Goal: Task Accomplishment & Management: Use online tool/utility

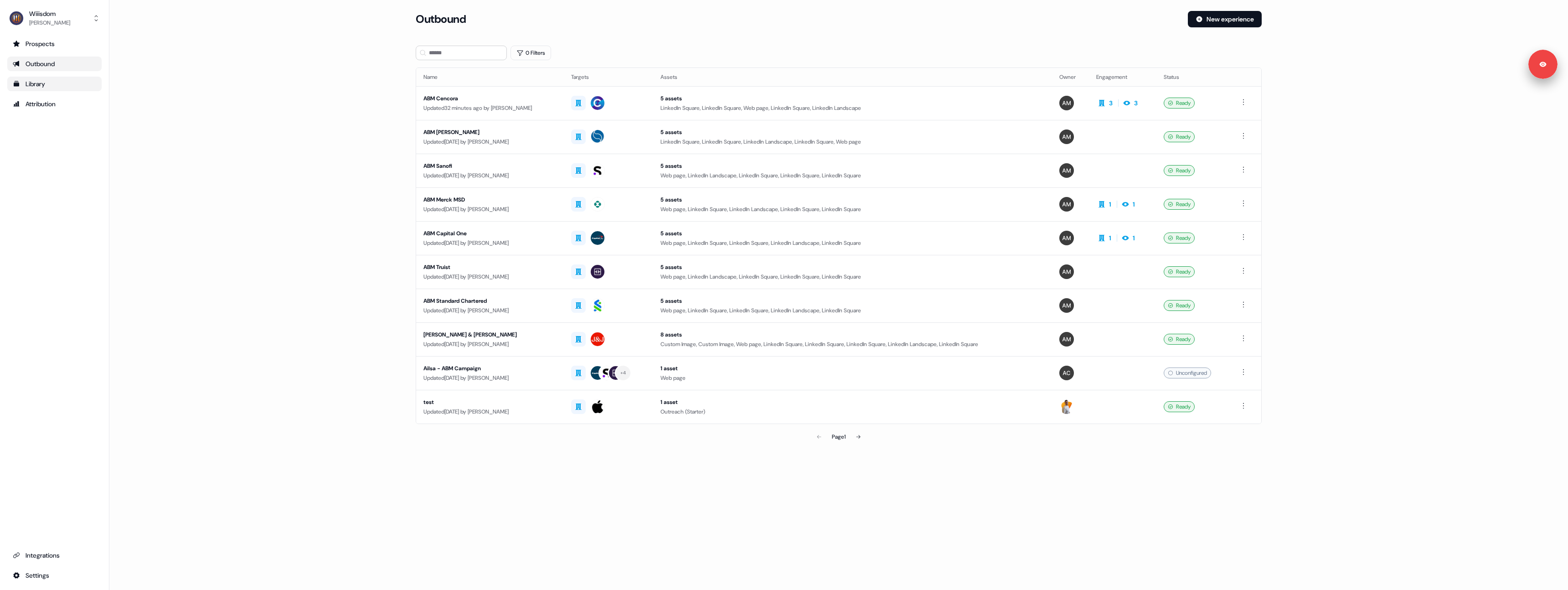
click at [60, 86] on div "Library" at bounding box center [55, 83] width 83 height 9
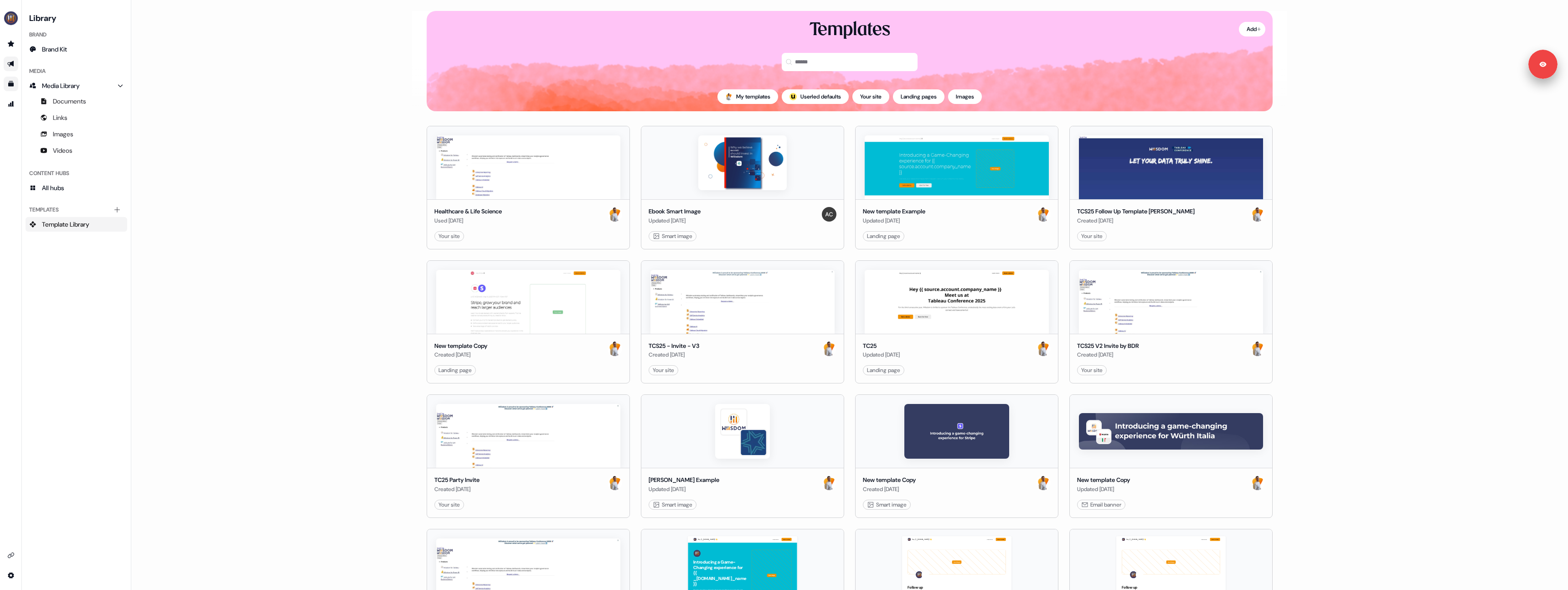
click at [12, 59] on link "Go to outbound experience" at bounding box center [11, 64] width 14 height 14
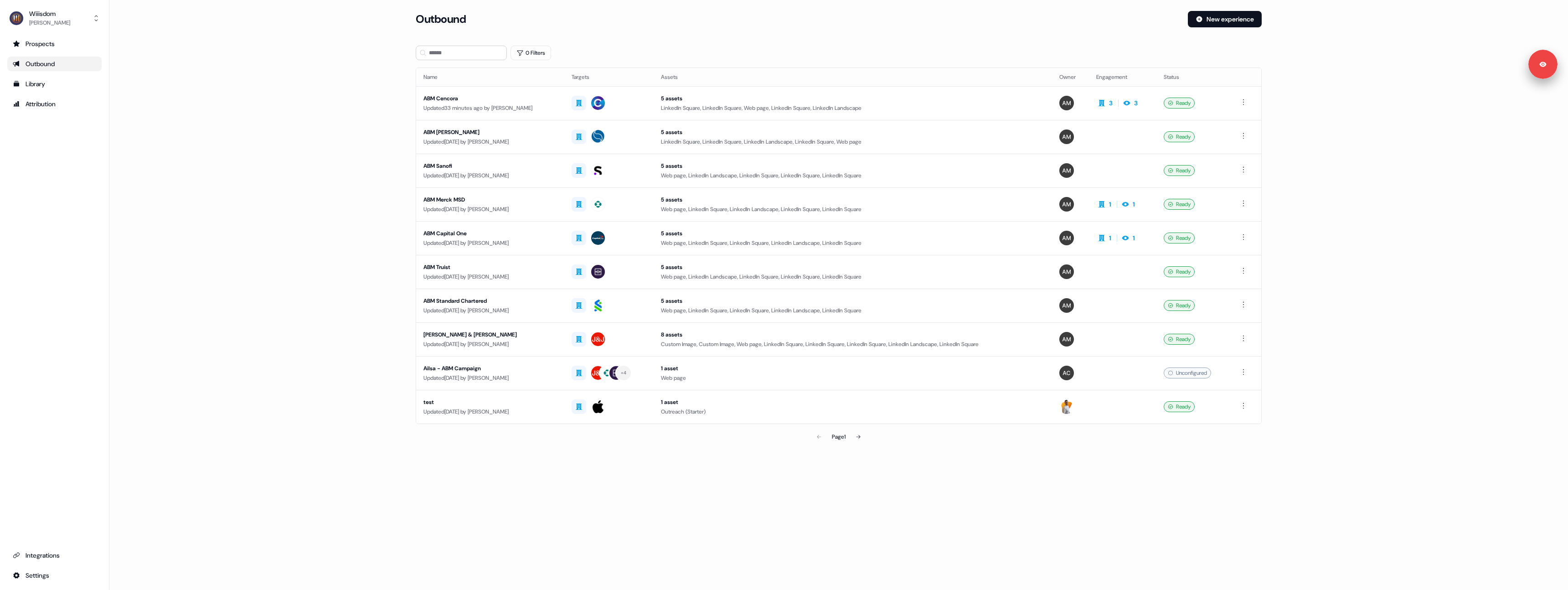
click at [507, 107] on div "Updated 33 minutes ago by [PERSON_NAME]" at bounding box center [491, 108] width 134 height 9
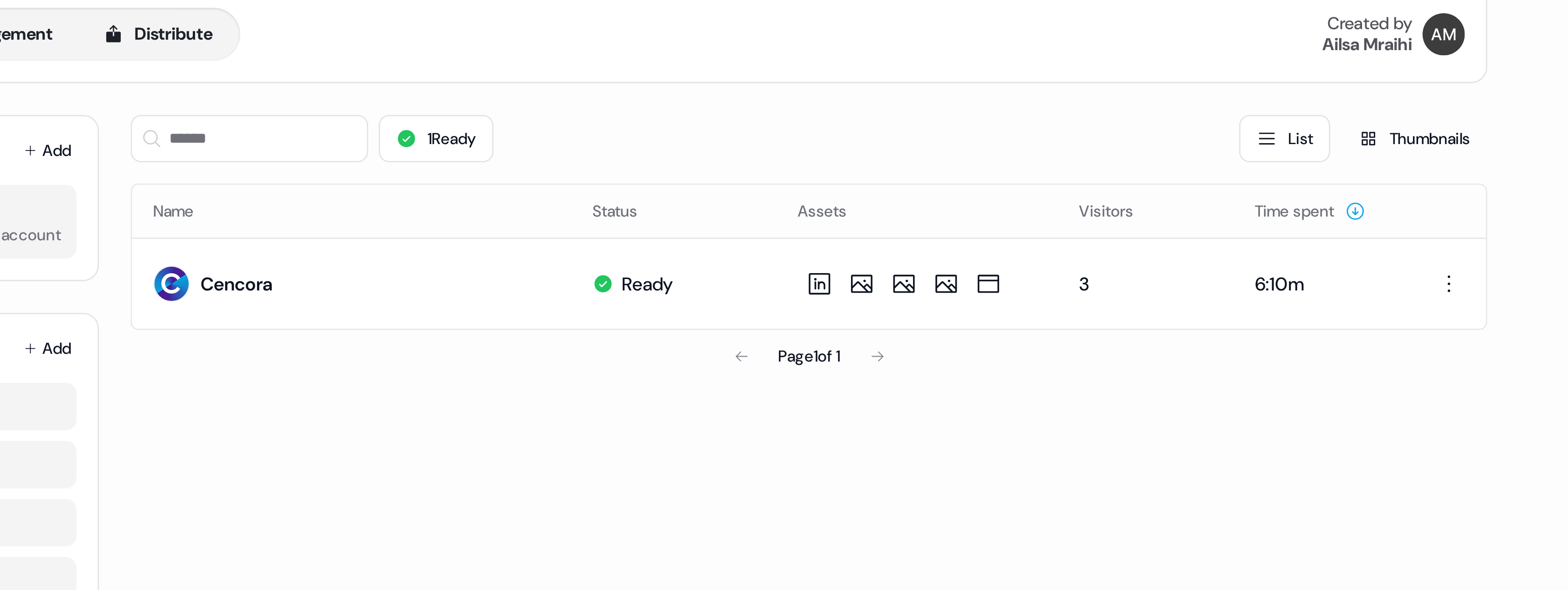
click at [815, 183] on div "1 Ready List Thumbnails Name Status Assets Visitors Time spent Cencora Ready 3 …" at bounding box center [866, 174] width 468 height 204
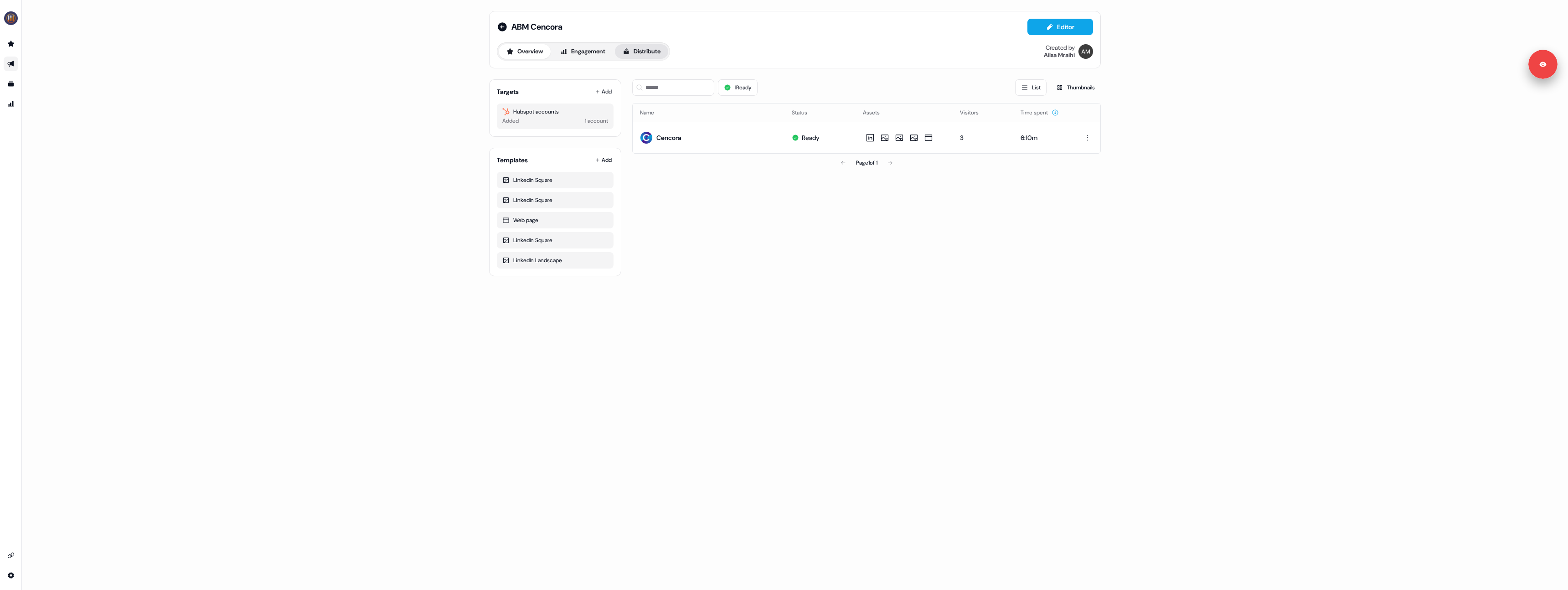
click at [636, 58] on button "Distribute" at bounding box center [642, 51] width 53 height 14
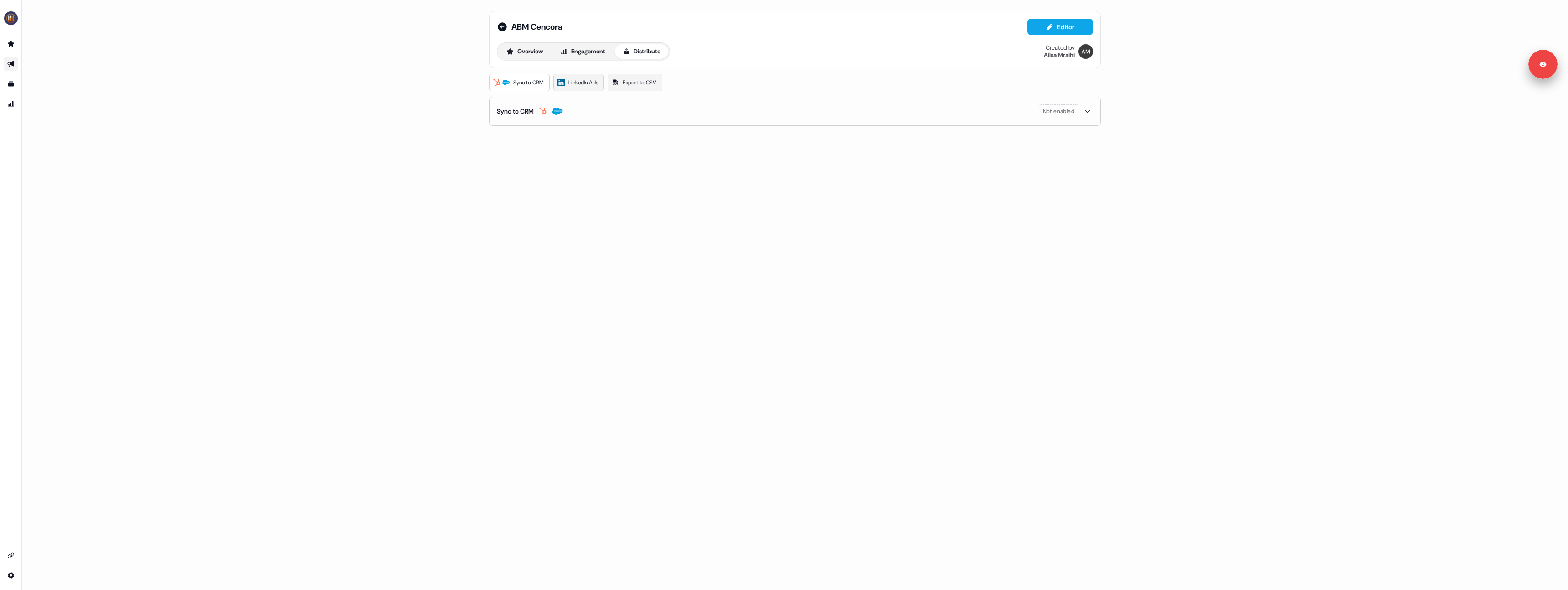
click at [590, 83] on span "LinkedIn Ads" at bounding box center [583, 82] width 30 height 9
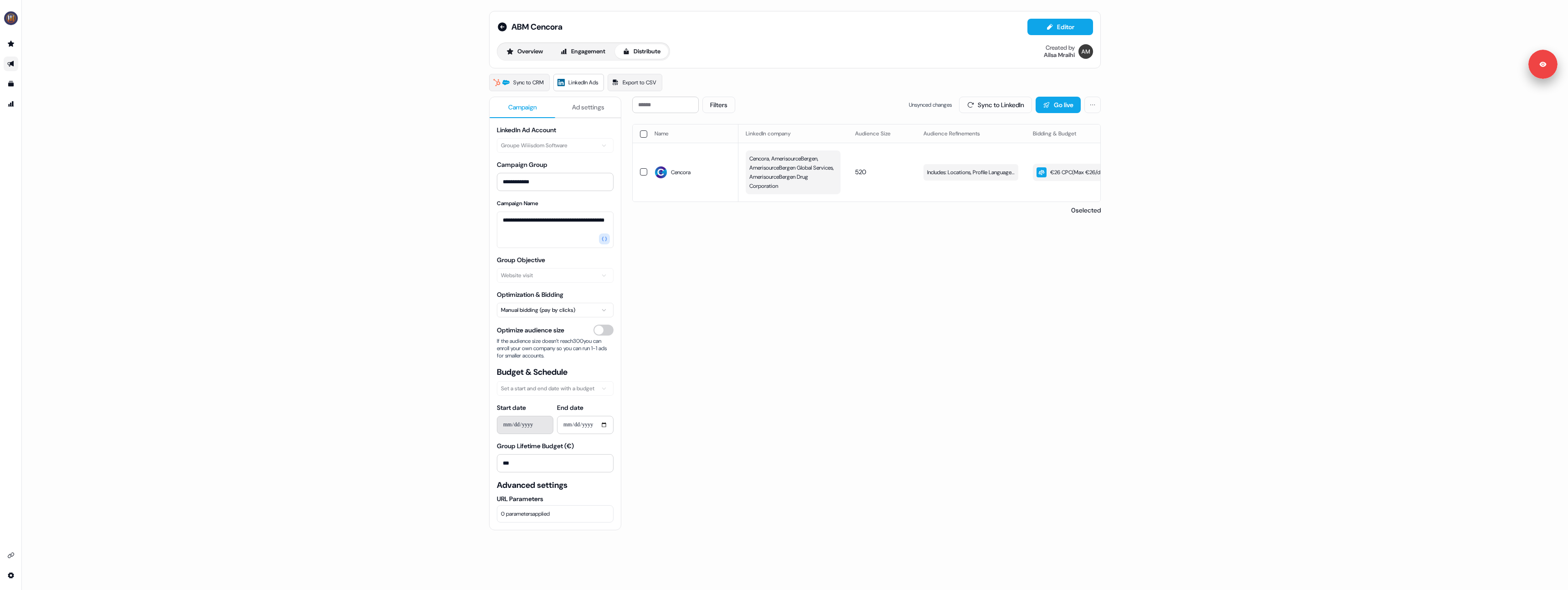
click at [572, 110] on span "Ad settings" at bounding box center [588, 107] width 32 height 9
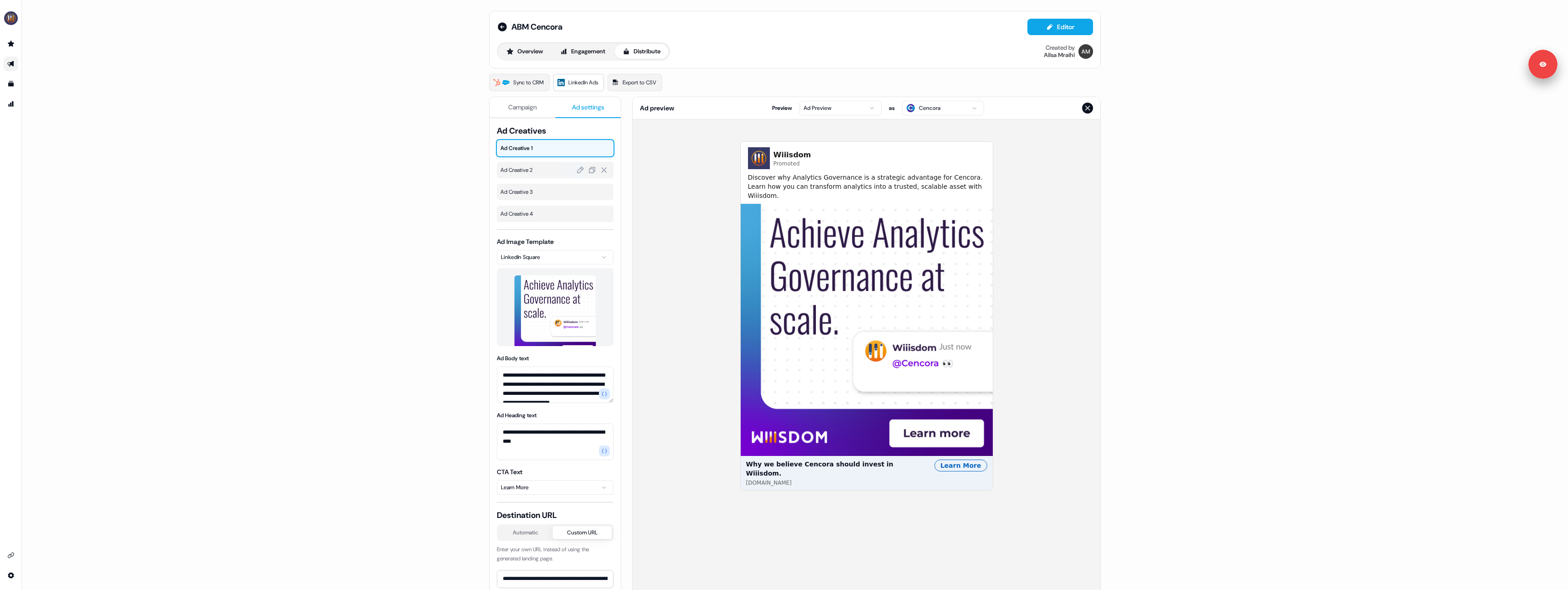
click at [536, 171] on span "Ad Creative 2" at bounding box center [556, 170] width 109 height 9
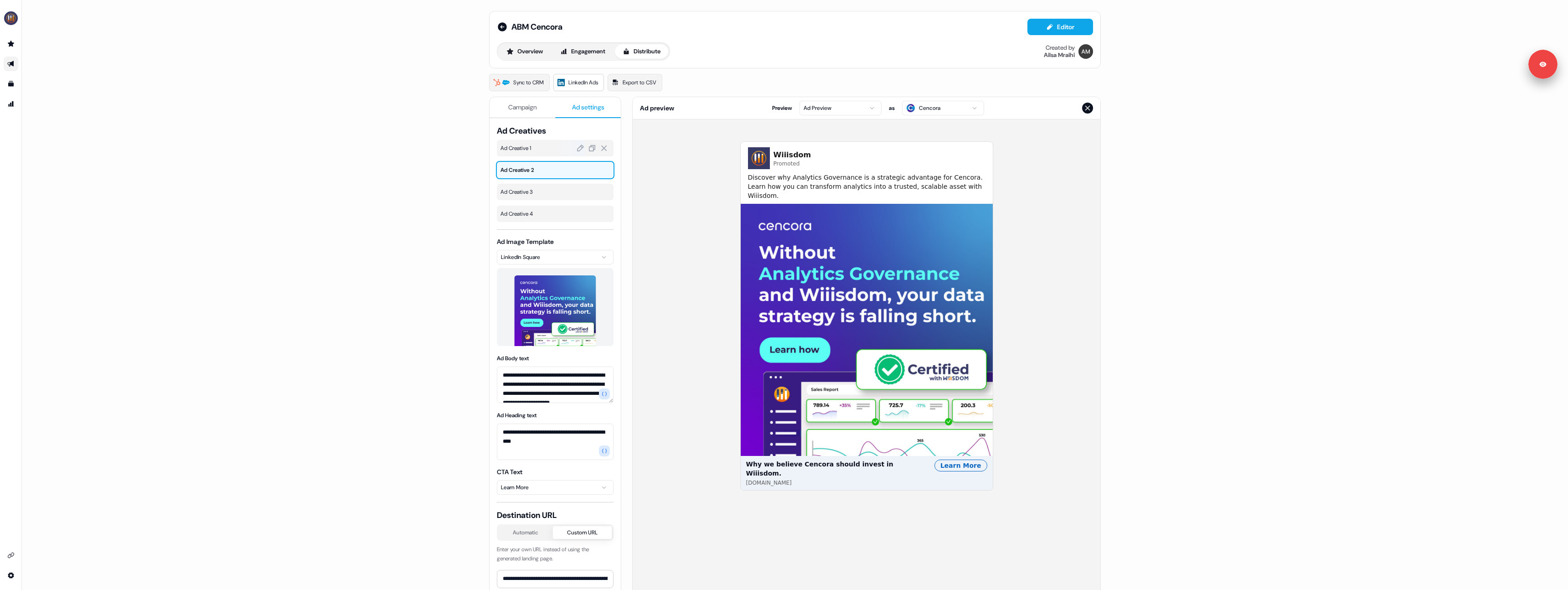
click at [535, 153] on div "Ad Creative 1" at bounding box center [556, 148] width 117 height 17
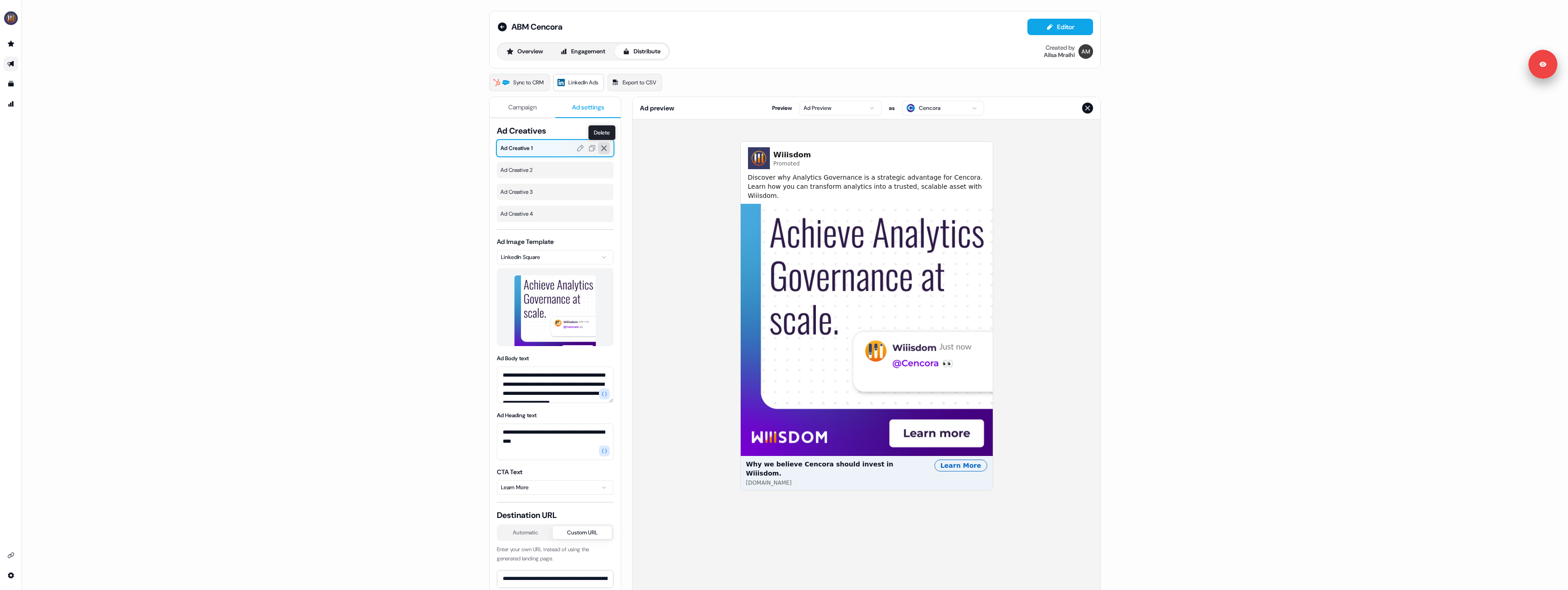
click at [604, 149] on icon at bounding box center [604, 148] width 8 height 8
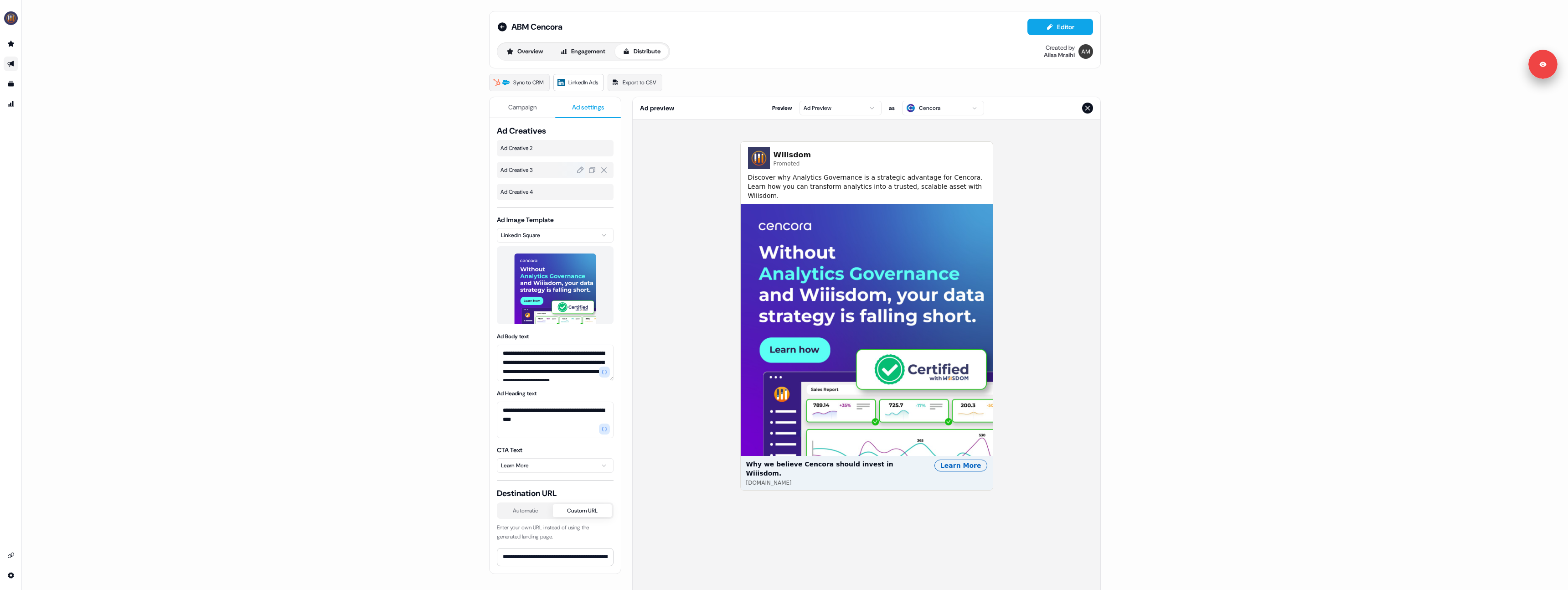
click at [543, 173] on span "Ad Creative 3" at bounding box center [556, 170] width 109 height 9
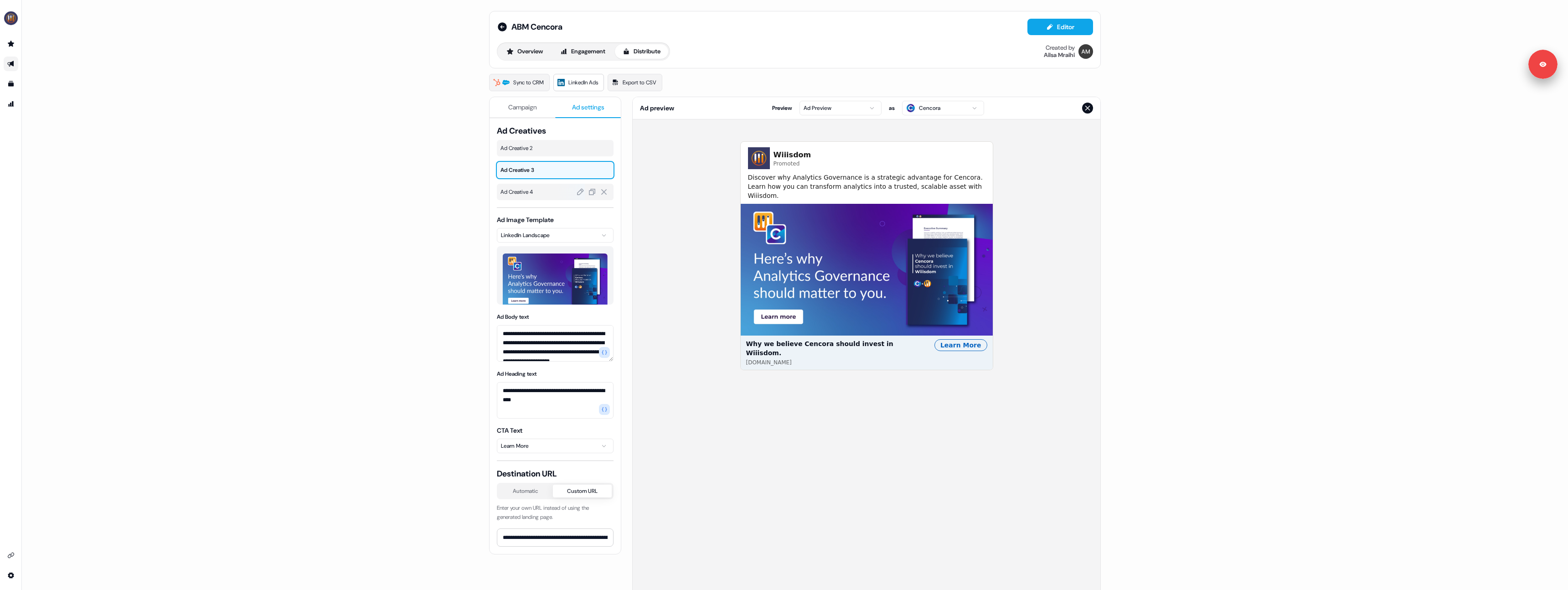
click at [545, 190] on span "Ad Creative 4" at bounding box center [556, 191] width 109 height 9
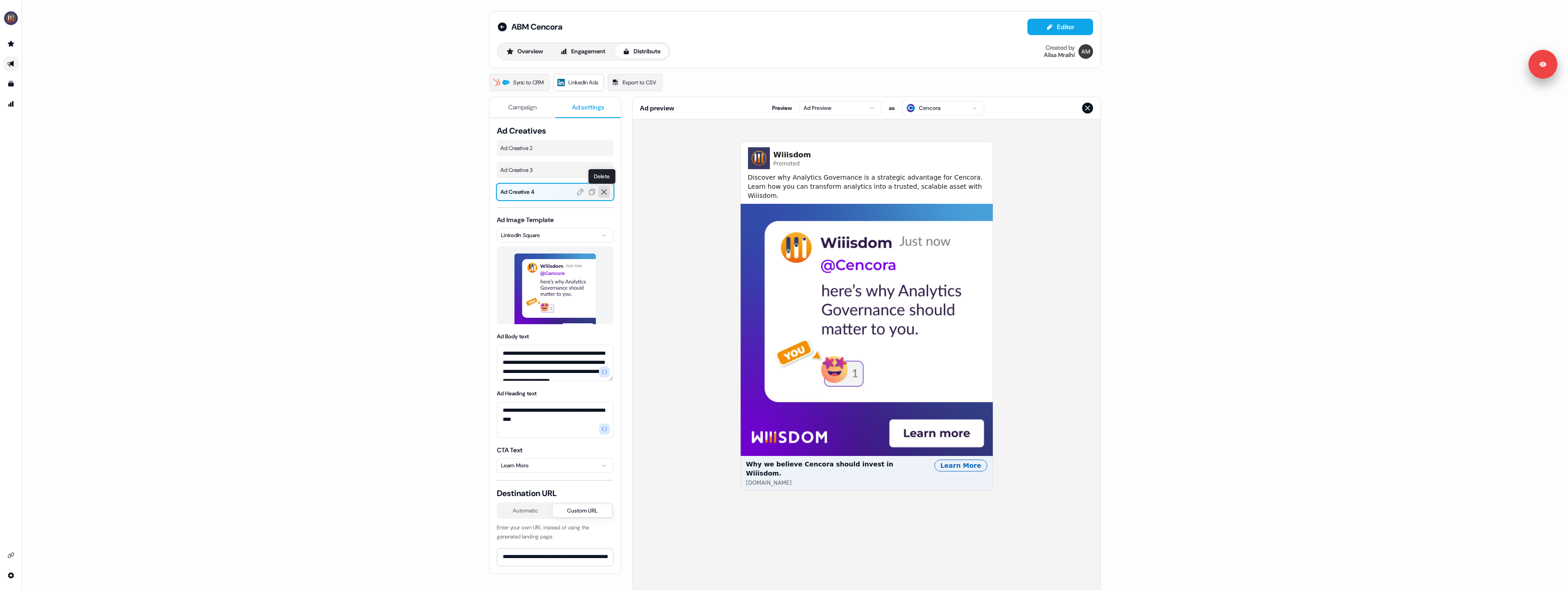
click at [604, 191] on icon at bounding box center [604, 191] width 8 height 8
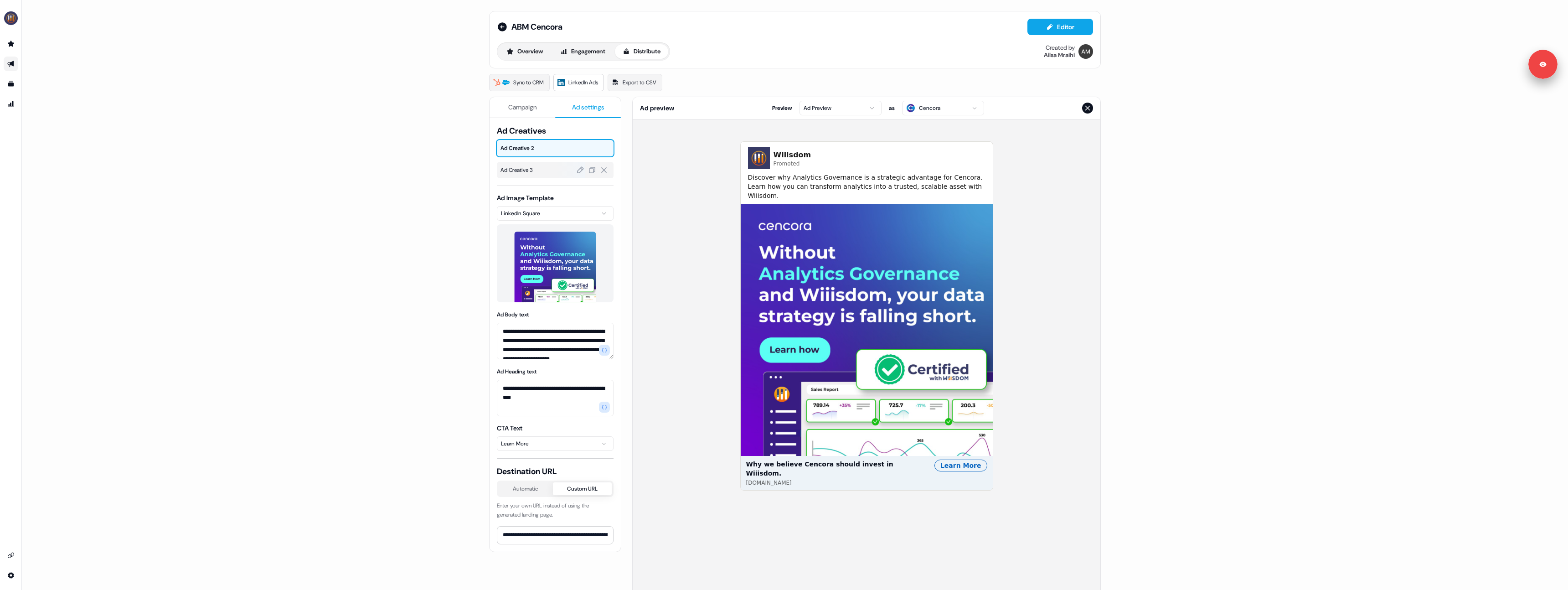
click at [530, 165] on span "Ad Creative 3" at bounding box center [556, 170] width 109 height 9
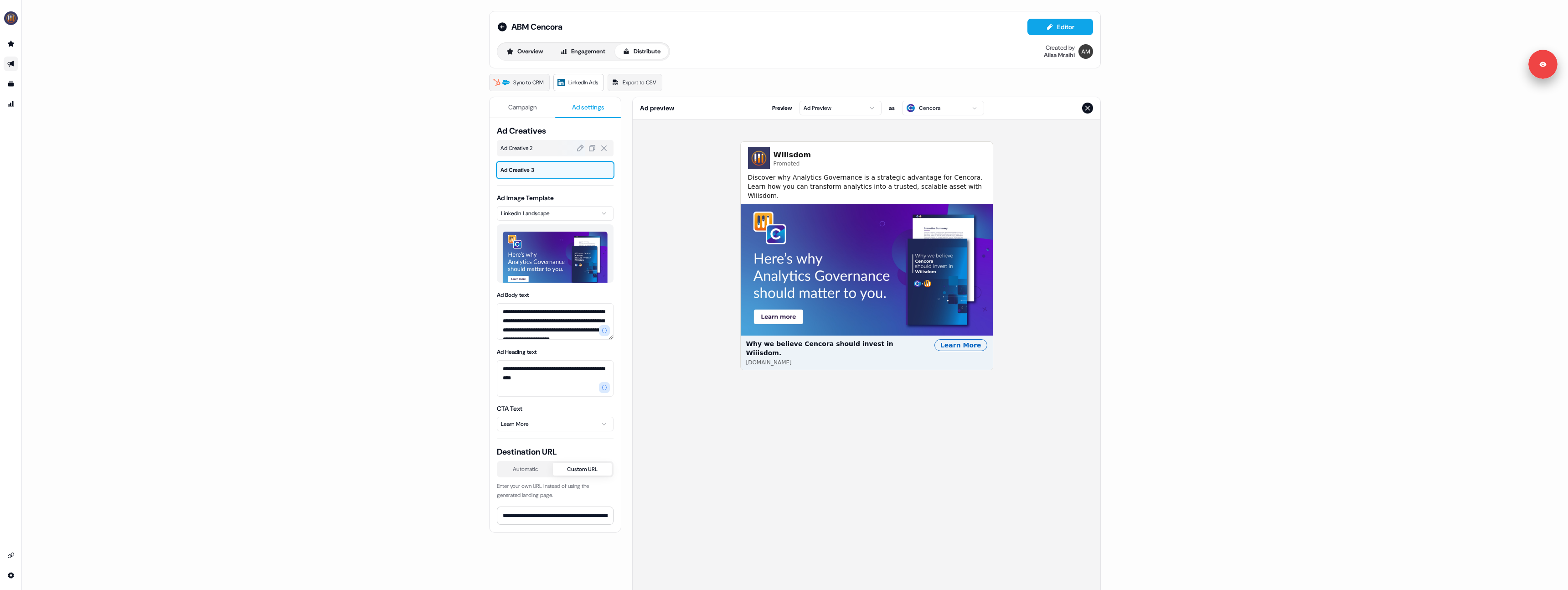
click at [525, 145] on span "Ad Creative 2" at bounding box center [556, 148] width 109 height 9
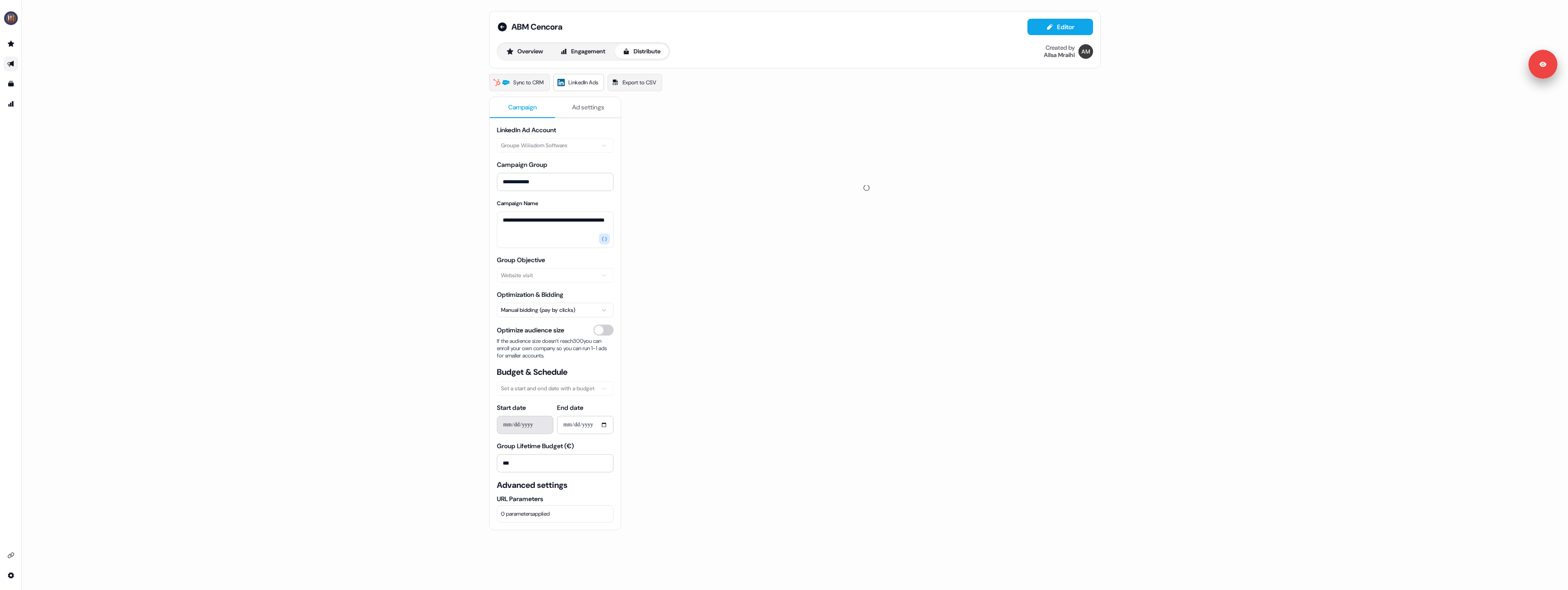
click at [517, 100] on button "Campaign" at bounding box center [522, 107] width 65 height 21
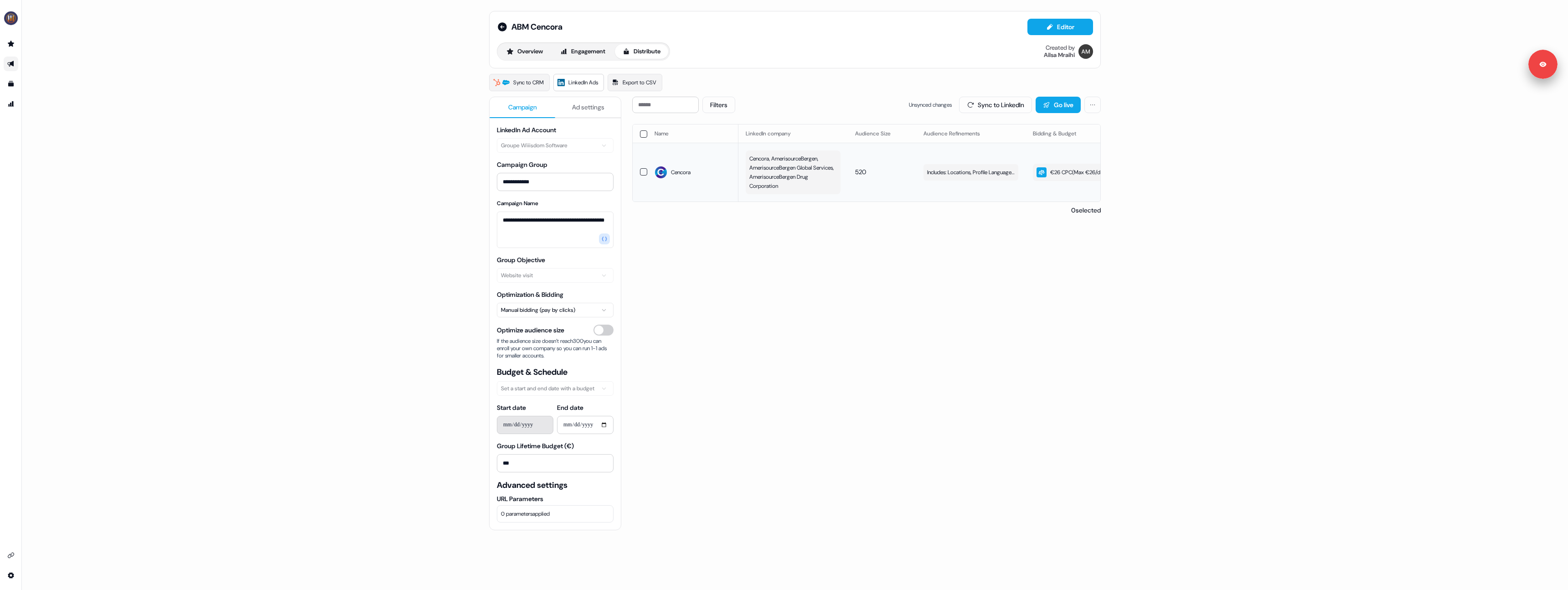
scroll to position [0, 258]
click at [1095, 106] on html "**********" at bounding box center [784, 295] width 1568 height 590
click at [1066, 153] on div "Refresh status" at bounding box center [1063, 153] width 63 height 14
click at [909, 237] on div "Filters Unsynced changes Sync to LinkedIn Go live Name LinkedIn company Audienc…" at bounding box center [866, 383] width 468 height 573
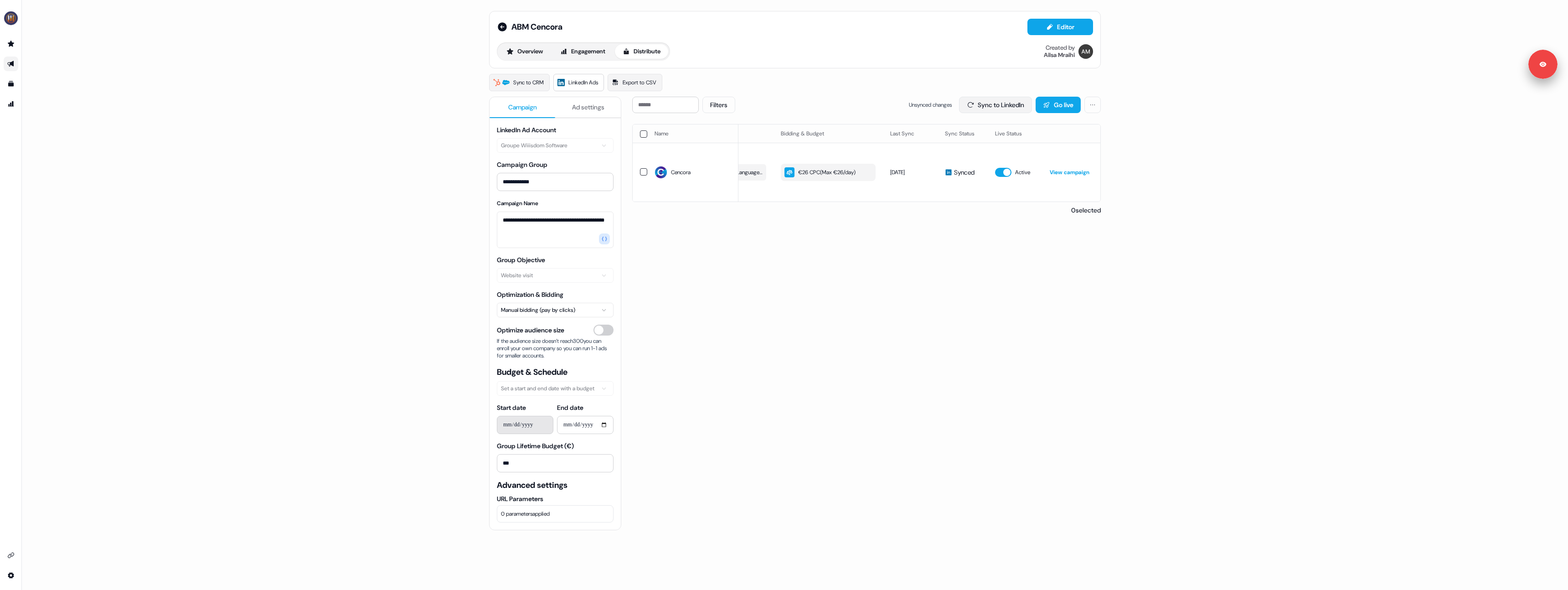
click at [983, 109] on button "Sync to LinkedIn" at bounding box center [995, 104] width 73 height 17
click at [796, 235] on div "Filters Sync to LinkedIn Go live Name LinkedIn company Audience Size Audience R…" at bounding box center [866, 383] width 468 height 573
click at [499, 25] on icon at bounding box center [502, 27] width 11 height 11
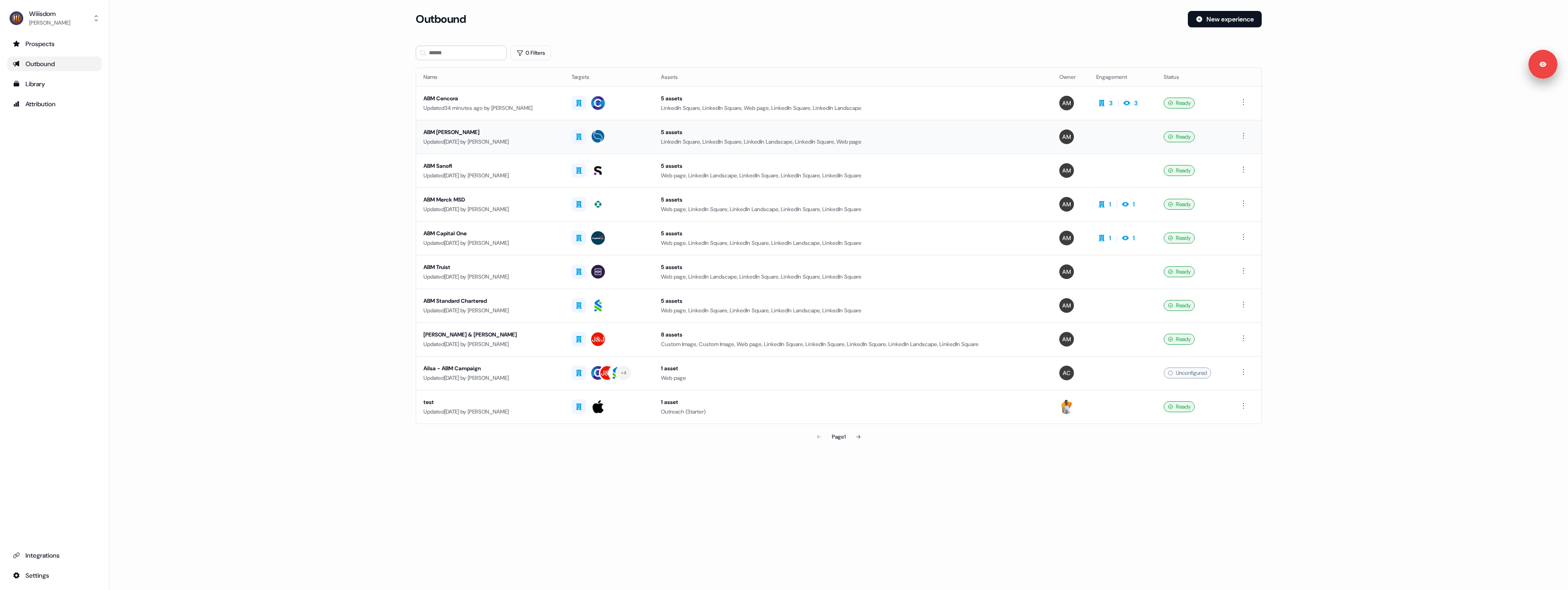
click at [479, 139] on div "Updated [DATE] by [PERSON_NAME]" at bounding box center [491, 142] width 134 height 9
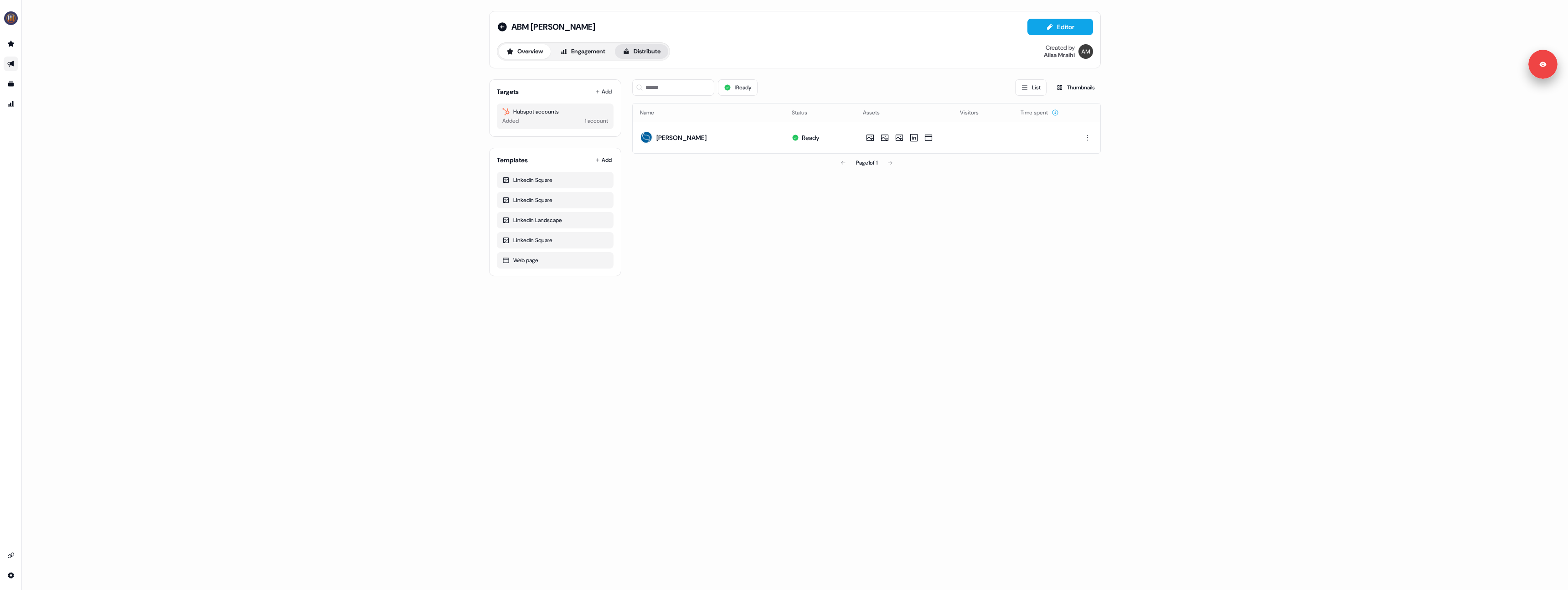
click at [645, 49] on button "Distribute" at bounding box center [642, 51] width 53 height 14
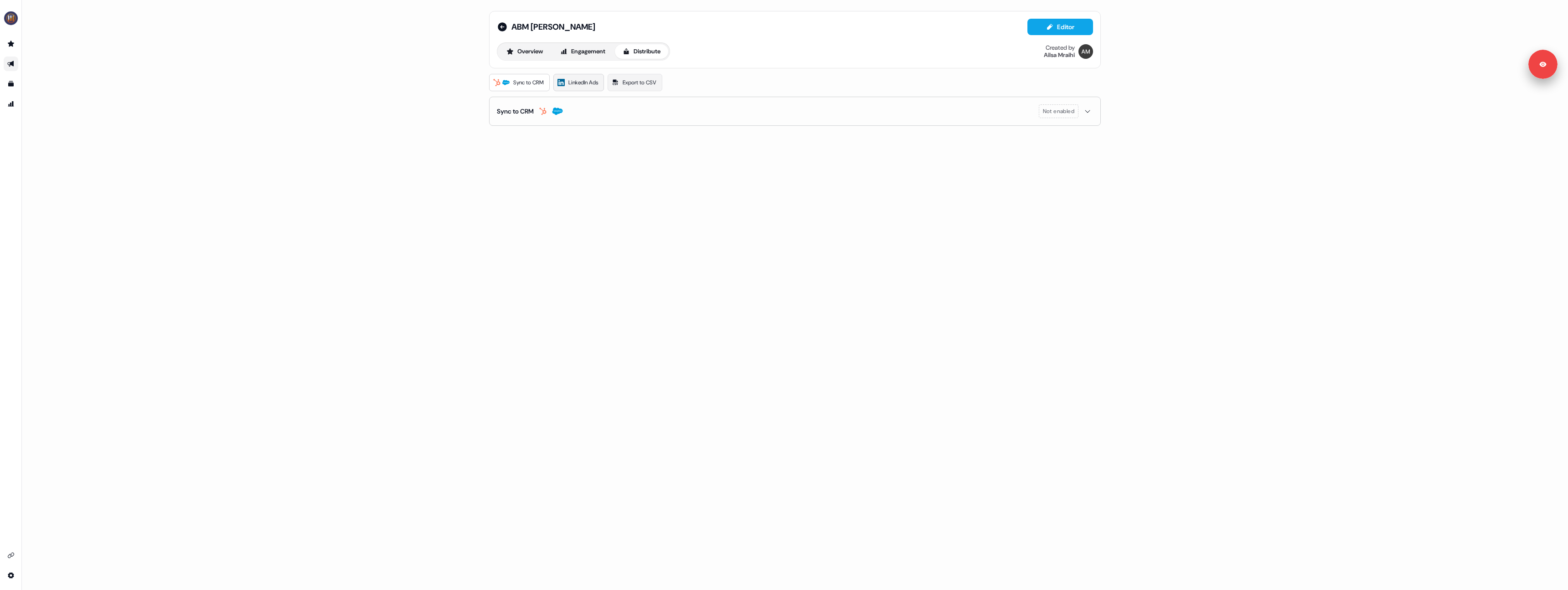
click at [571, 86] on span "LinkedIn Ads" at bounding box center [583, 82] width 30 height 9
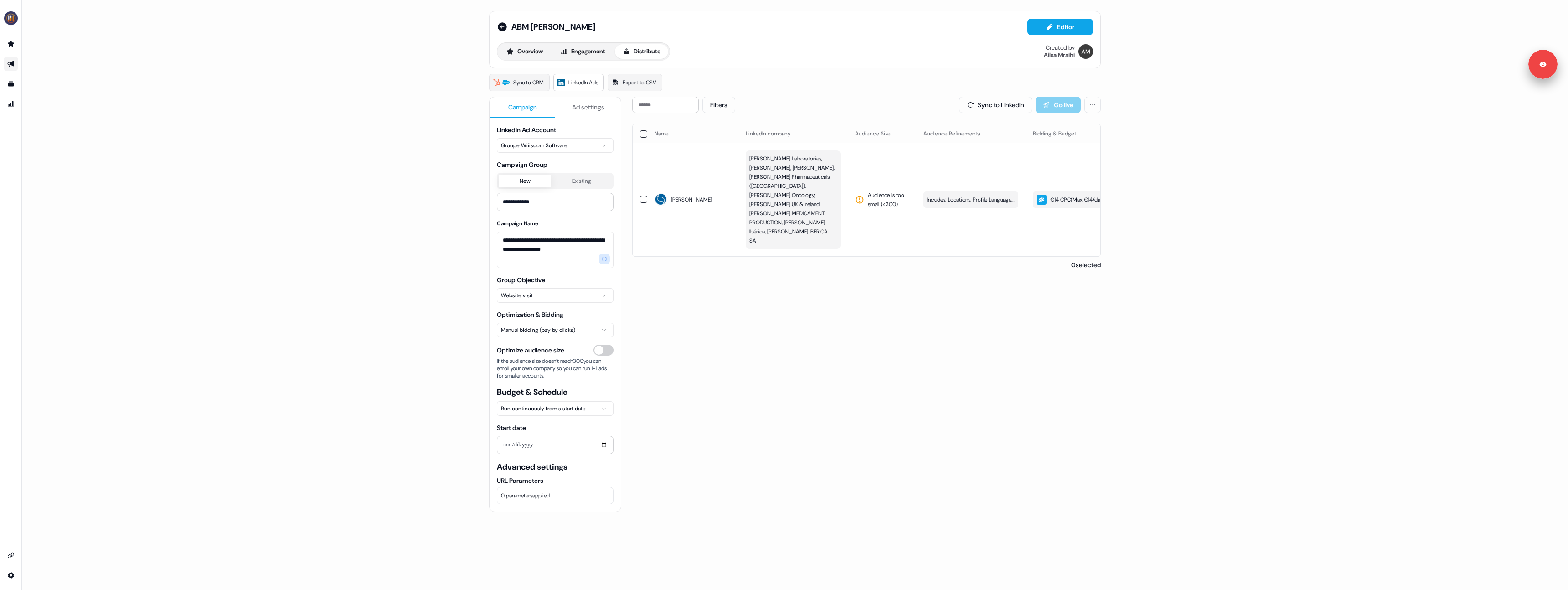
click at [572, 109] on span "Ad settings" at bounding box center [588, 107] width 32 height 9
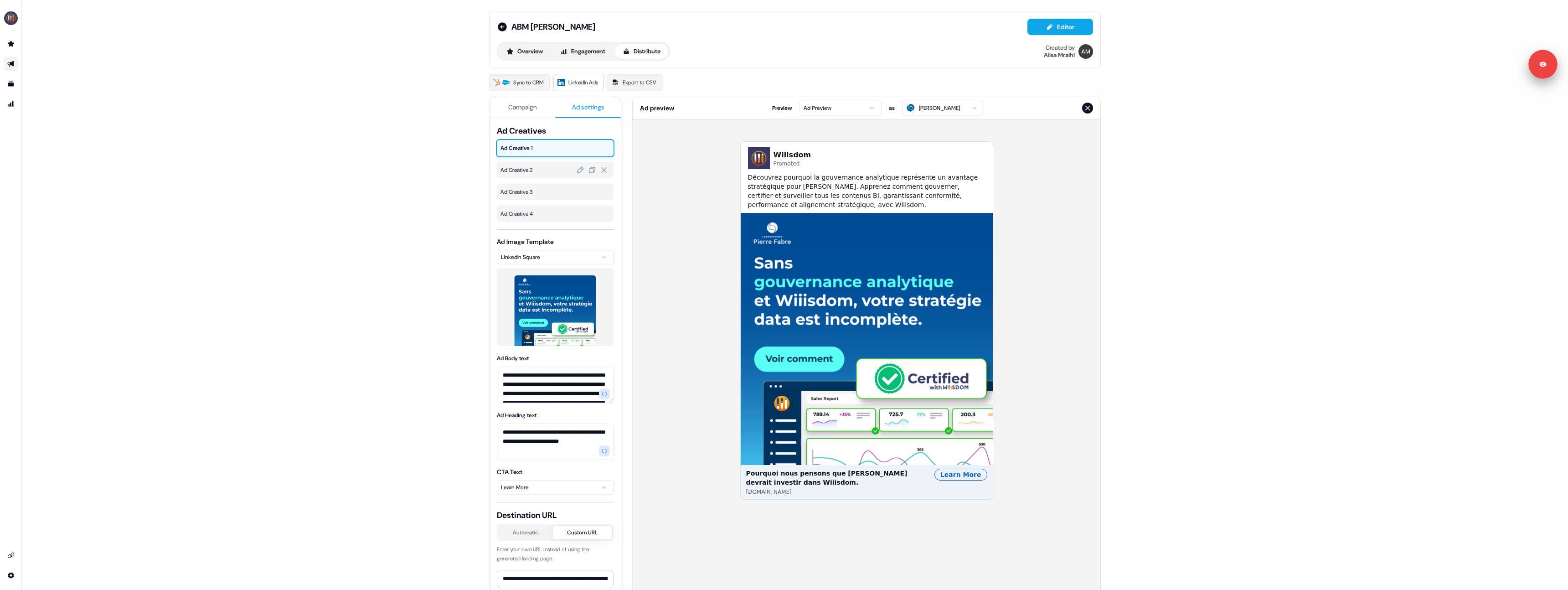
click at [538, 171] on span "Ad Creative 2" at bounding box center [556, 170] width 109 height 9
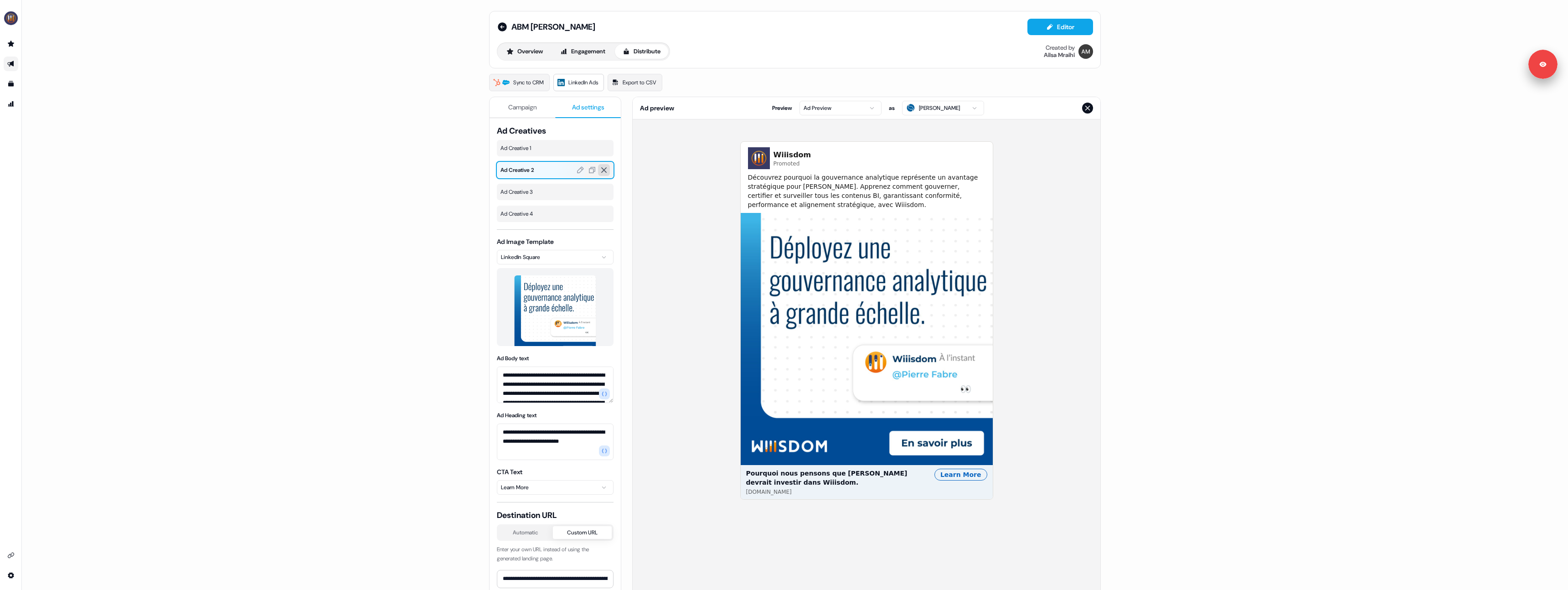
click at [600, 171] on icon at bounding box center [604, 170] width 8 height 8
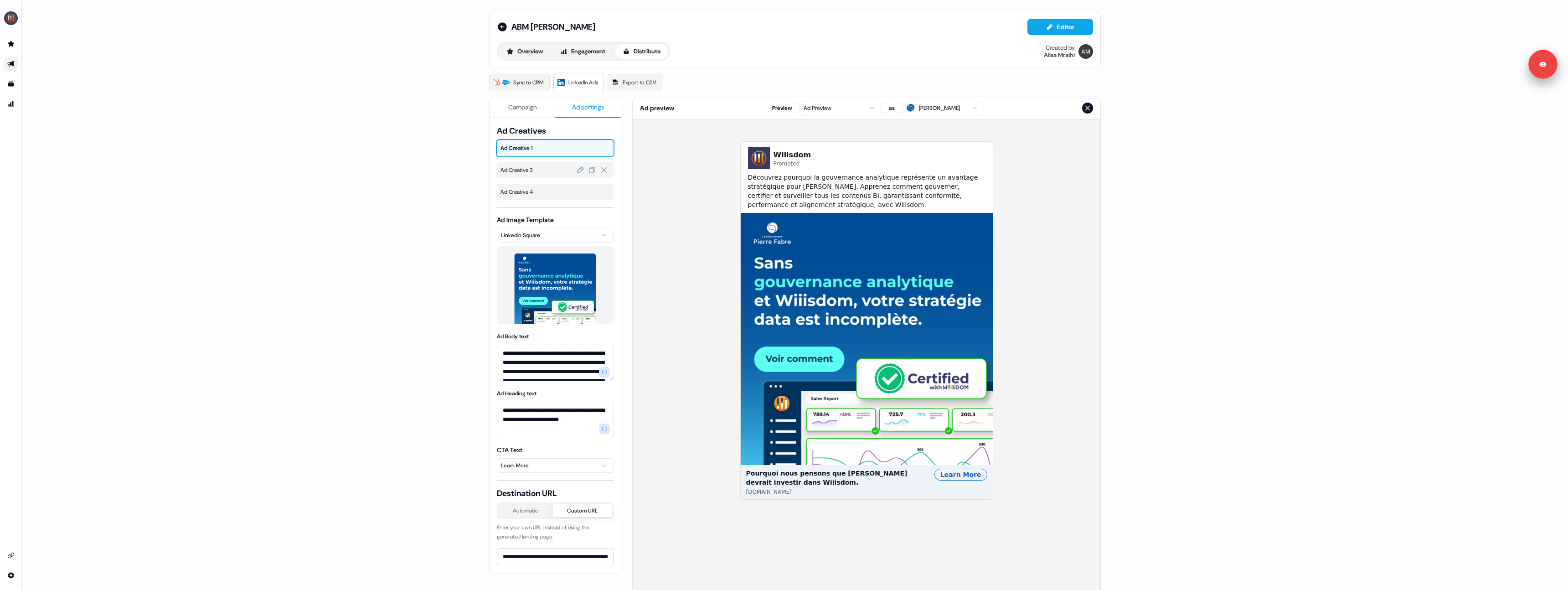
click at [538, 173] on span "Ad Creative 3" at bounding box center [556, 170] width 109 height 9
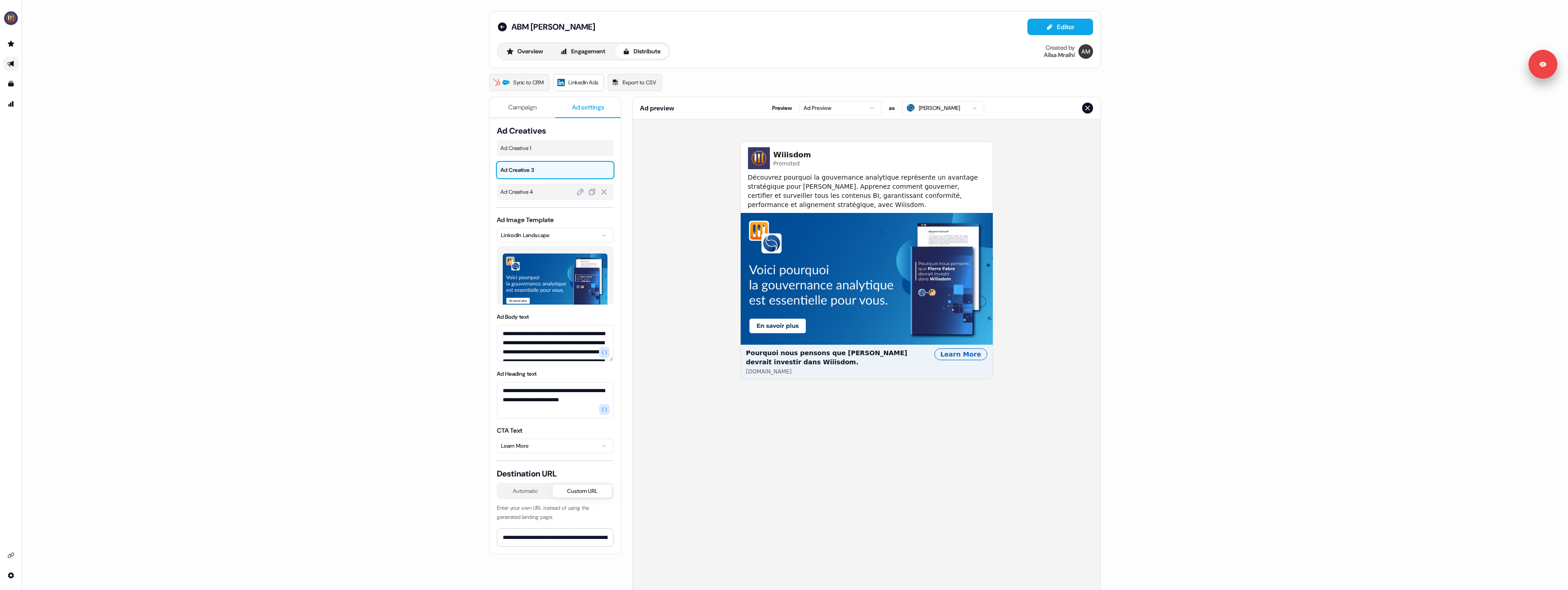
click at [534, 189] on span "Ad Creative 4" at bounding box center [556, 191] width 109 height 9
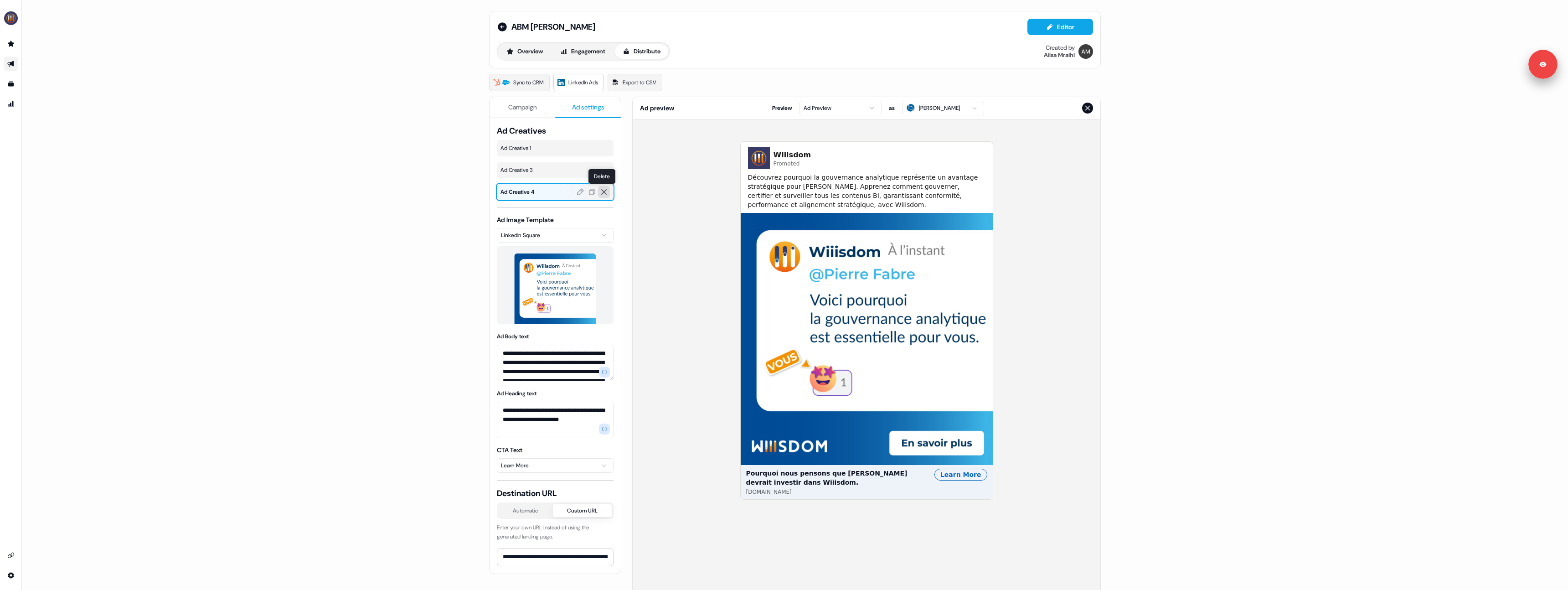
click at [605, 192] on icon at bounding box center [604, 191] width 8 height 8
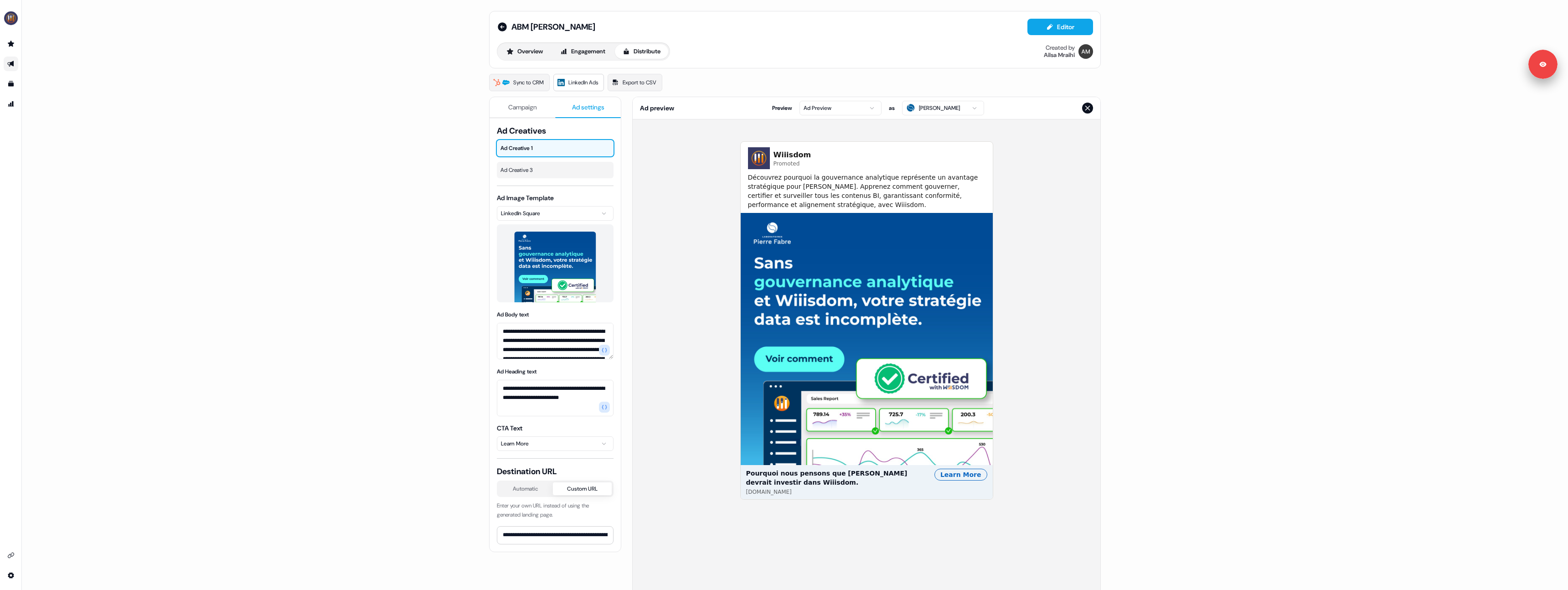
click at [517, 112] on button "Campaign" at bounding box center [522, 107] width 65 height 21
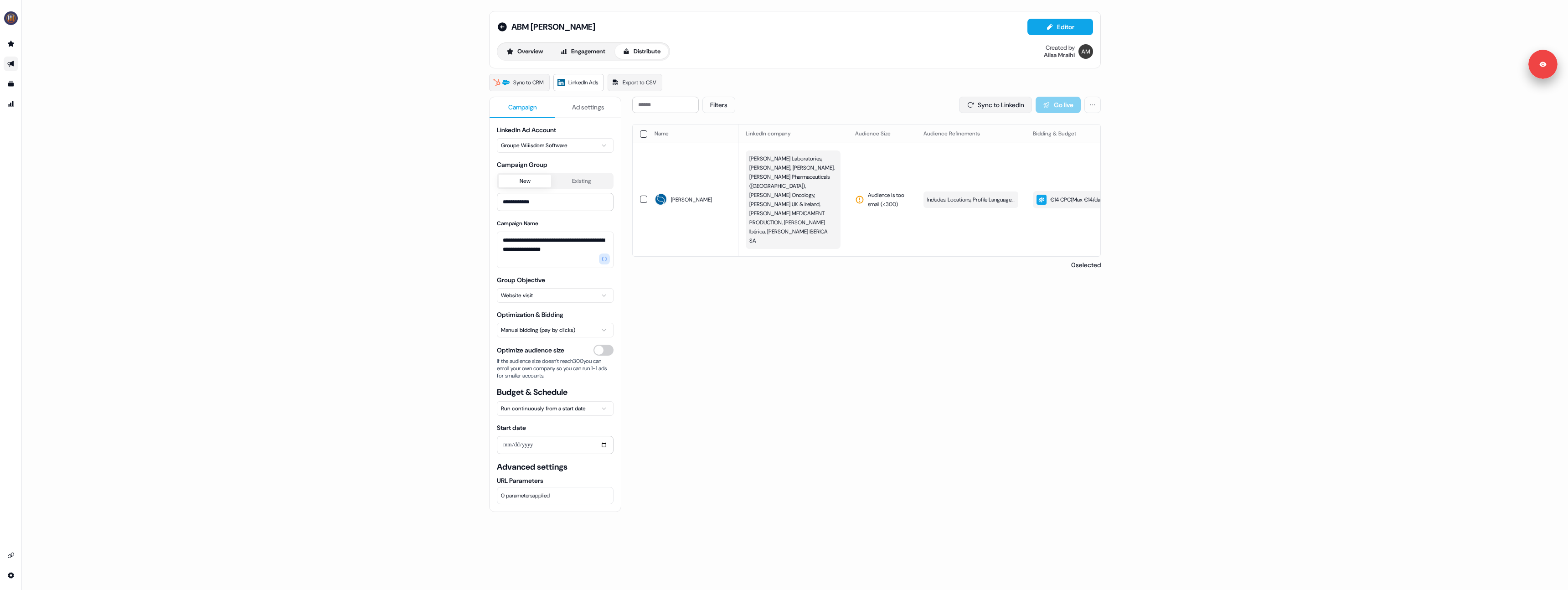
click at [968, 99] on button "Sync to LinkedIn" at bounding box center [995, 104] width 73 height 17
click at [876, 108] on div "Filters Sync to LinkedIn Go live" at bounding box center [866, 104] width 468 height 17
click at [974, 104] on button "Sync to LinkedIn" at bounding box center [995, 104] width 73 height 17
click at [871, 119] on div "Filters Sync to LinkedIn Go live Name LinkedIn company Audience Size Audience R…" at bounding box center [866, 183] width 468 height 173
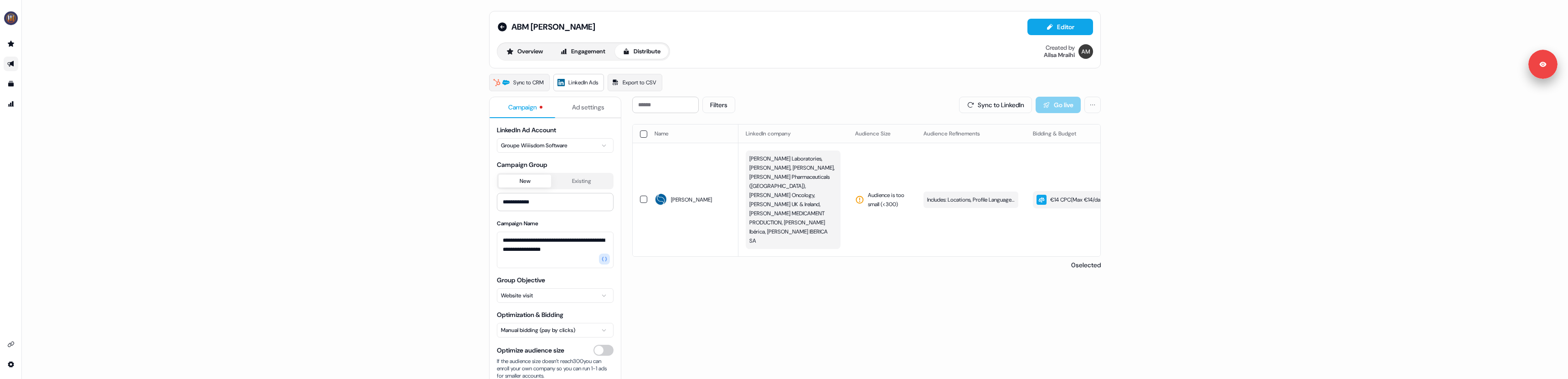
click at [340, 298] on div "**********" at bounding box center [794, 190] width 1546 height 379
click at [985, 105] on button "Sync to LinkedIn" at bounding box center [995, 104] width 73 height 17
click at [394, 221] on div "**********" at bounding box center [794, 190] width 1546 height 379
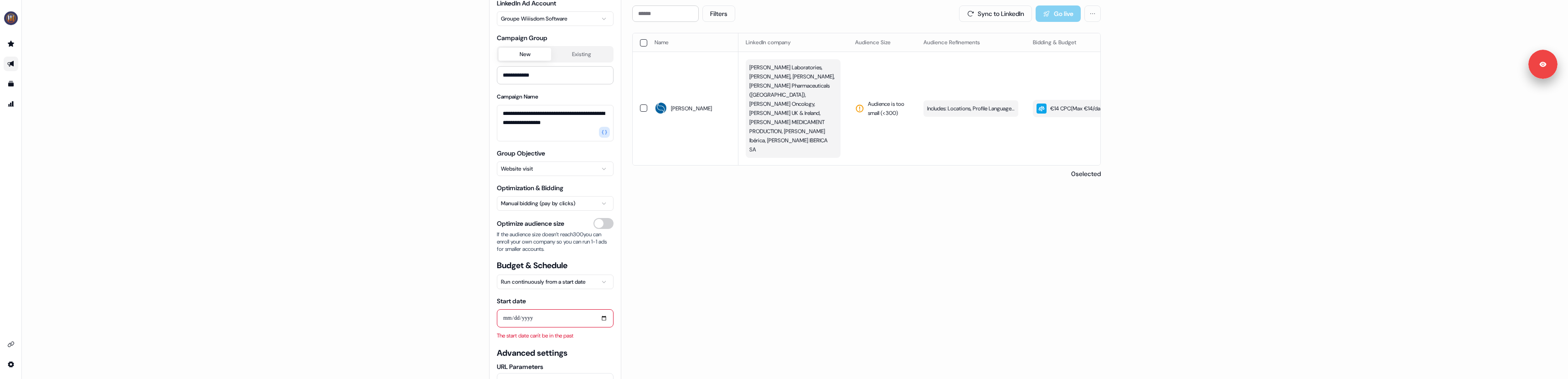
scroll to position [66, 0]
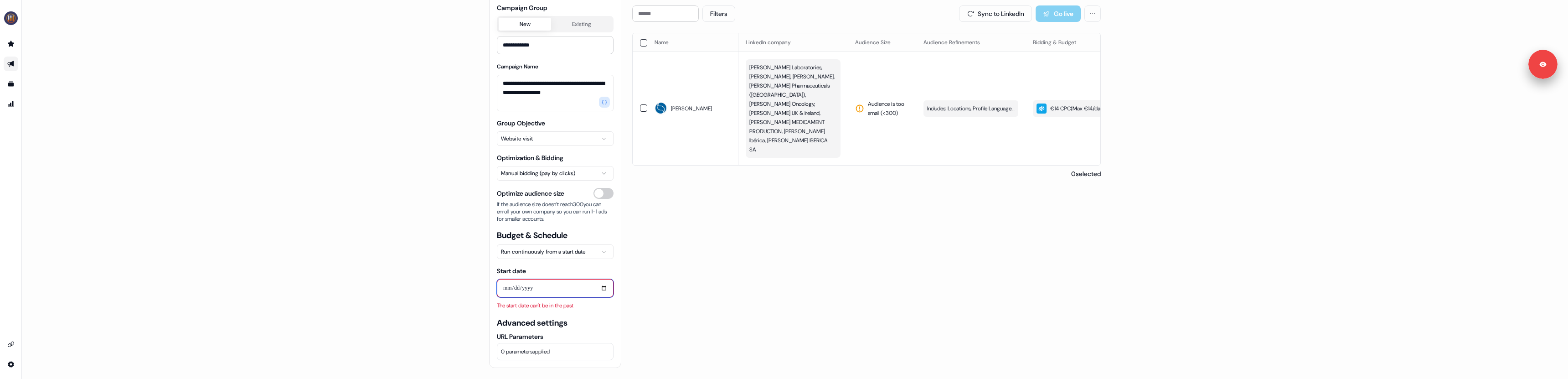
click at [547, 290] on input "**********" at bounding box center [556, 288] width 117 height 18
click at [599, 285] on input "**********" at bounding box center [556, 288] width 117 height 18
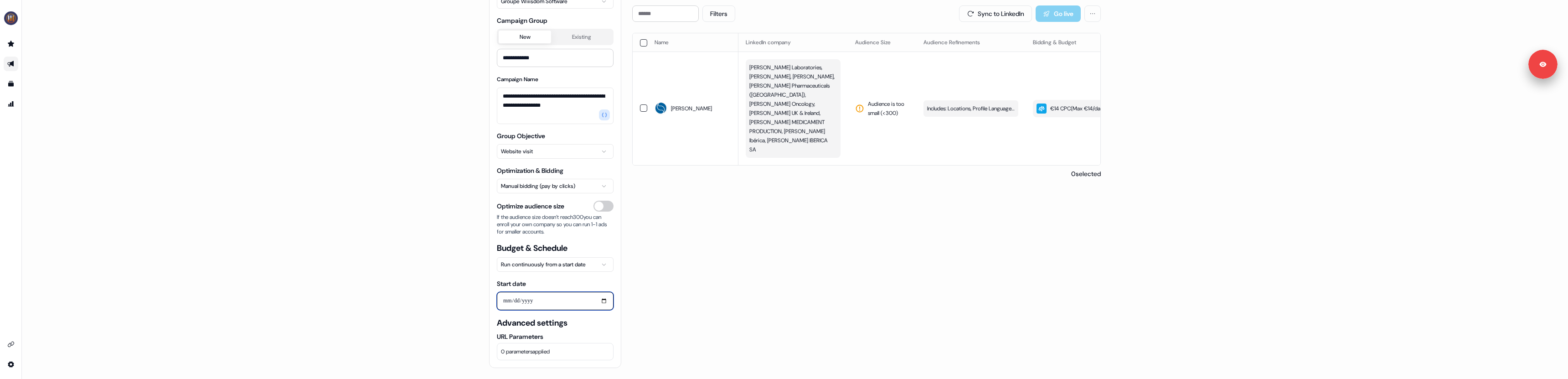
type input "**********"
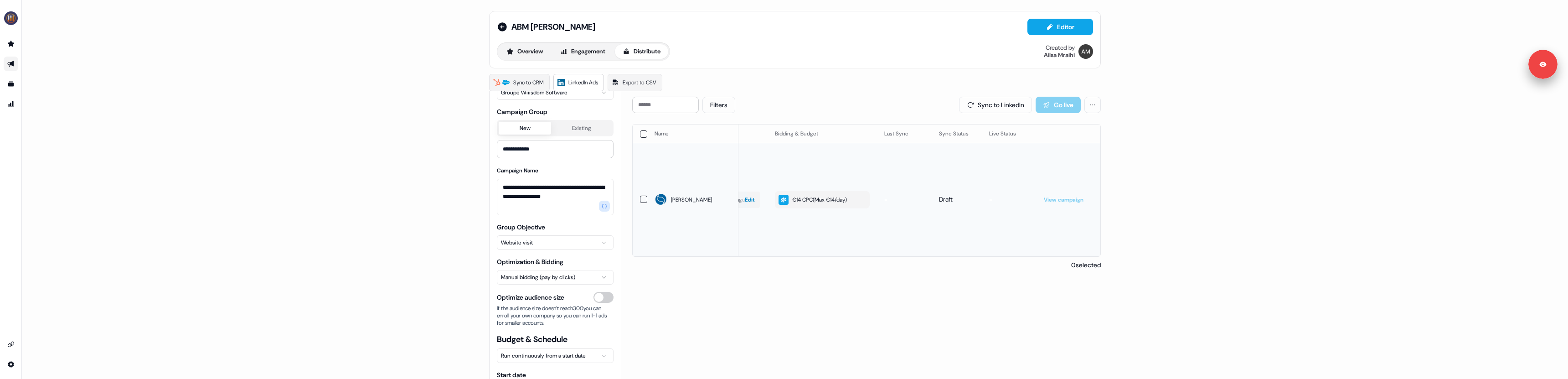
scroll to position [0, 0]
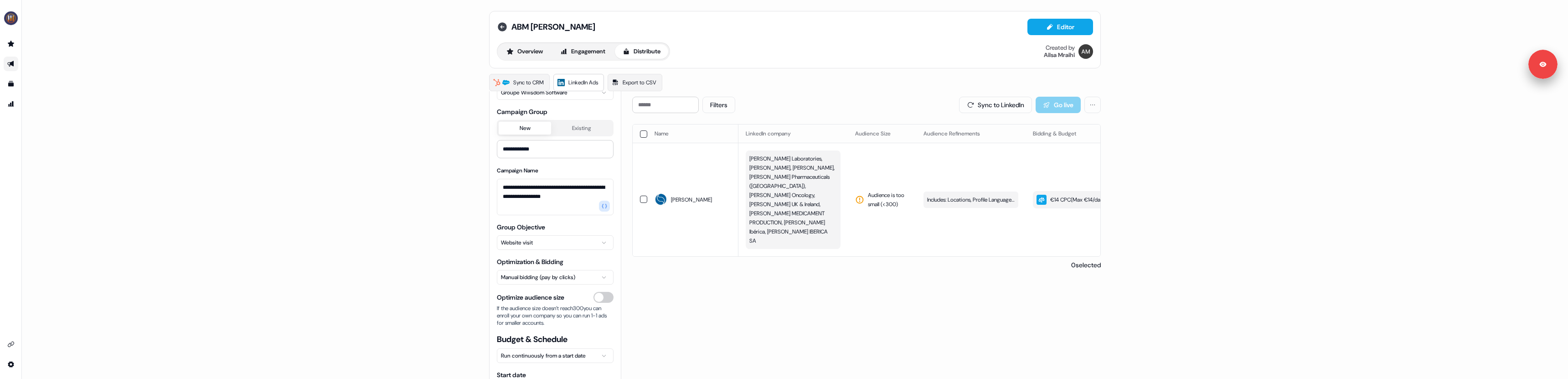
click at [501, 28] on icon at bounding box center [502, 27] width 9 height 9
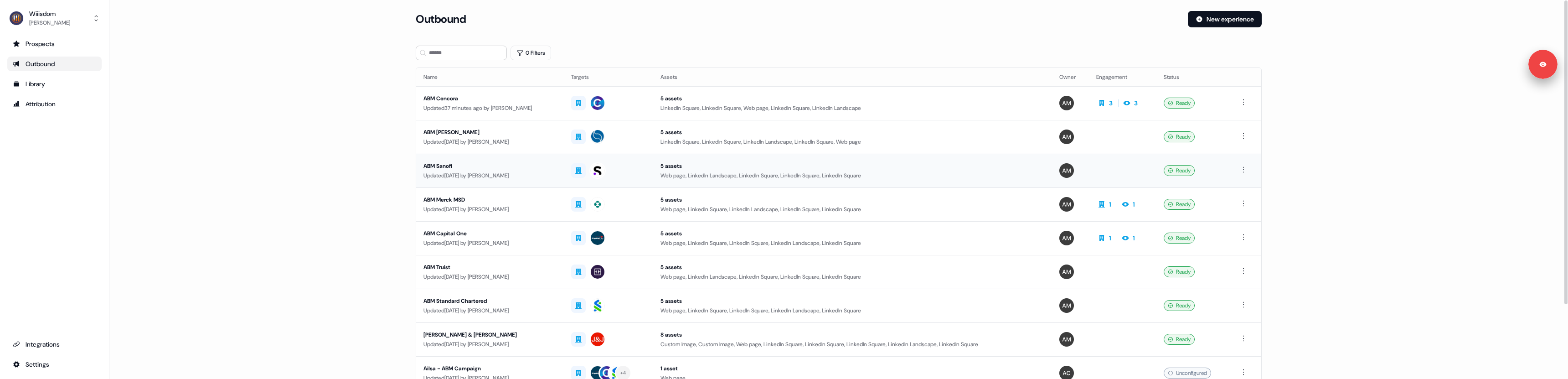
click at [455, 164] on div "ABM Sanofi" at bounding box center [490, 166] width 133 height 9
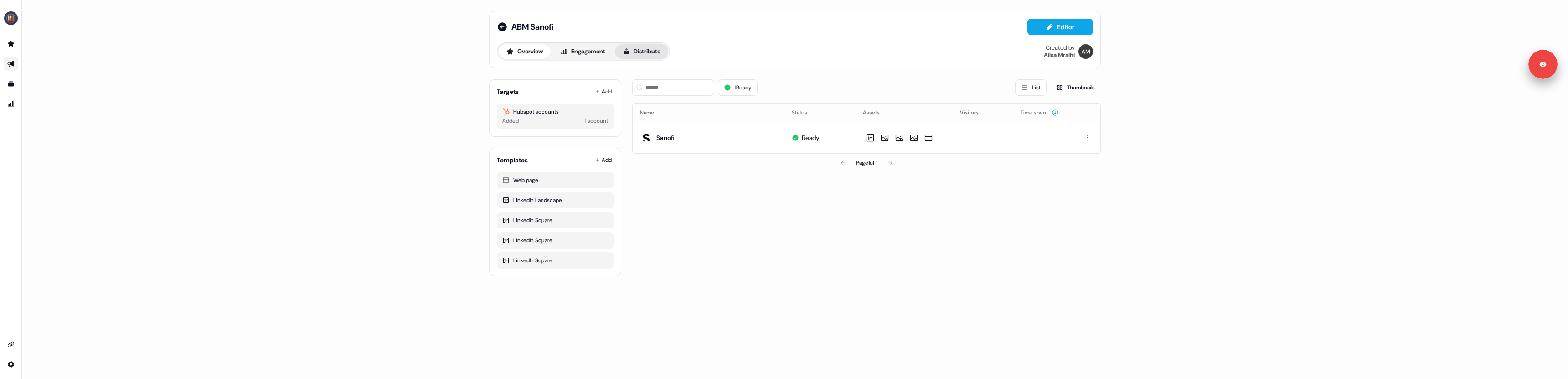
click at [640, 55] on button "Distribute" at bounding box center [642, 51] width 53 height 14
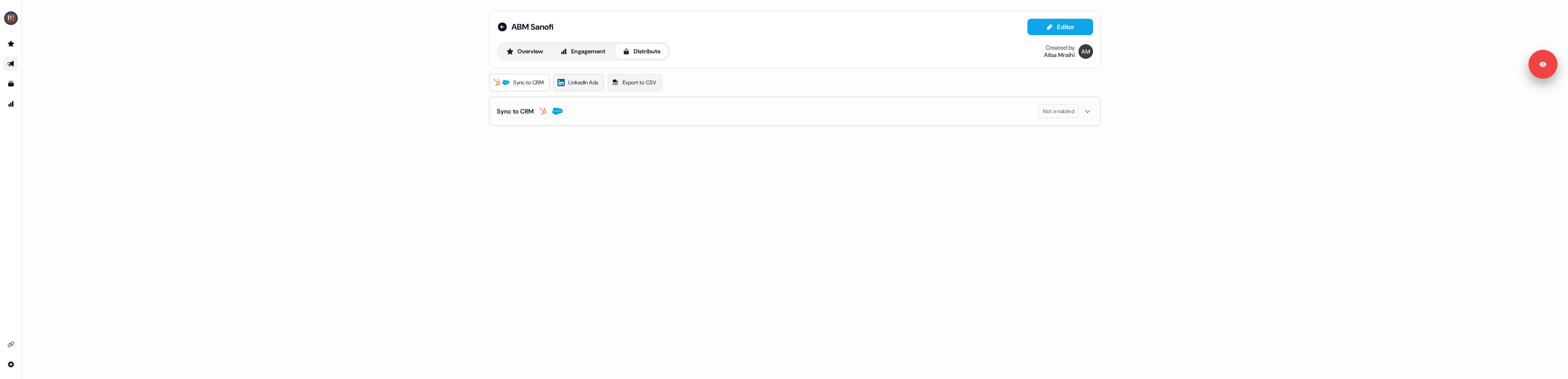
click at [582, 86] on span "LinkedIn Ads" at bounding box center [583, 82] width 30 height 9
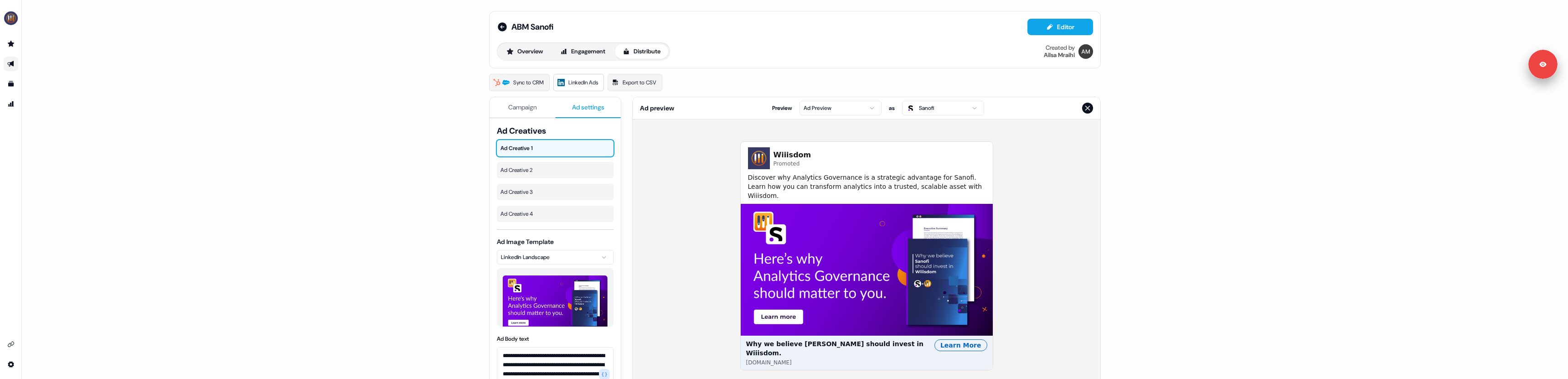
click at [573, 112] on span "Ad settings" at bounding box center [588, 107] width 32 height 9
click at [534, 169] on span "Ad Creative 2" at bounding box center [556, 170] width 109 height 9
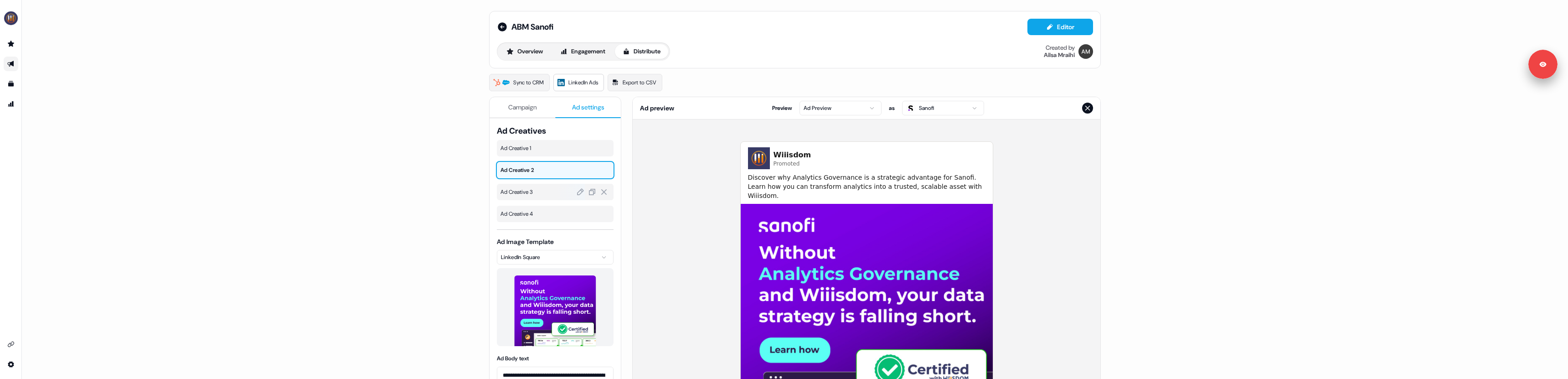
click at [529, 193] on span "Ad Creative 3" at bounding box center [556, 192] width 109 height 9
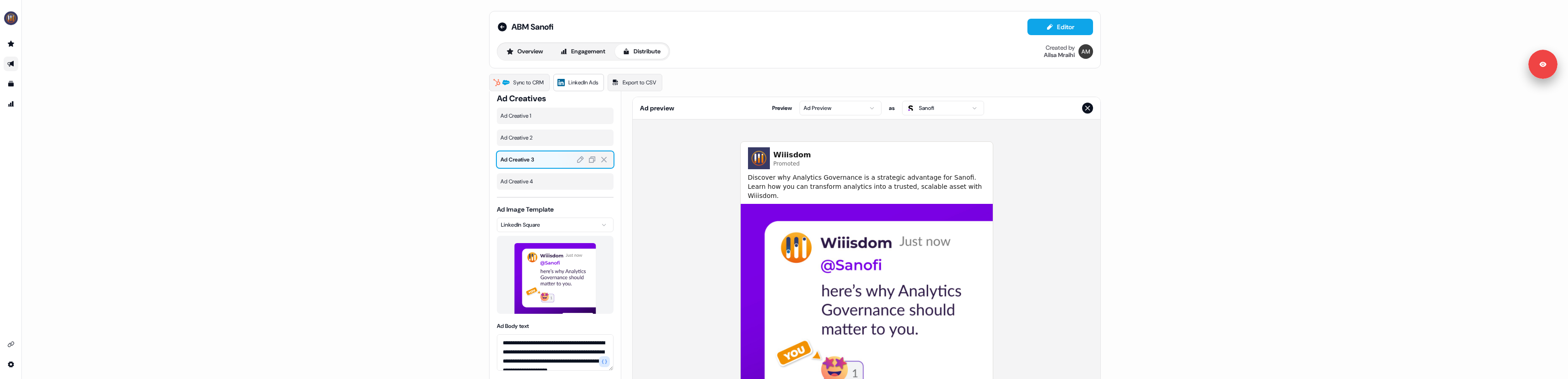
scroll to position [42, 0]
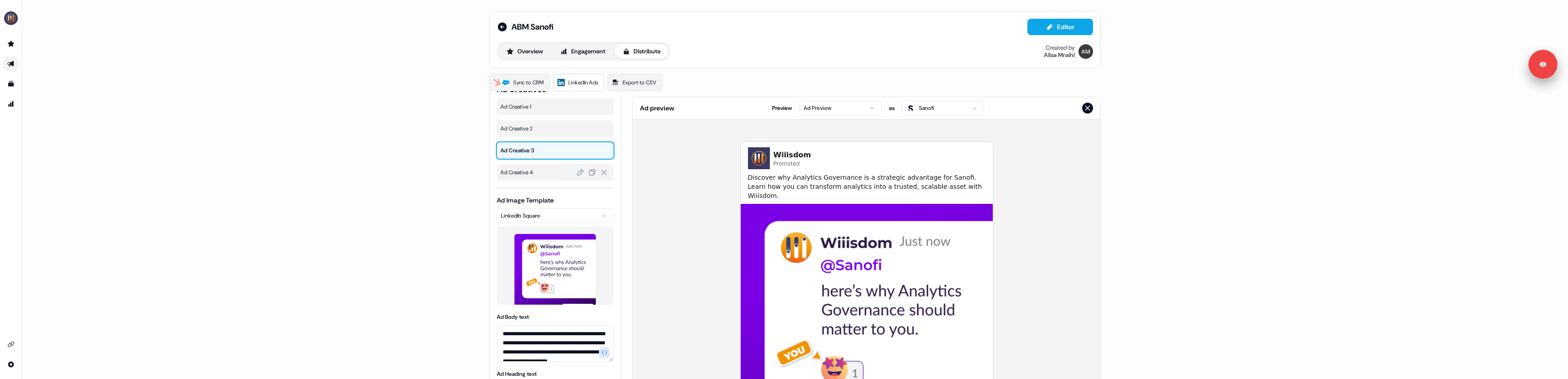
click at [530, 177] on div "Ad Creative 4" at bounding box center [556, 172] width 117 height 17
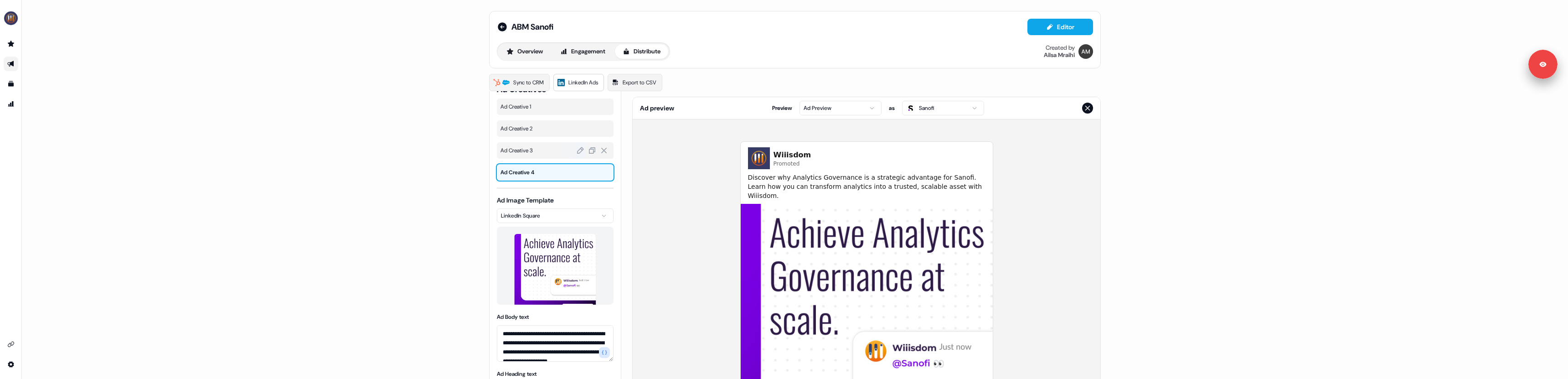
click at [537, 151] on span "Ad Creative 3" at bounding box center [556, 151] width 109 height 9
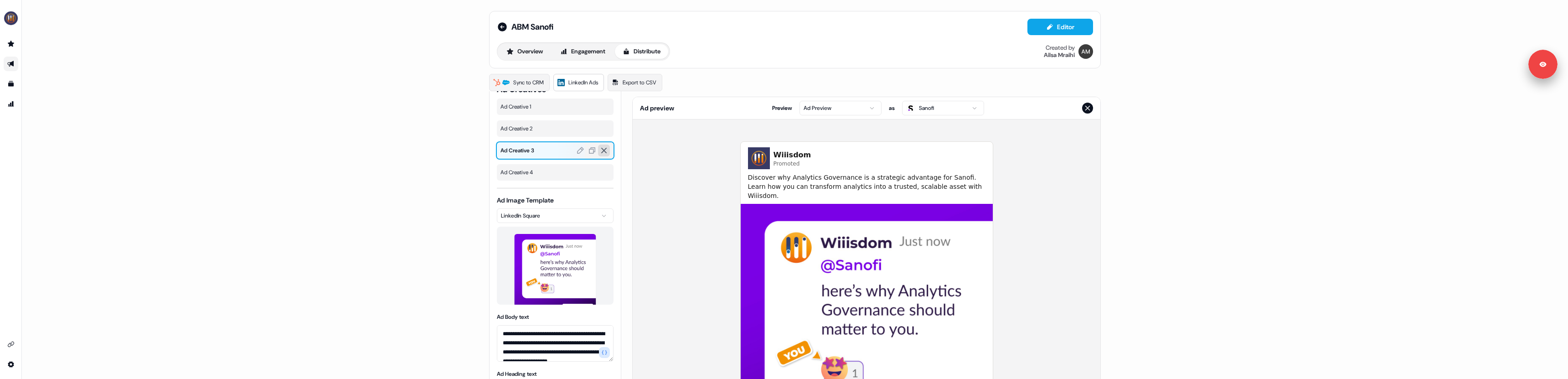
click at [602, 148] on icon at bounding box center [604, 151] width 6 height 6
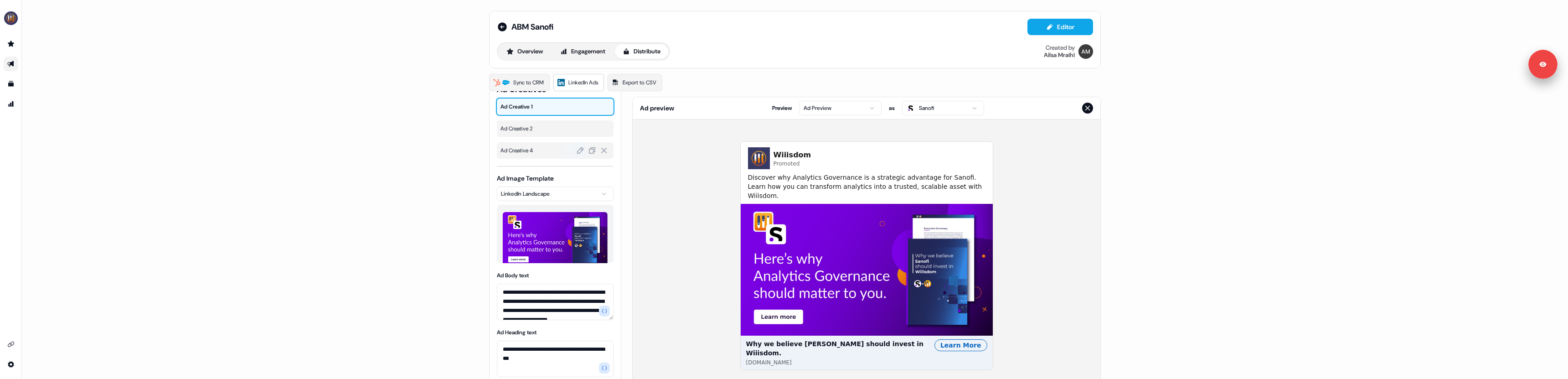
click at [530, 152] on span "Ad Creative 4" at bounding box center [556, 151] width 109 height 9
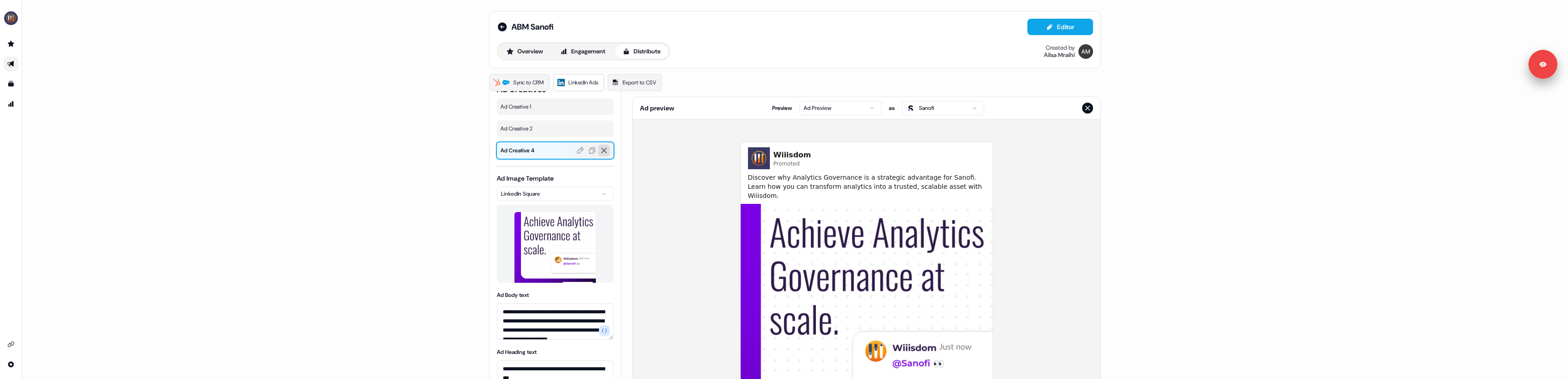
click at [601, 152] on icon at bounding box center [604, 150] width 8 height 8
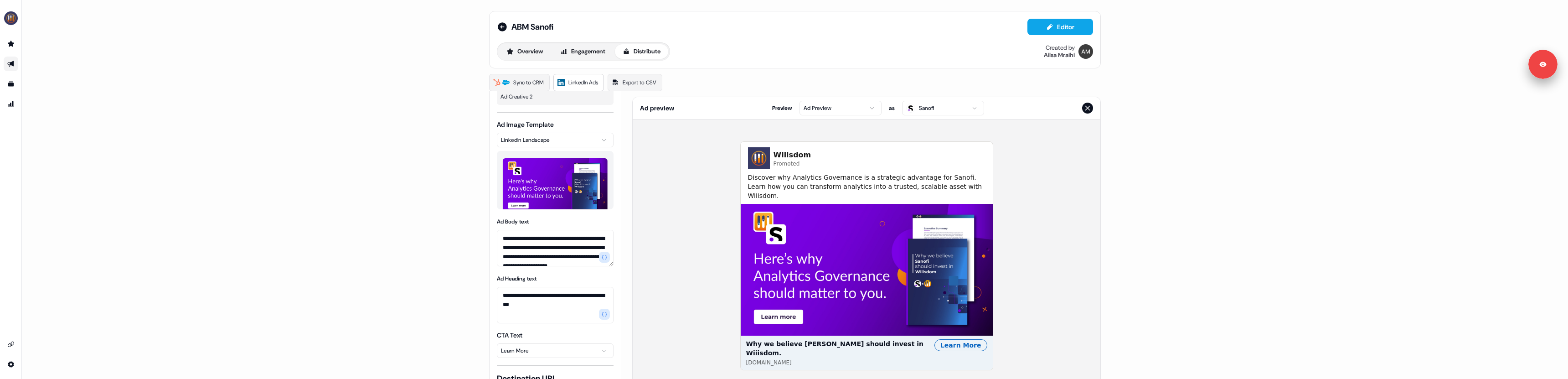
scroll to position [0, 0]
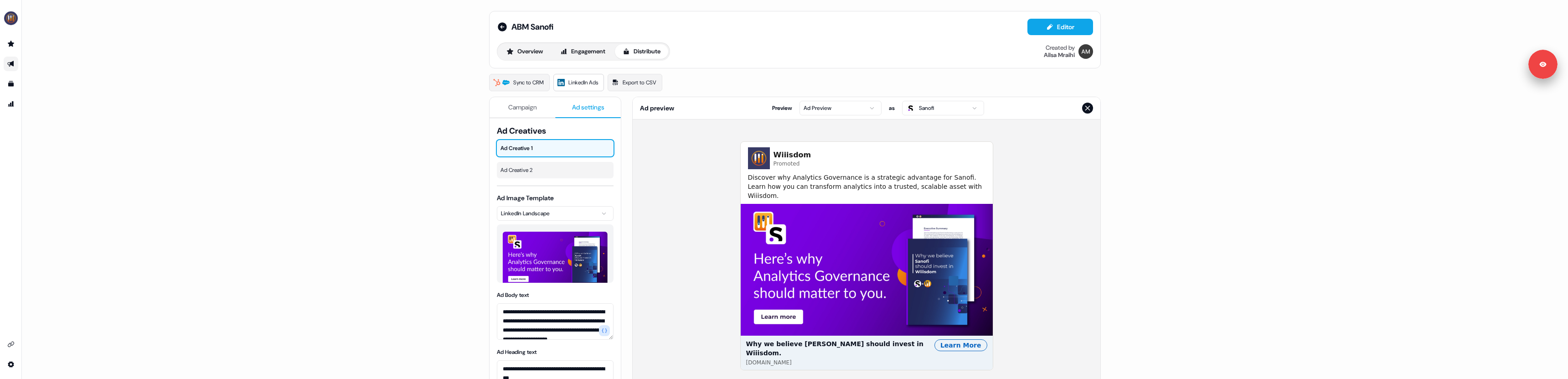
click at [514, 103] on span "Campaign" at bounding box center [522, 107] width 29 height 9
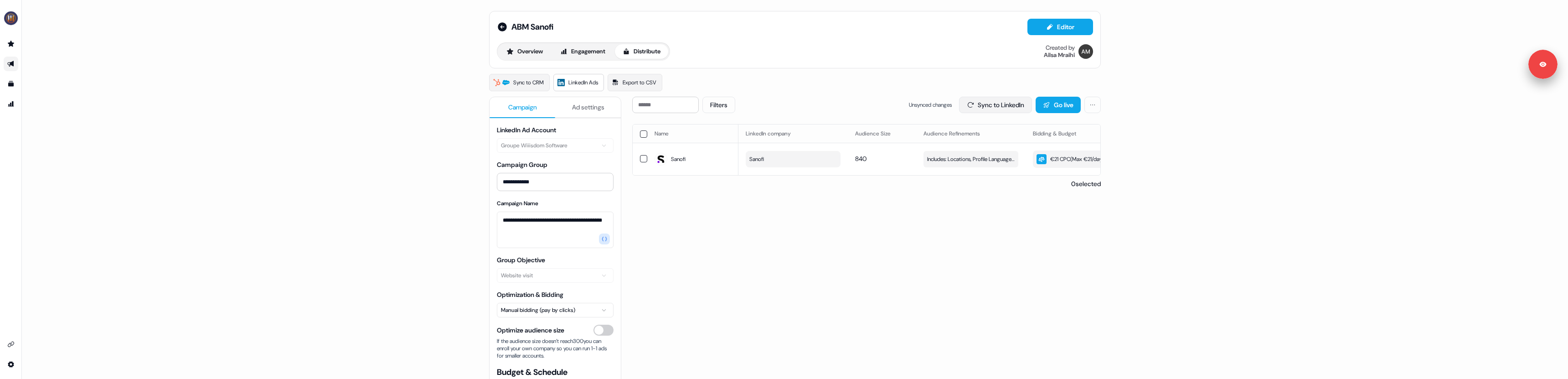
click at [989, 102] on button "Sync to LinkedIn" at bounding box center [995, 104] width 73 height 17
click at [820, 234] on div "Filters Sync to LinkedIn Go live Name LinkedIn company Audience Size Audience R…" at bounding box center [866, 278] width 468 height 363
click at [1091, 106] on html "**********" at bounding box center [784, 190] width 1568 height 379
click at [965, 96] on html "**********" at bounding box center [784, 190] width 1568 height 379
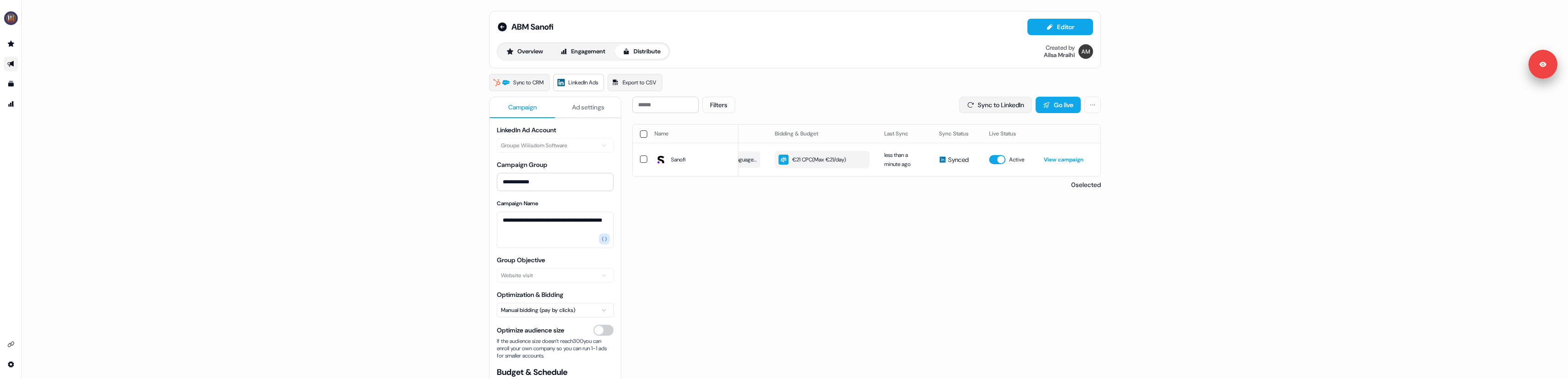
click at [960, 102] on button "Sync to LinkedIn" at bounding box center [995, 104] width 73 height 17
click at [355, 202] on div "**********" at bounding box center [794, 190] width 1546 height 379
click at [794, 246] on div "Filters Sync to LinkedIn Go live Name LinkedIn company Audience Size Audience R…" at bounding box center [866, 278] width 468 height 363
click at [499, 25] on icon at bounding box center [502, 27] width 9 height 9
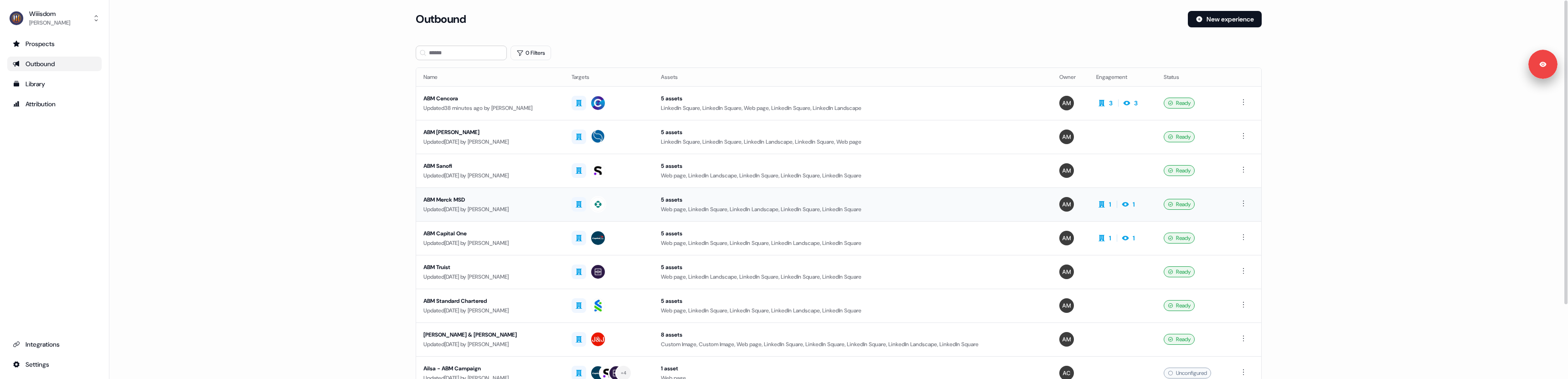
click at [481, 202] on div "ABM Merck MSD" at bounding box center [491, 200] width 134 height 9
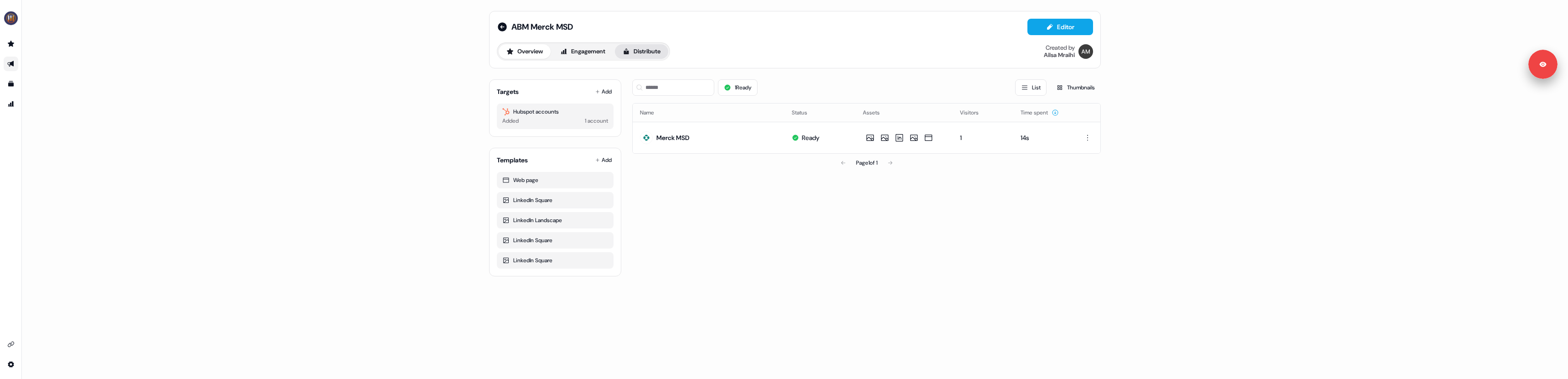
click at [635, 48] on button "Distribute" at bounding box center [642, 51] width 53 height 14
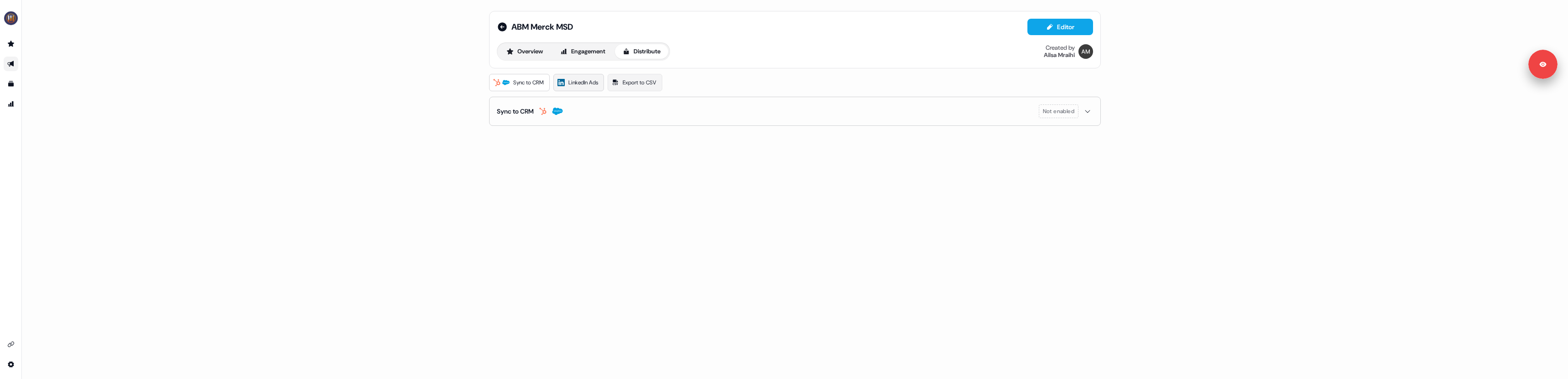
click at [581, 86] on span "LinkedIn Ads" at bounding box center [583, 82] width 30 height 9
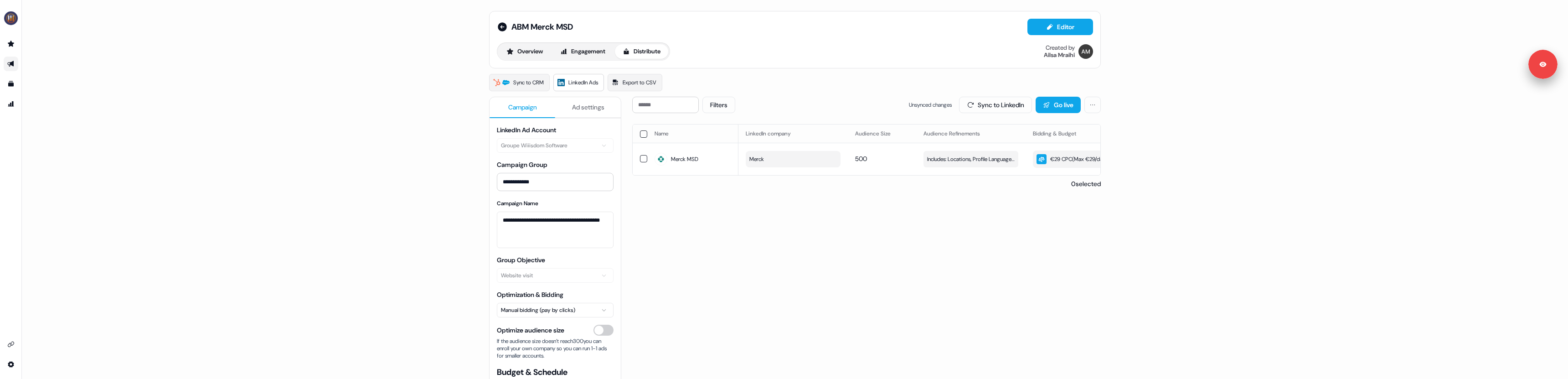
click at [581, 109] on span "Ad settings" at bounding box center [588, 107] width 32 height 9
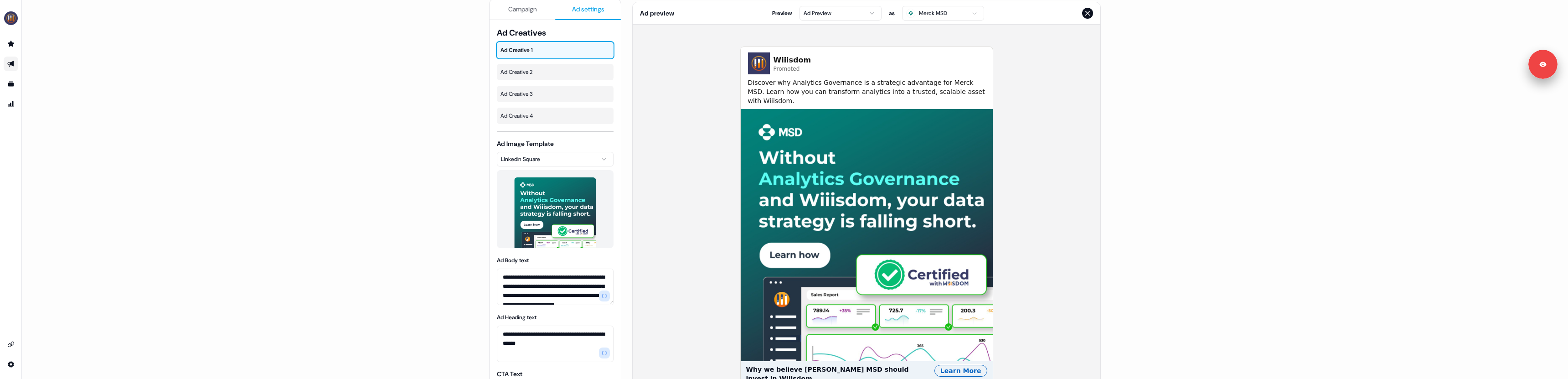
scroll to position [92, 0]
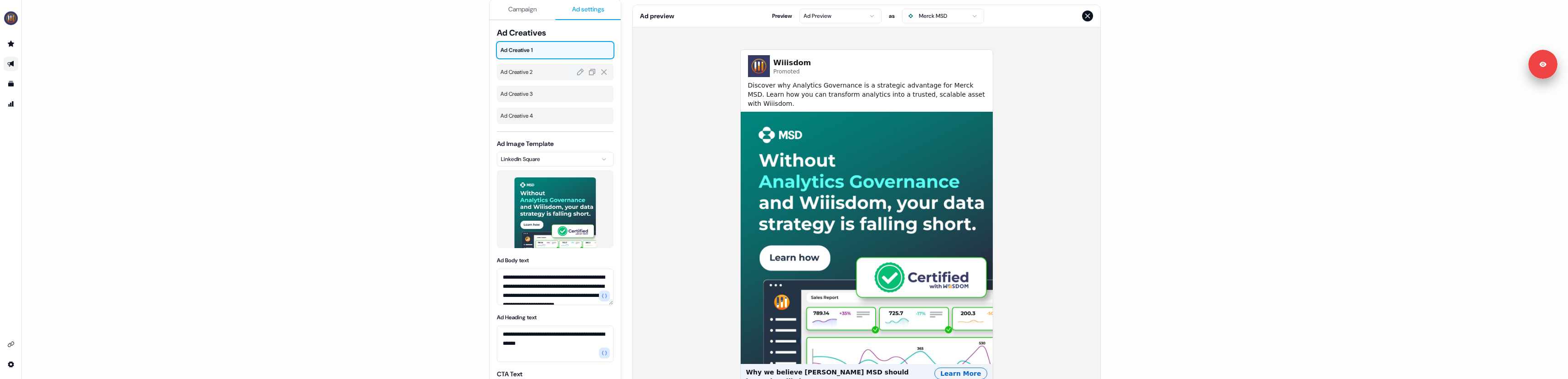
click at [528, 74] on span "Ad Creative 2" at bounding box center [556, 72] width 109 height 9
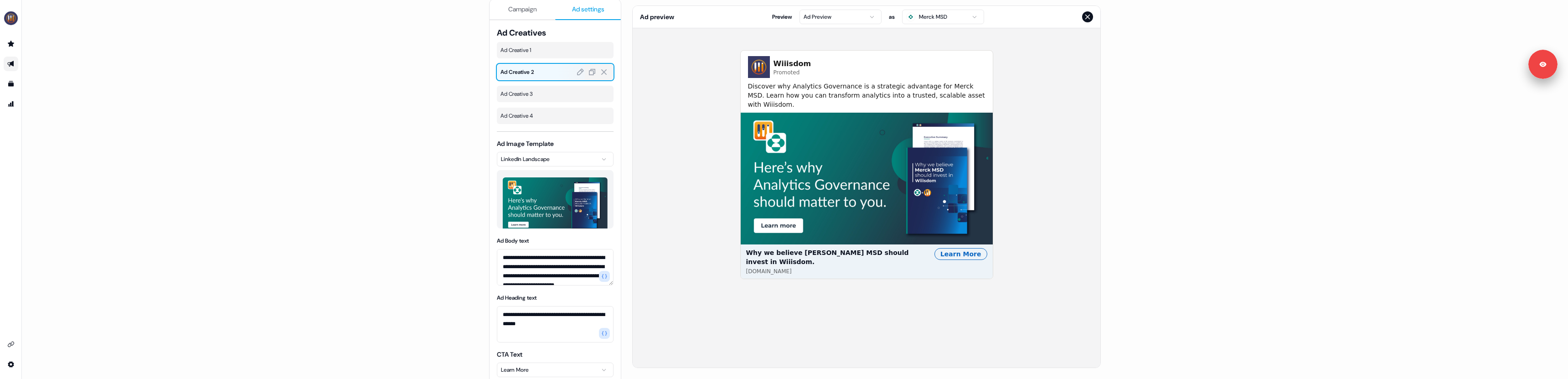
scroll to position [92, 0]
click at [525, 97] on span "Ad Creative 3" at bounding box center [556, 94] width 109 height 9
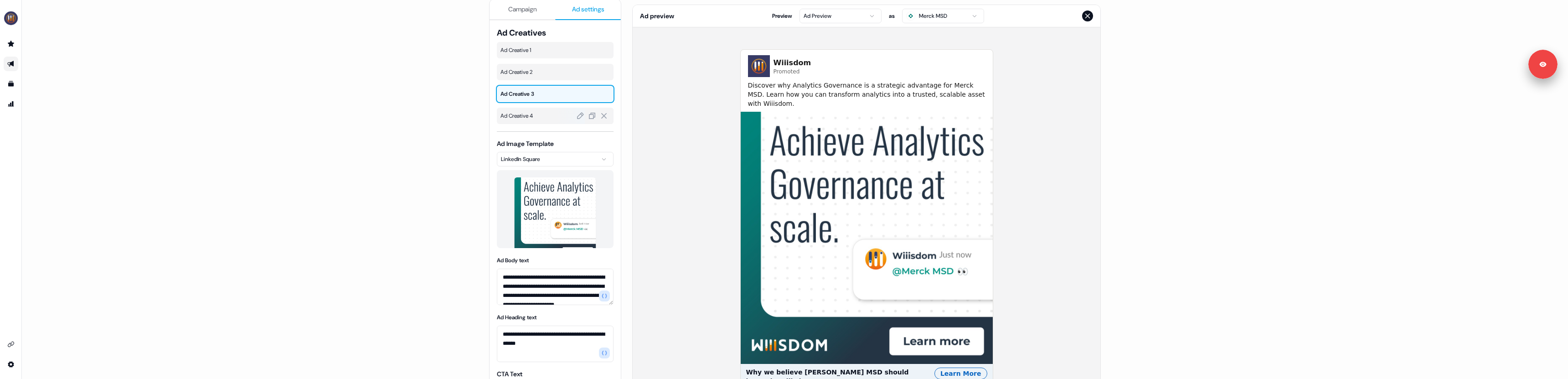
click at [525, 112] on span "Ad Creative 4" at bounding box center [556, 116] width 109 height 9
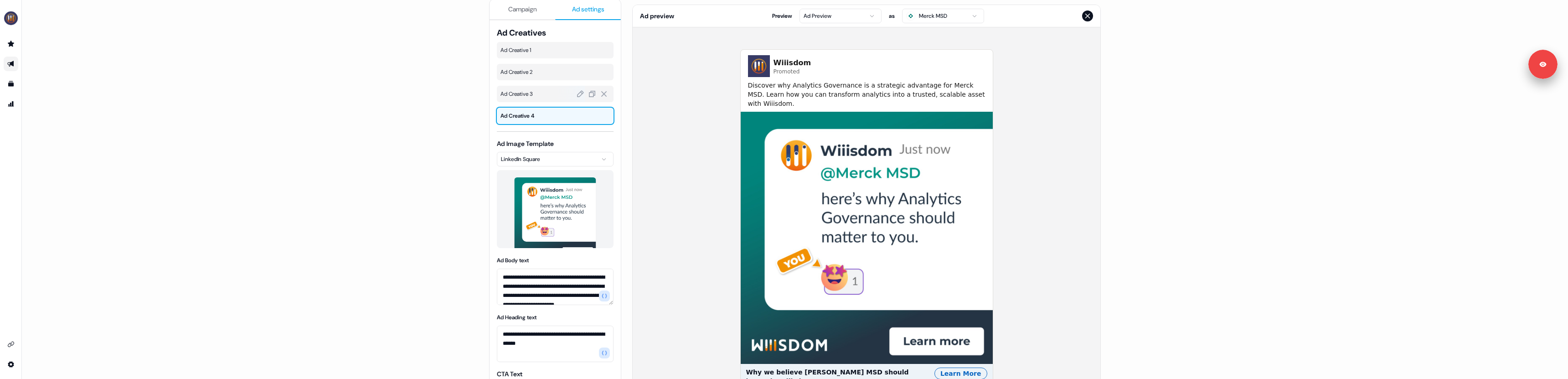
click at [530, 98] on span "Ad Creative 3" at bounding box center [556, 94] width 109 height 9
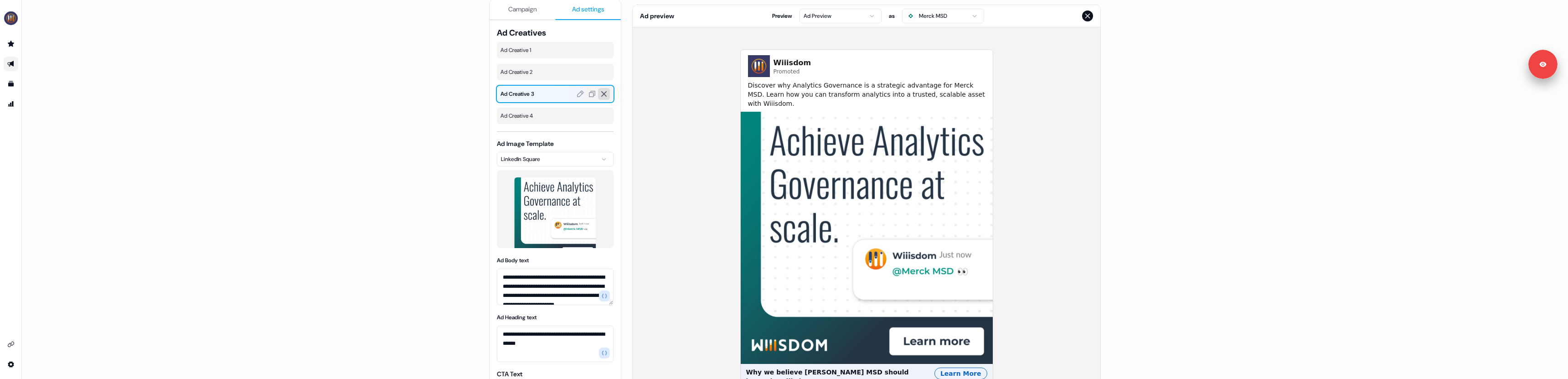
click at [602, 94] on icon at bounding box center [604, 94] width 8 height 8
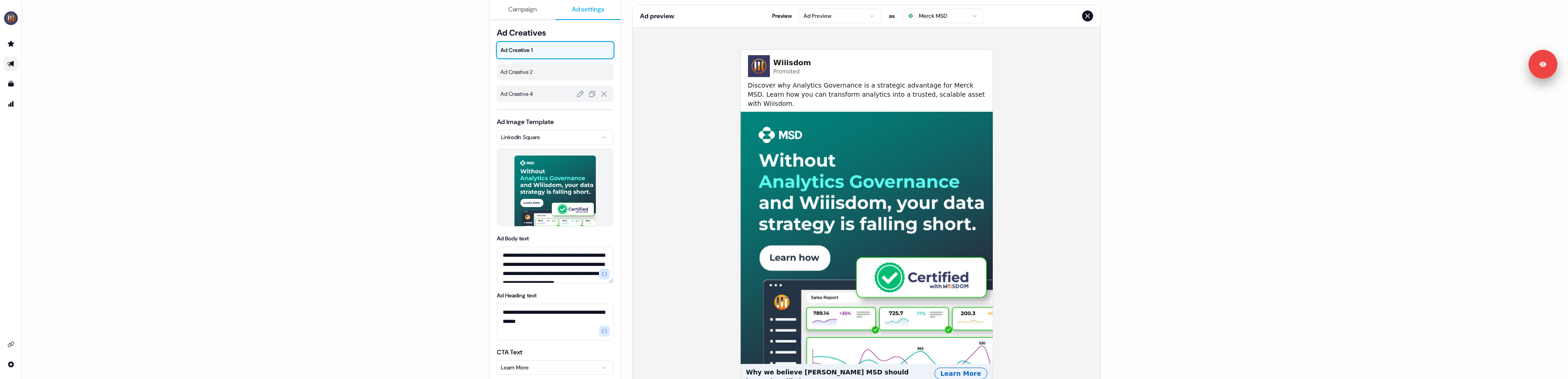
click at [543, 91] on span "Ad Creative 4" at bounding box center [556, 94] width 109 height 9
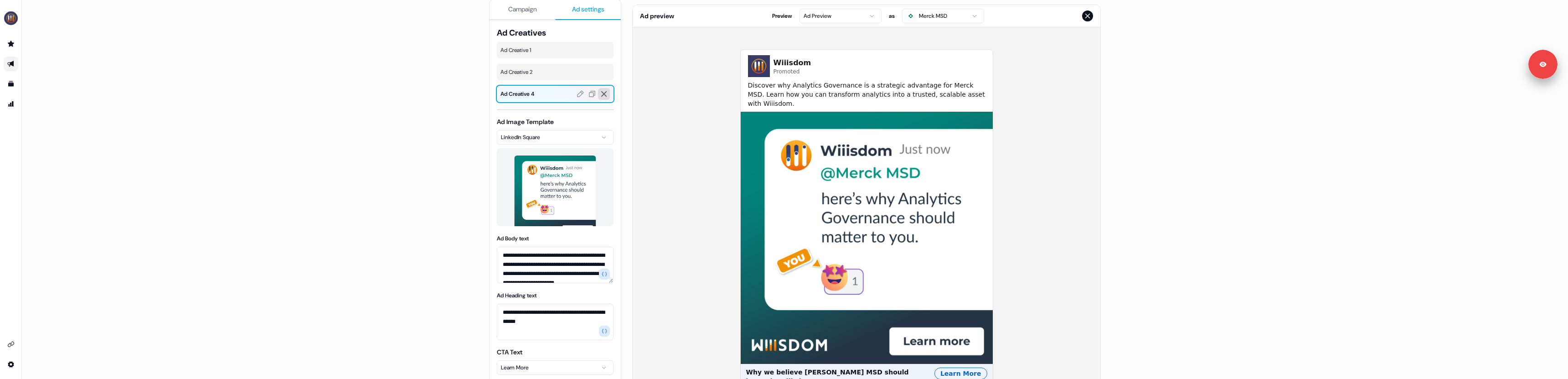
click at [602, 94] on icon at bounding box center [604, 94] width 6 height 6
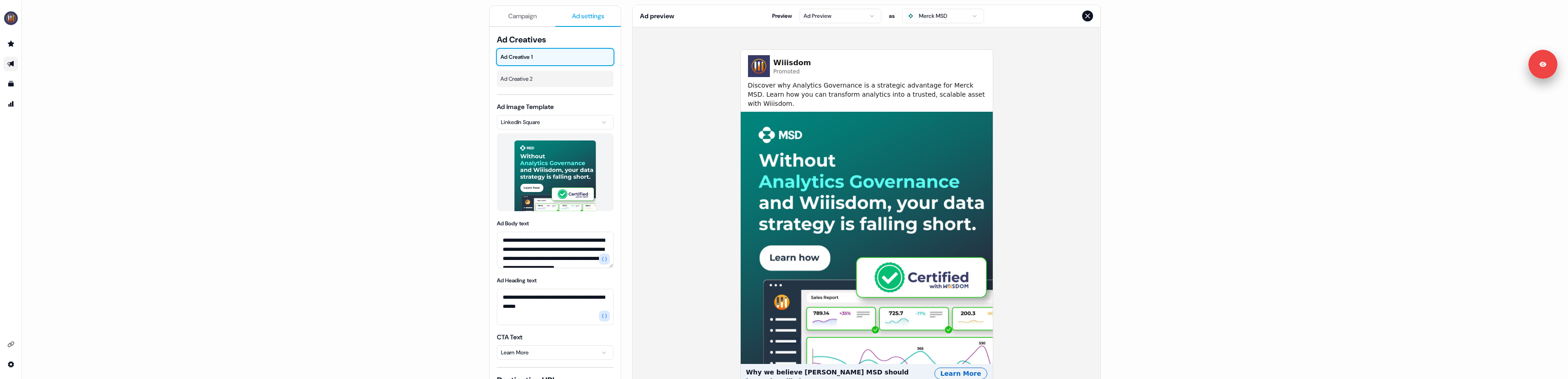
click at [452, 180] on div "**********" at bounding box center [794, 190] width 1546 height 379
click at [526, 81] on span "Ad Creative 2" at bounding box center [556, 79] width 109 height 9
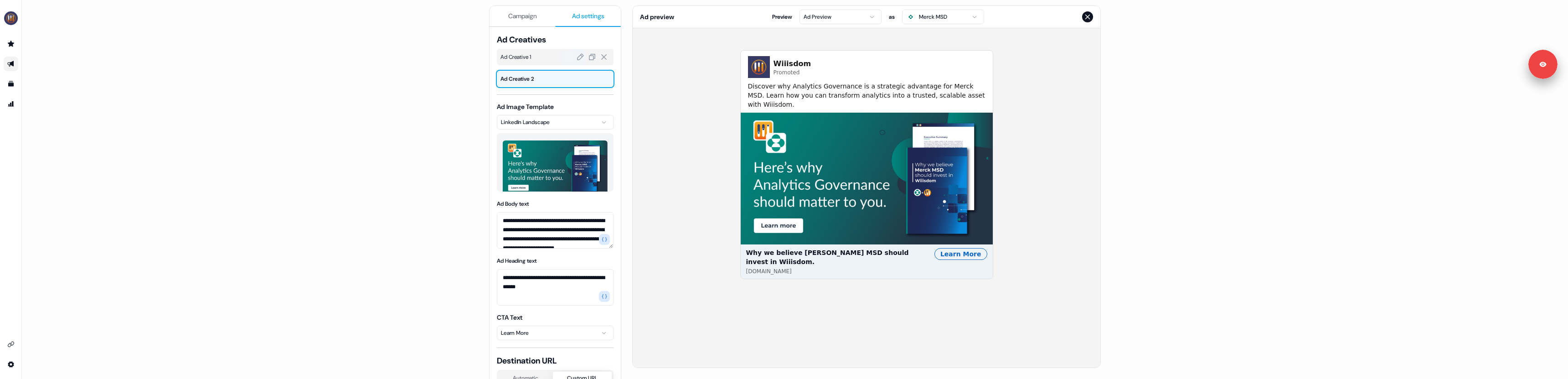
click at [527, 55] on span "Ad Creative 1" at bounding box center [556, 57] width 109 height 9
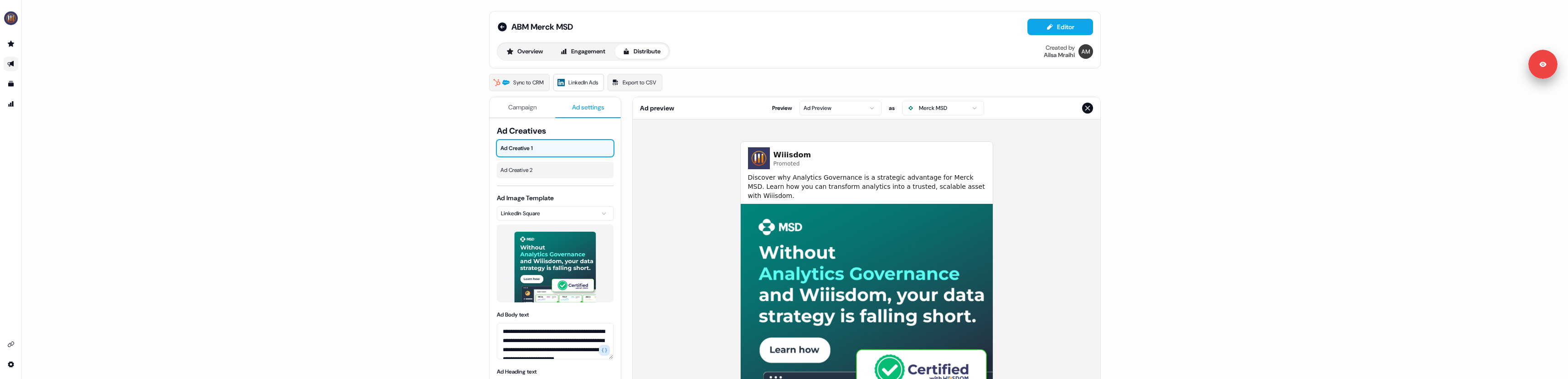
click at [535, 103] on span "Campaign" at bounding box center [522, 107] width 29 height 9
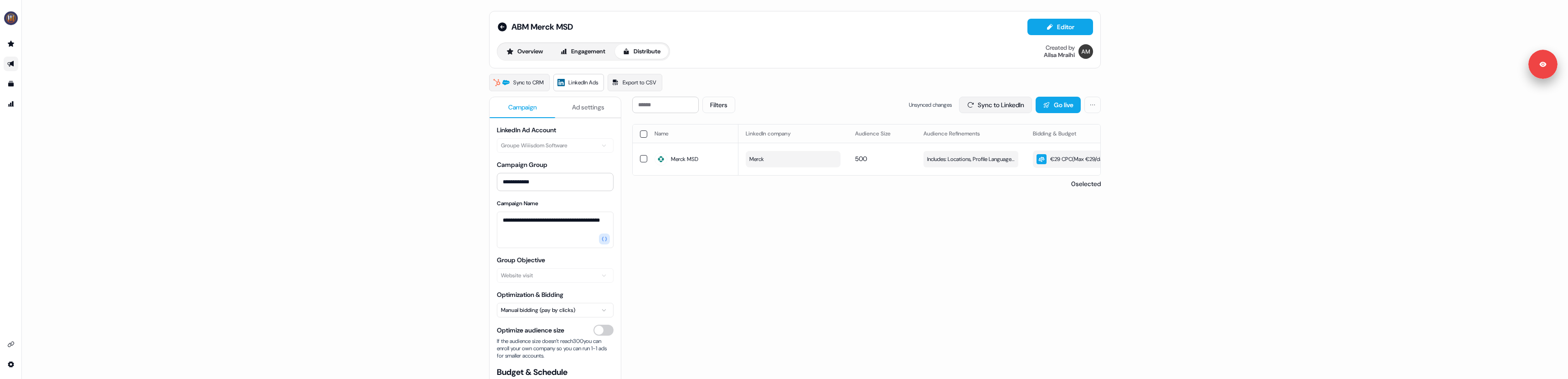
click at [976, 106] on button "Sync to LinkedIn" at bounding box center [995, 104] width 73 height 17
click at [503, 28] on icon at bounding box center [502, 27] width 9 height 9
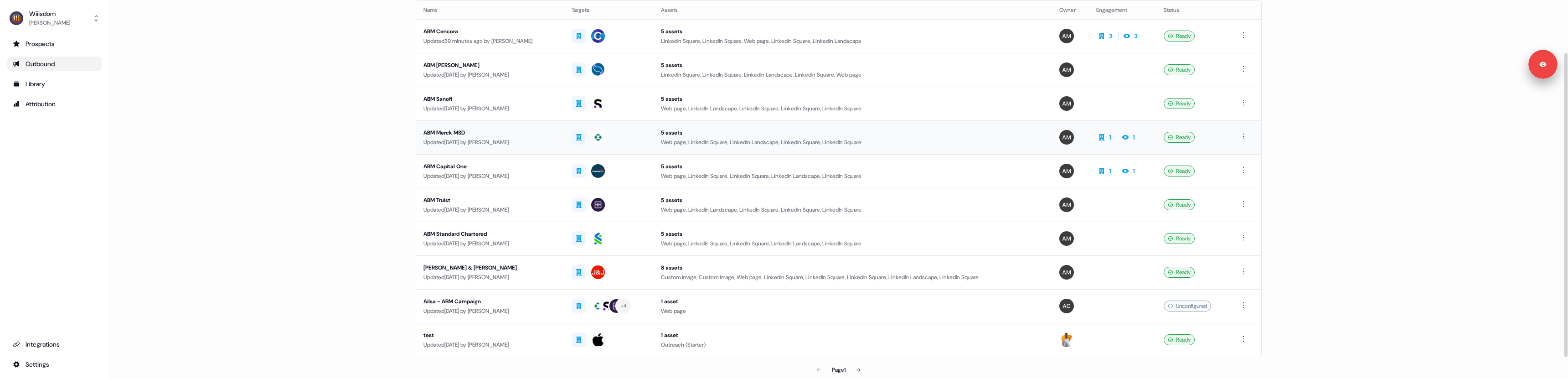
scroll to position [68, 0]
click at [501, 184] on td "ABM Capital One Updated [DATE] by [PERSON_NAME]" at bounding box center [490, 169] width 148 height 34
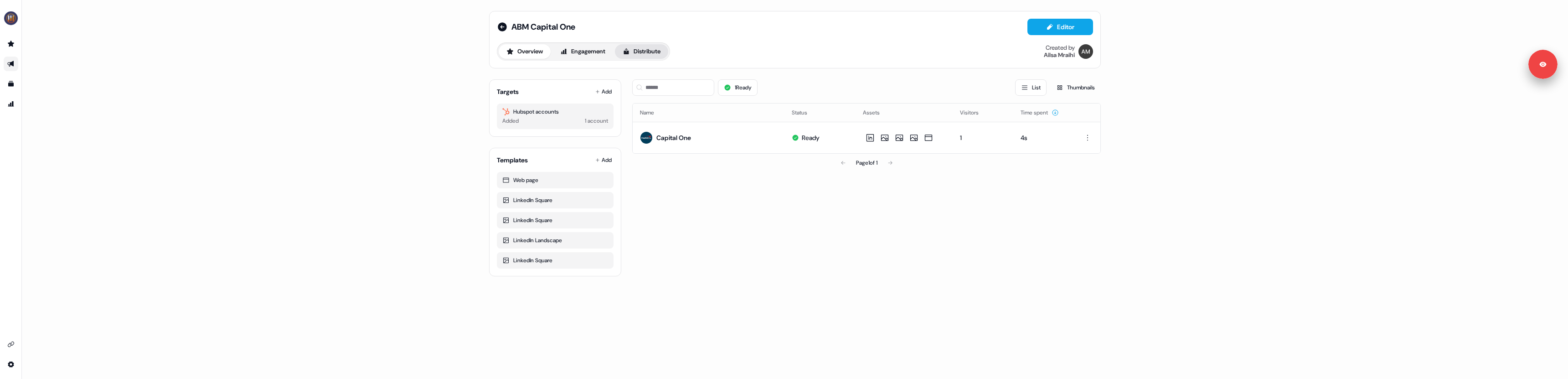
click at [639, 47] on button "Distribute" at bounding box center [642, 51] width 53 height 14
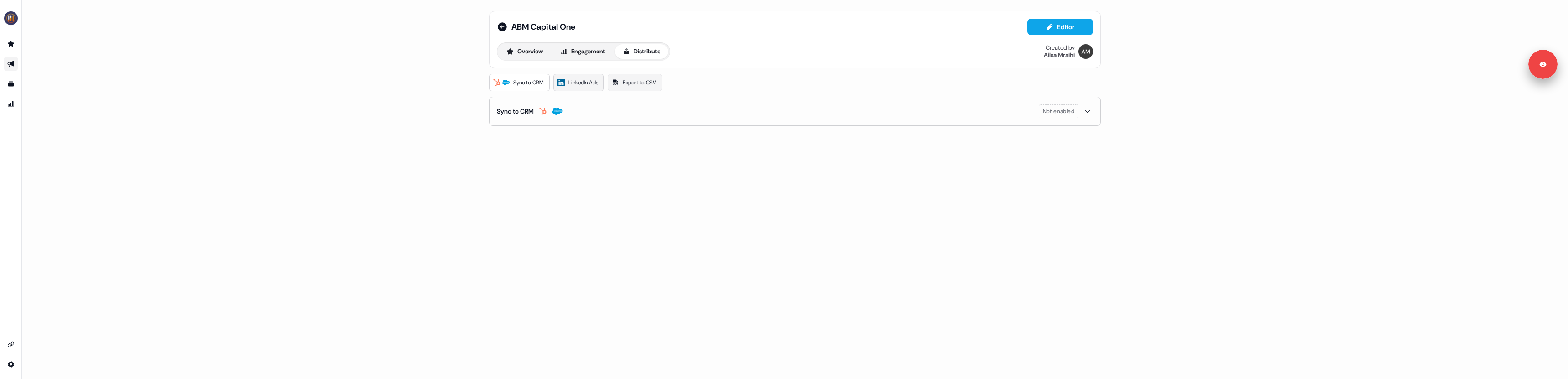
click at [584, 85] on span "LinkedIn Ads" at bounding box center [583, 82] width 30 height 9
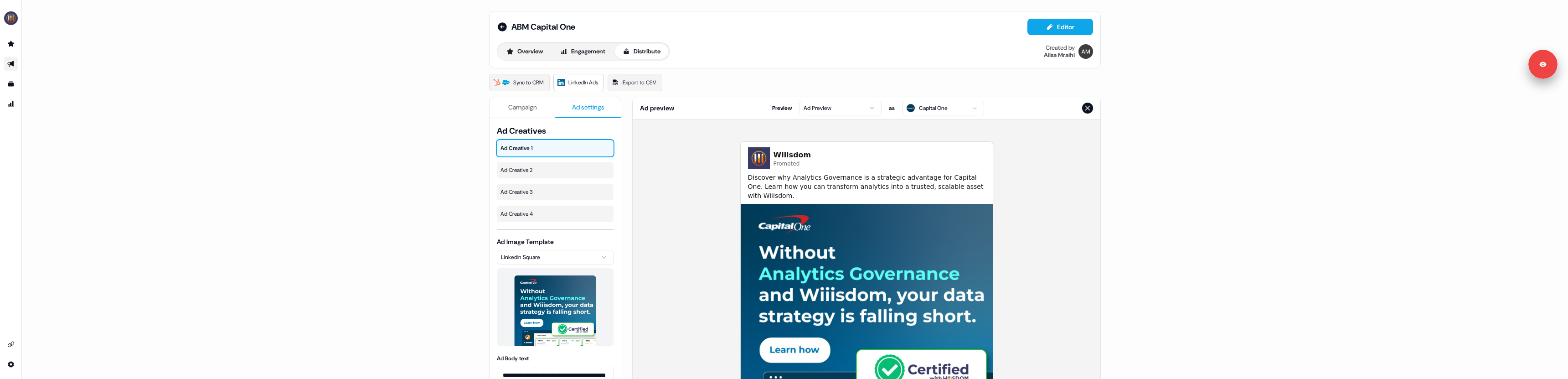
click at [576, 104] on span "Ad settings" at bounding box center [588, 107] width 32 height 9
click at [534, 169] on span "Ad Creative 2" at bounding box center [556, 170] width 109 height 9
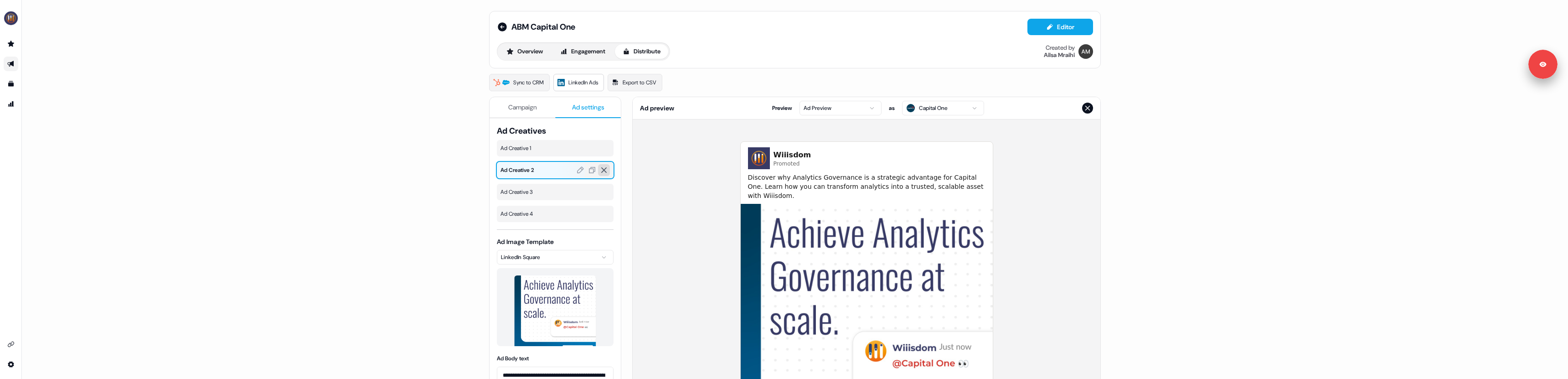
click at [601, 167] on icon at bounding box center [604, 170] width 8 height 8
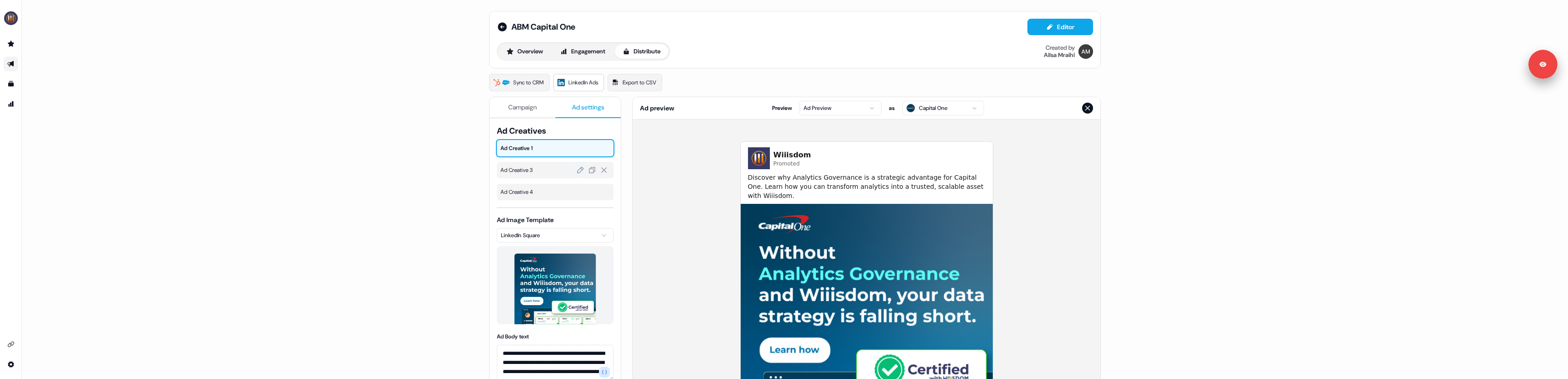
click at [534, 167] on span "Ad Creative 3" at bounding box center [556, 170] width 109 height 9
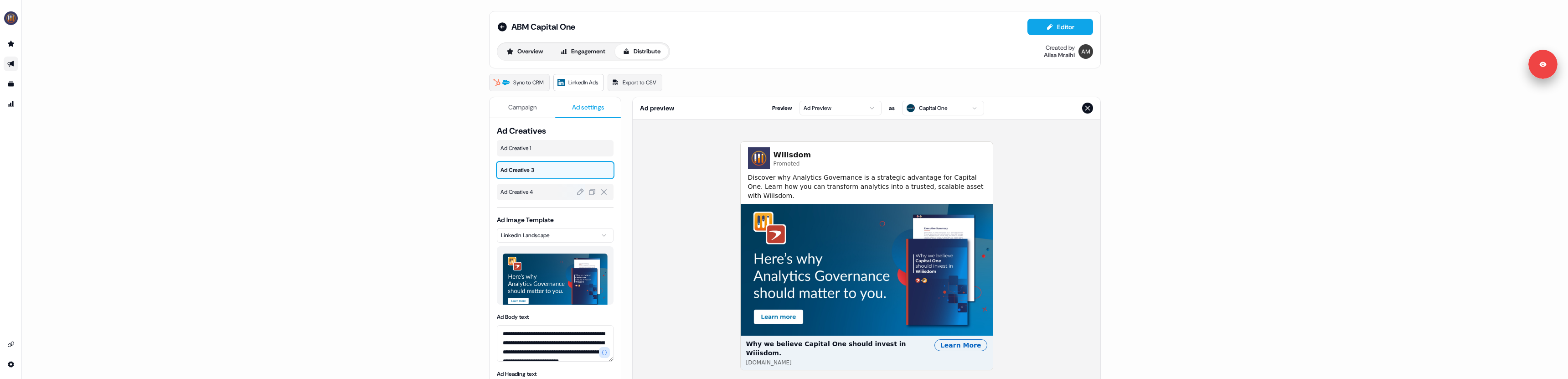
click at [533, 187] on div "Ad Creative 4" at bounding box center [556, 192] width 117 height 17
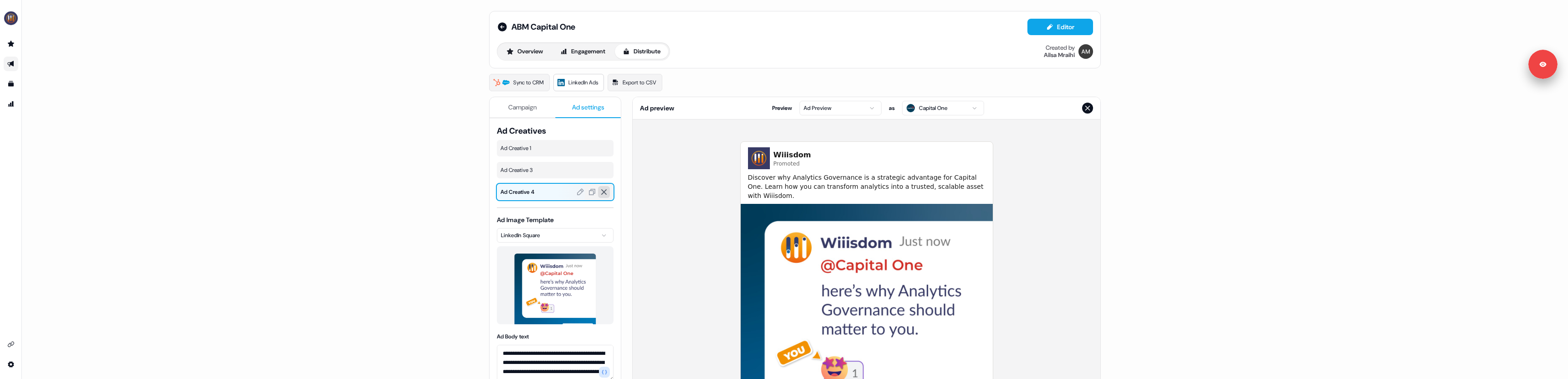
click at [605, 189] on icon at bounding box center [604, 192] width 8 height 8
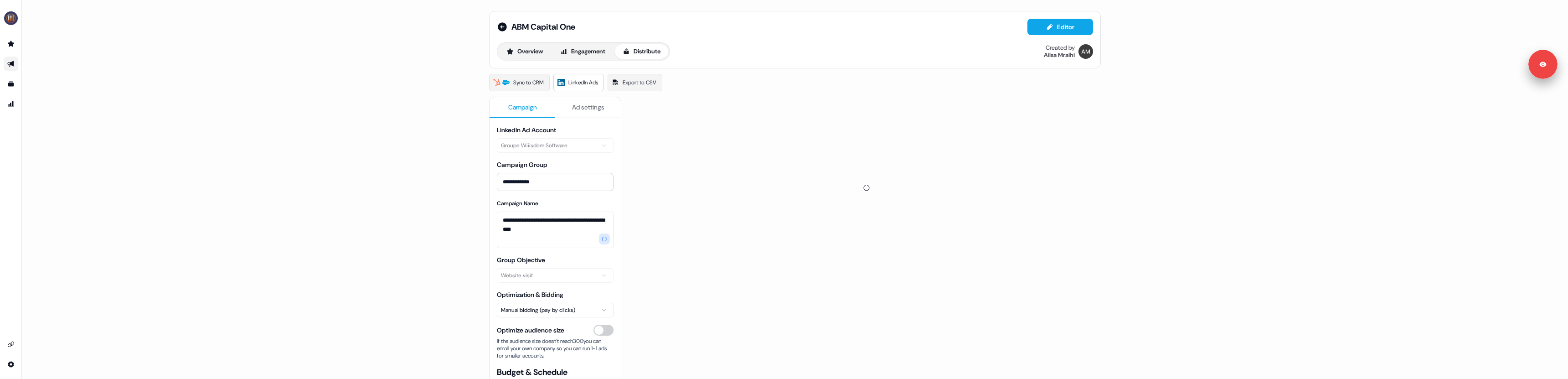
click at [526, 108] on span "Campaign" at bounding box center [522, 107] width 29 height 9
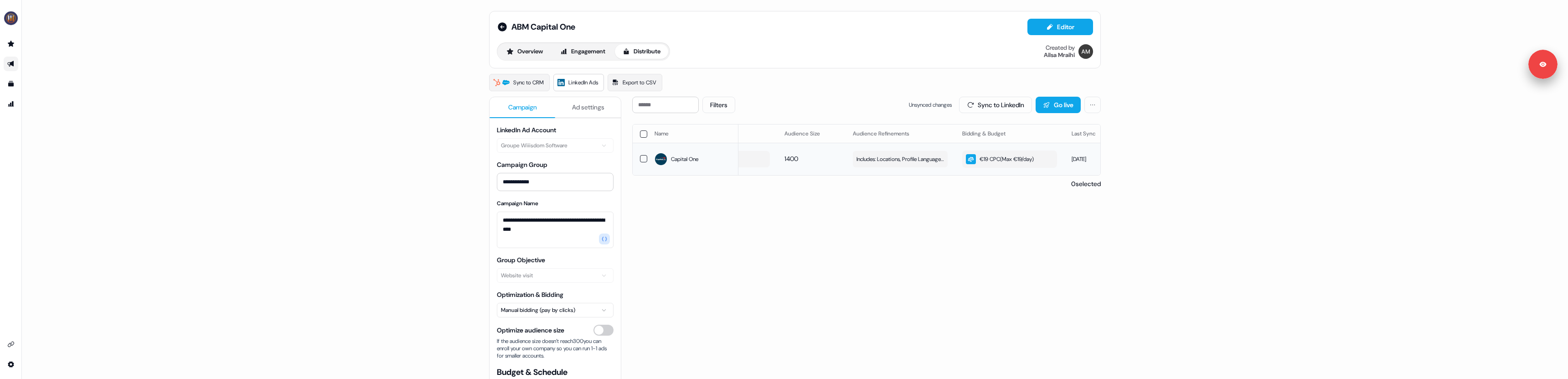
scroll to position [0, 258]
click at [974, 100] on button "Sync to LinkedIn" at bounding box center [995, 104] width 73 height 17
click at [500, 28] on icon at bounding box center [502, 27] width 11 height 11
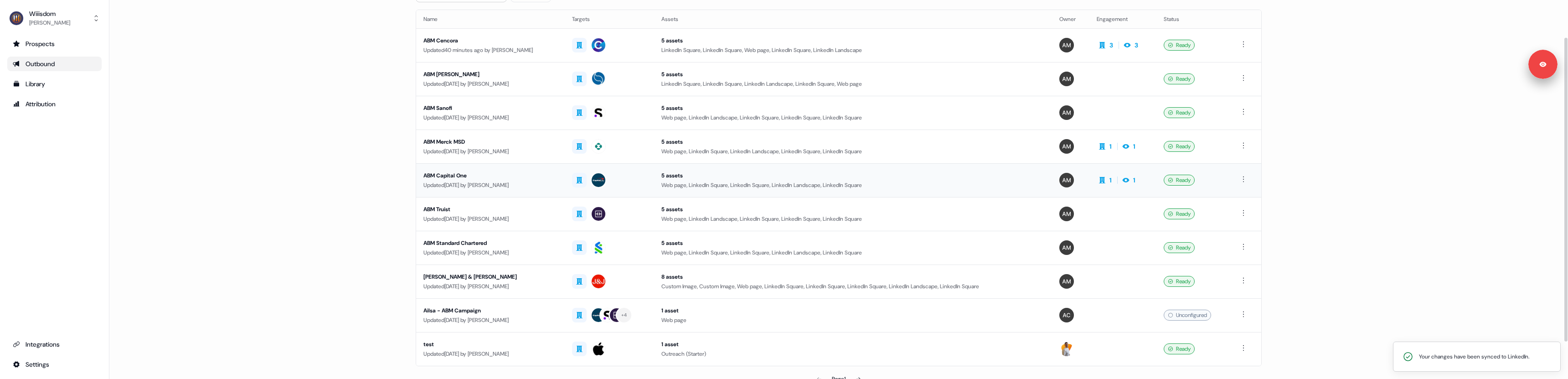
scroll to position [59, 0]
click at [476, 209] on div "ABM Truist" at bounding box center [491, 208] width 134 height 9
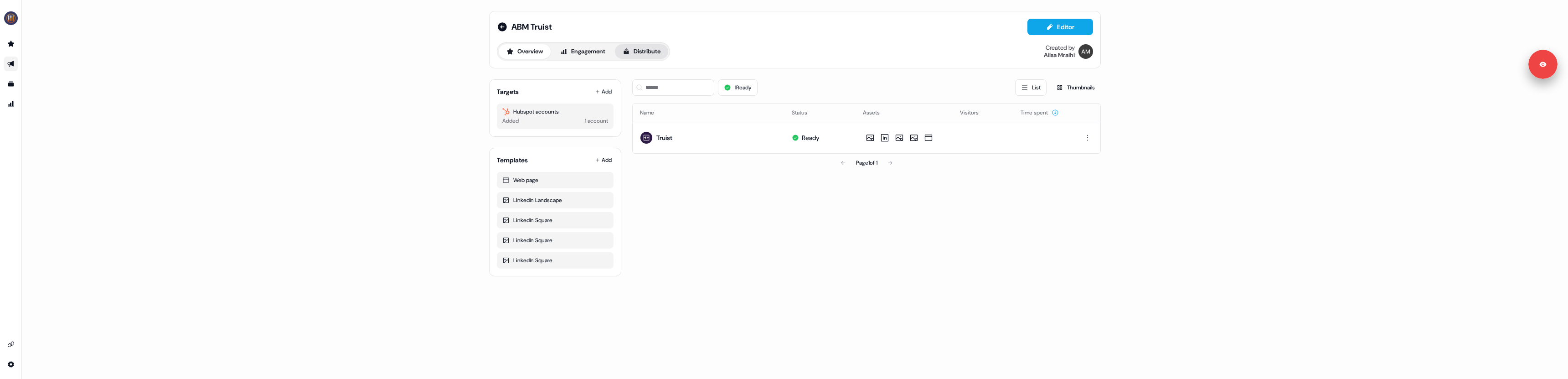
click at [630, 53] on icon at bounding box center [626, 52] width 7 height 7
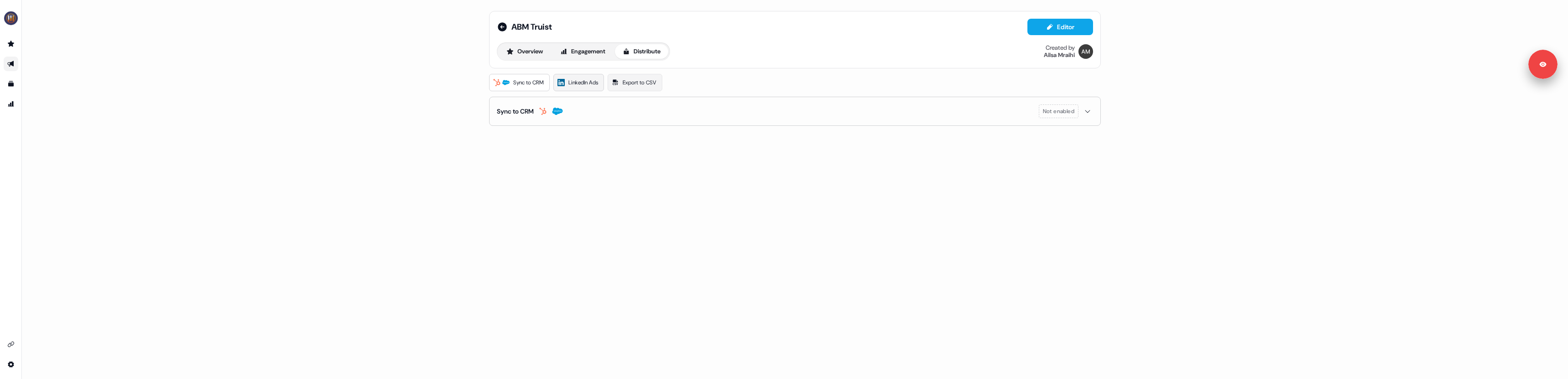
click at [583, 84] on span "LinkedIn Ads" at bounding box center [583, 82] width 30 height 9
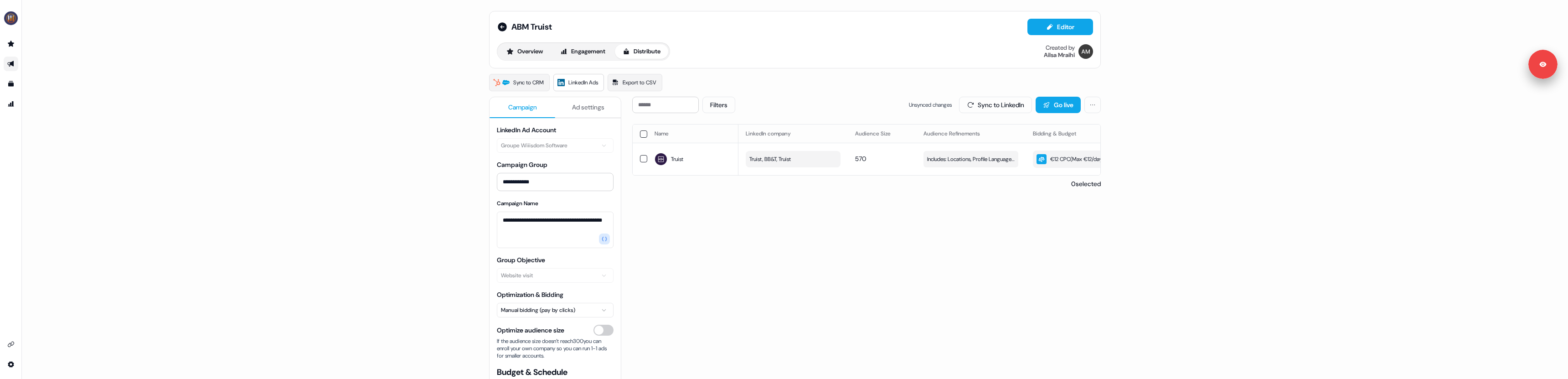
click at [590, 112] on button "Ad settings" at bounding box center [588, 107] width 65 height 21
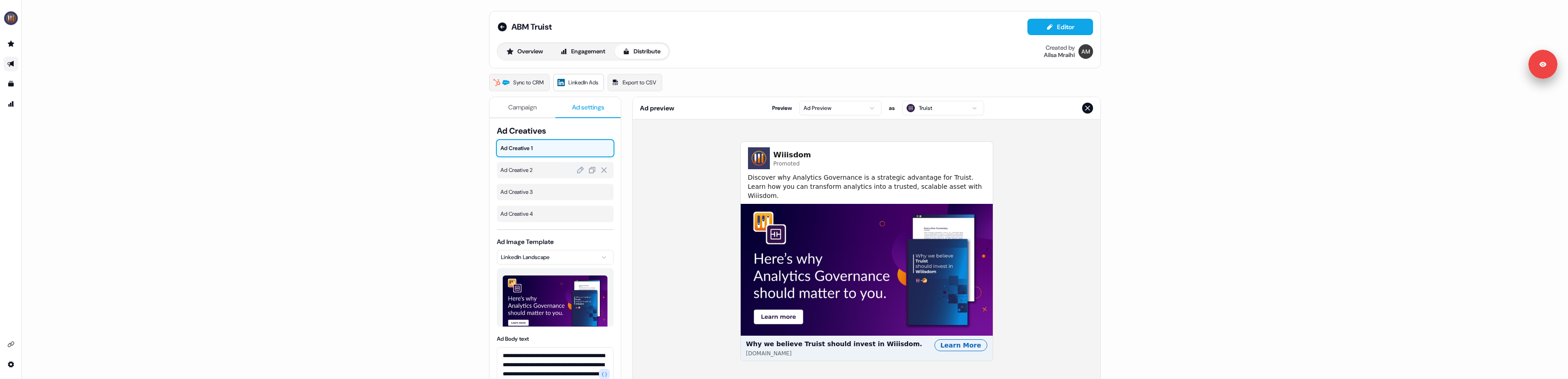
click at [532, 173] on span "Ad Creative 2" at bounding box center [556, 170] width 109 height 9
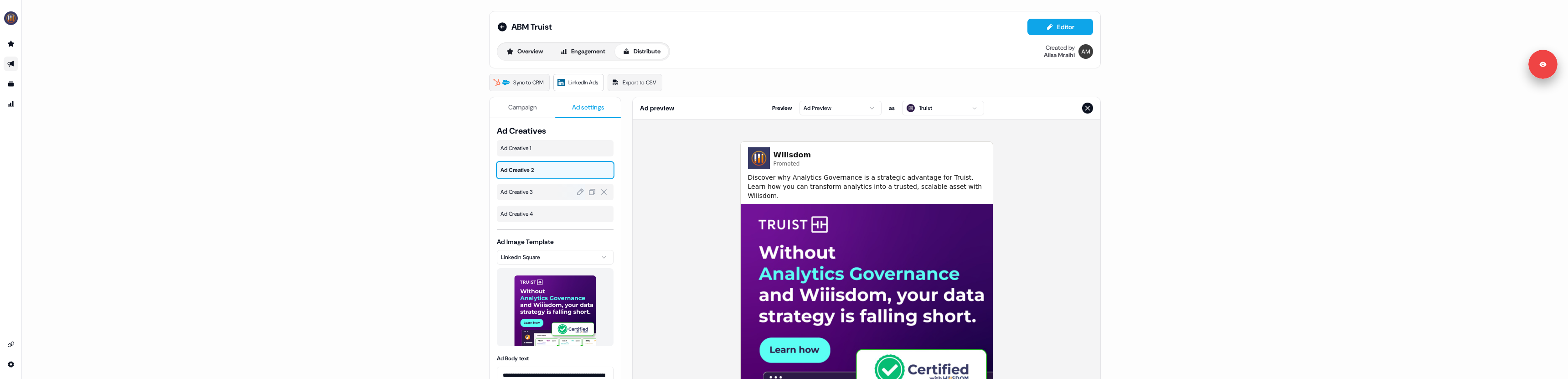
click at [527, 186] on div "Ad Creative 3" at bounding box center [556, 192] width 117 height 17
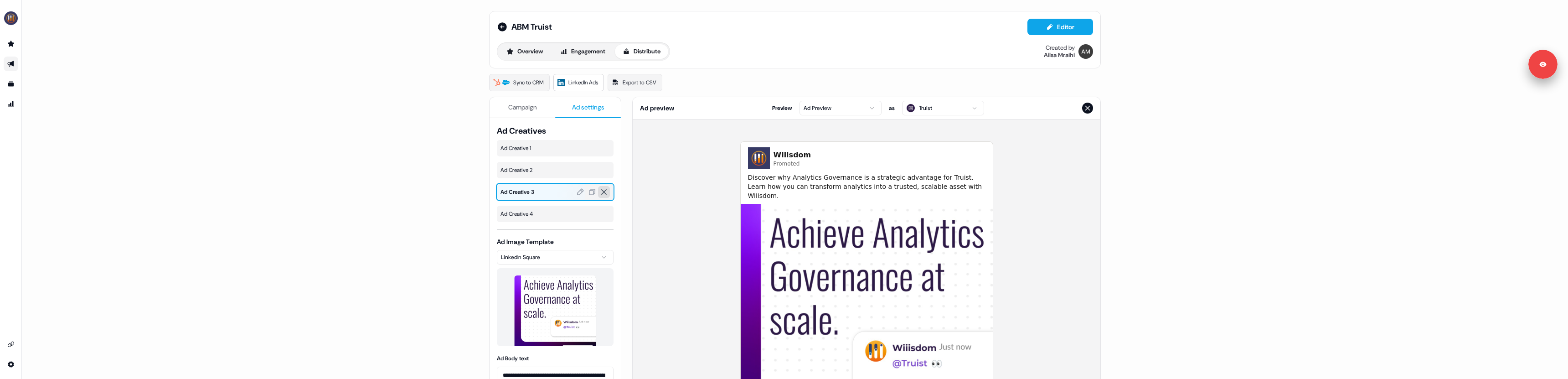
click at [601, 190] on icon at bounding box center [604, 192] width 8 height 8
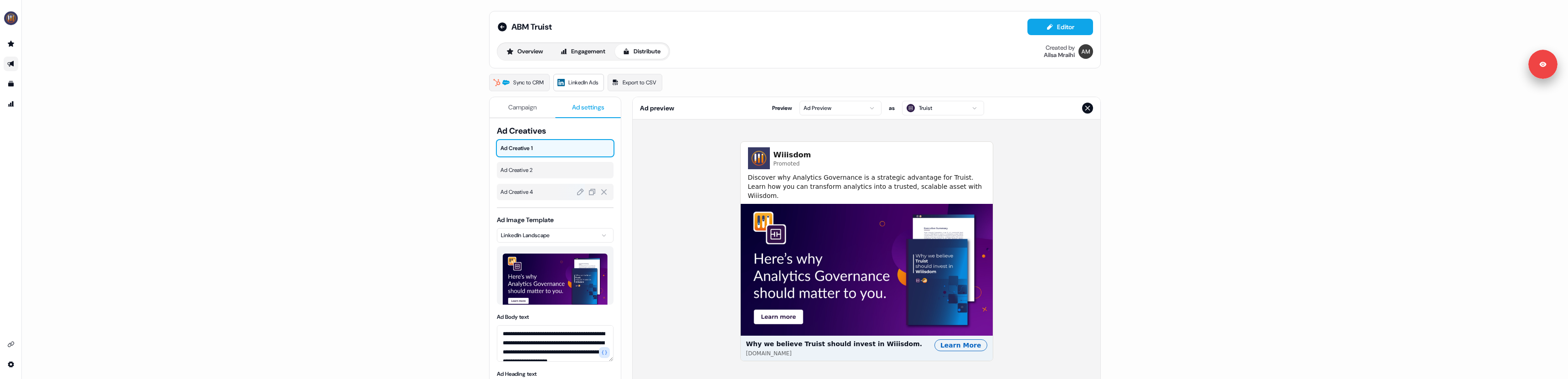
click at [533, 191] on span "Ad Creative 4" at bounding box center [556, 192] width 109 height 9
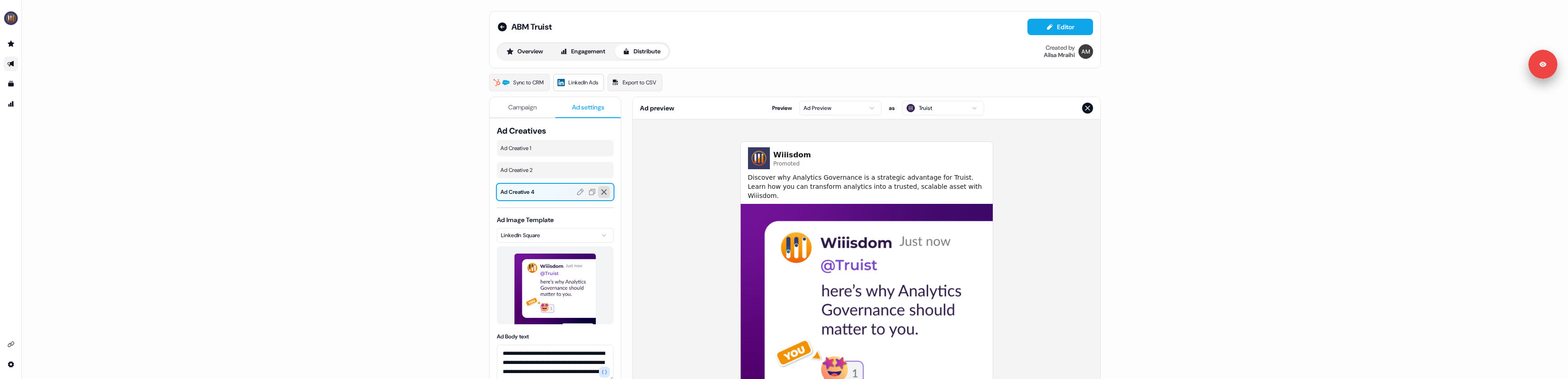
click at [604, 196] on button at bounding box center [604, 192] width 12 height 12
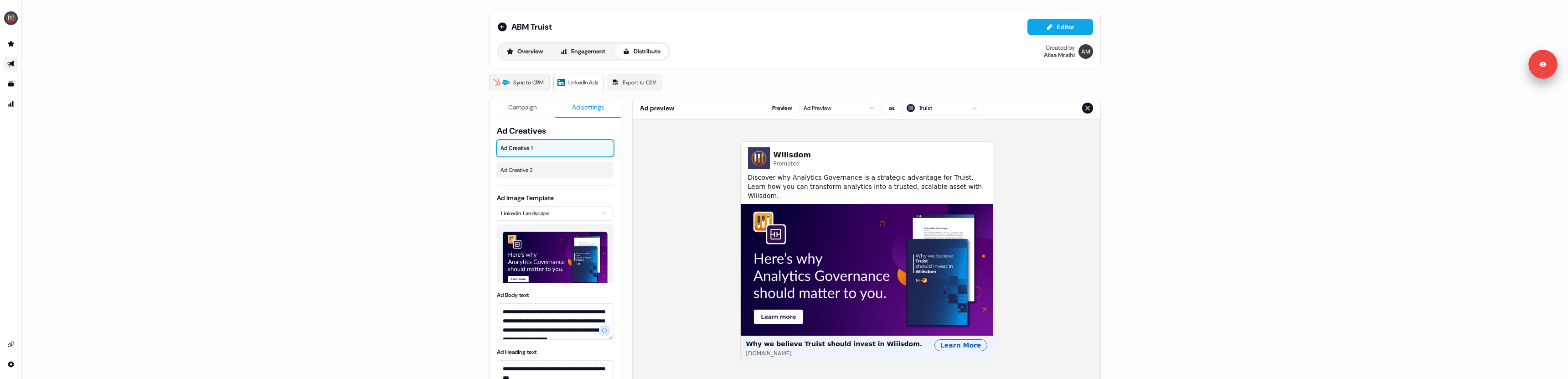
click at [525, 109] on span "Campaign" at bounding box center [522, 107] width 29 height 9
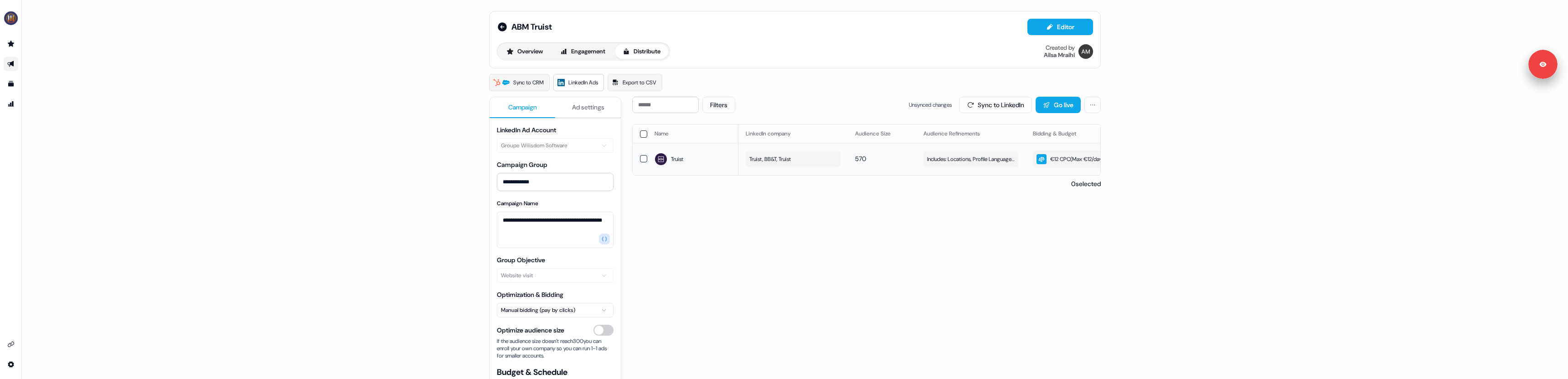
scroll to position [0, 258]
click at [925, 84] on div "Sync to CRM LinkedIn Ads Export to CSV" at bounding box center [795, 83] width 612 height 17
click at [973, 103] on button "Sync to LinkedIn" at bounding box center [995, 104] width 73 height 17
click at [413, 117] on div "**********" at bounding box center [794, 190] width 1546 height 379
click at [502, 30] on icon at bounding box center [502, 27] width 9 height 9
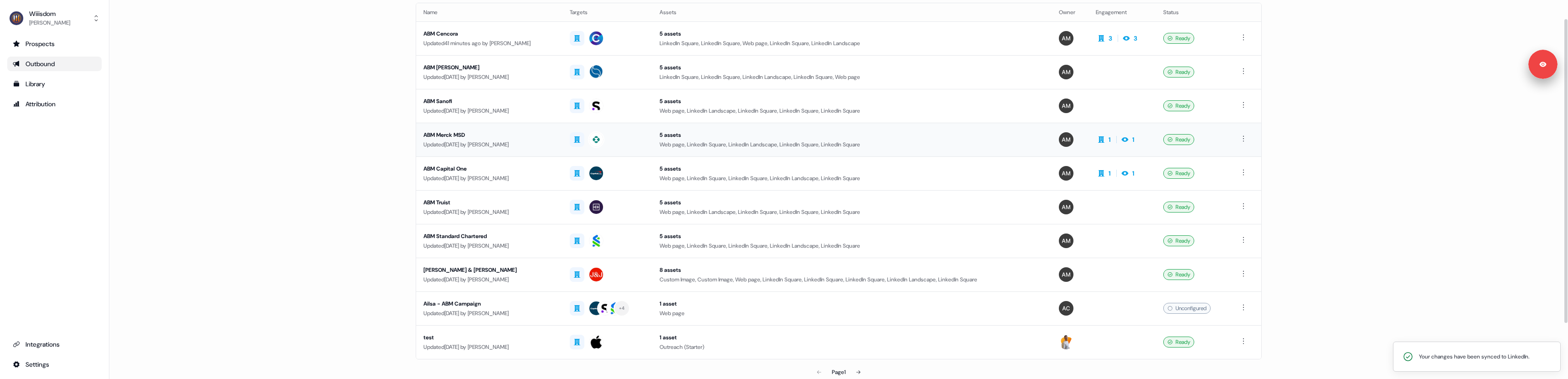
scroll to position [93, 0]
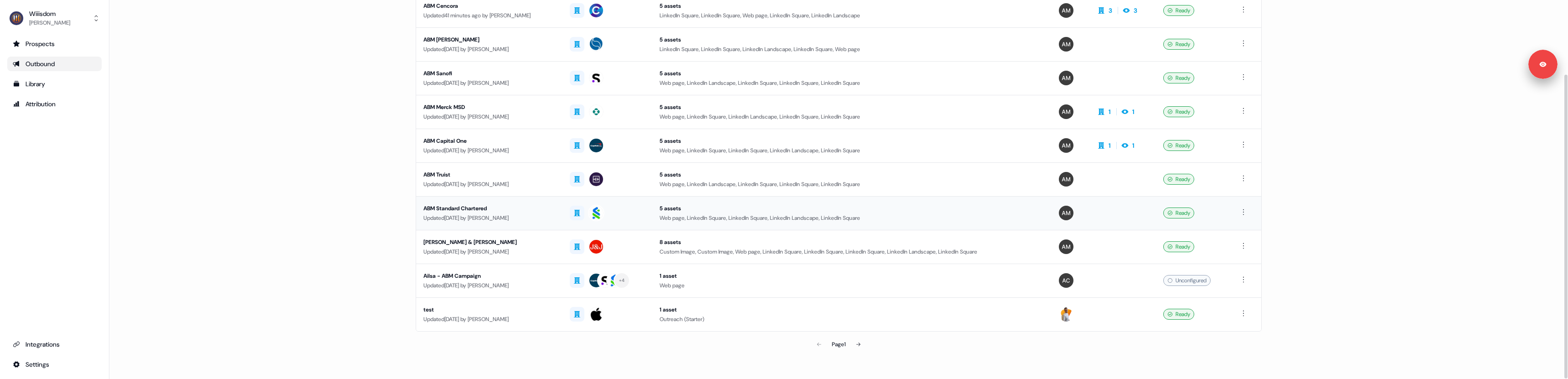
click at [465, 205] on div "ABM Standard Chartered" at bounding box center [489, 208] width 132 height 9
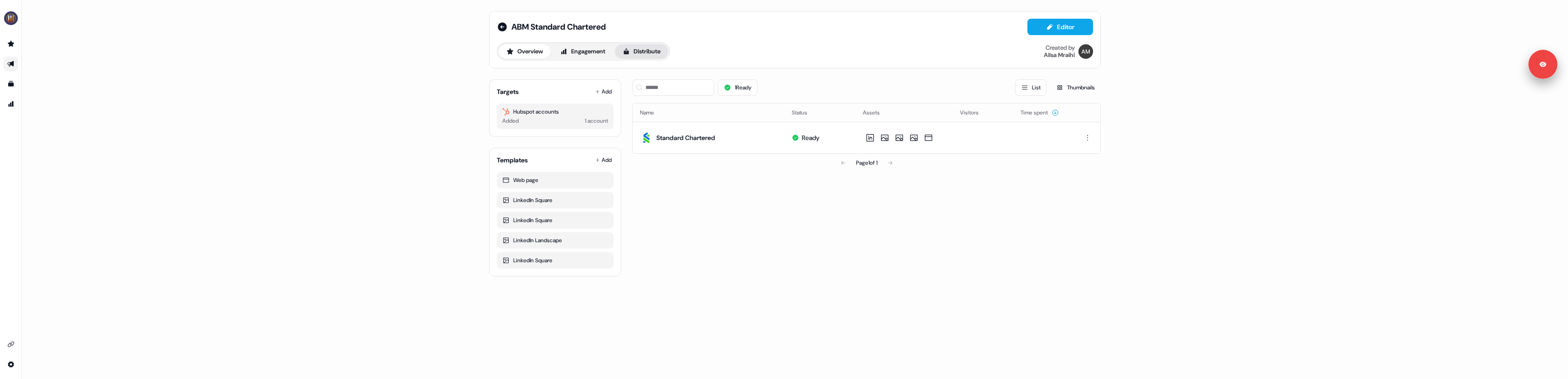
click at [629, 49] on icon at bounding box center [626, 51] width 5 height 6
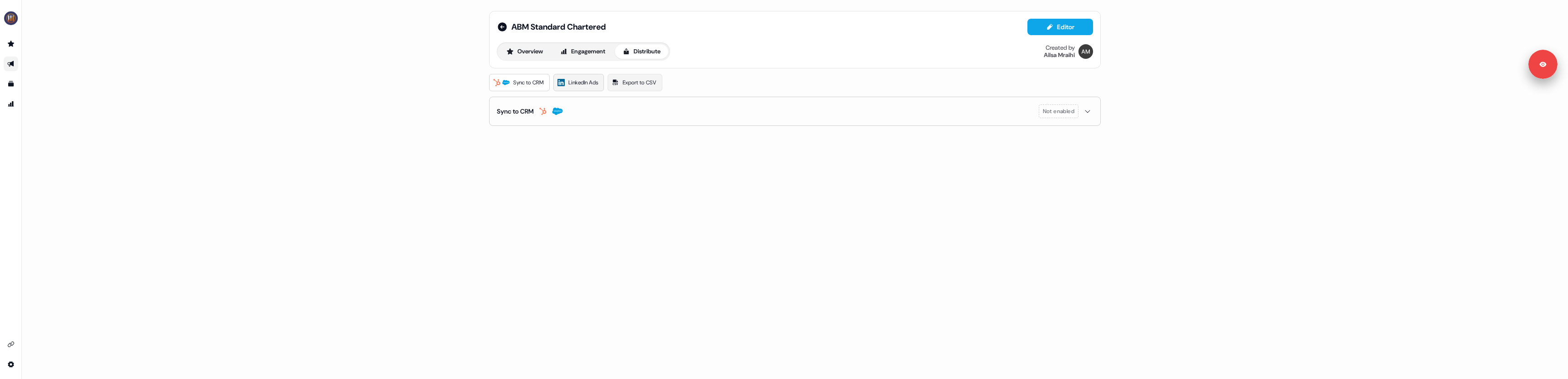
click at [571, 88] on link "LinkedIn Ads" at bounding box center [579, 83] width 50 height 17
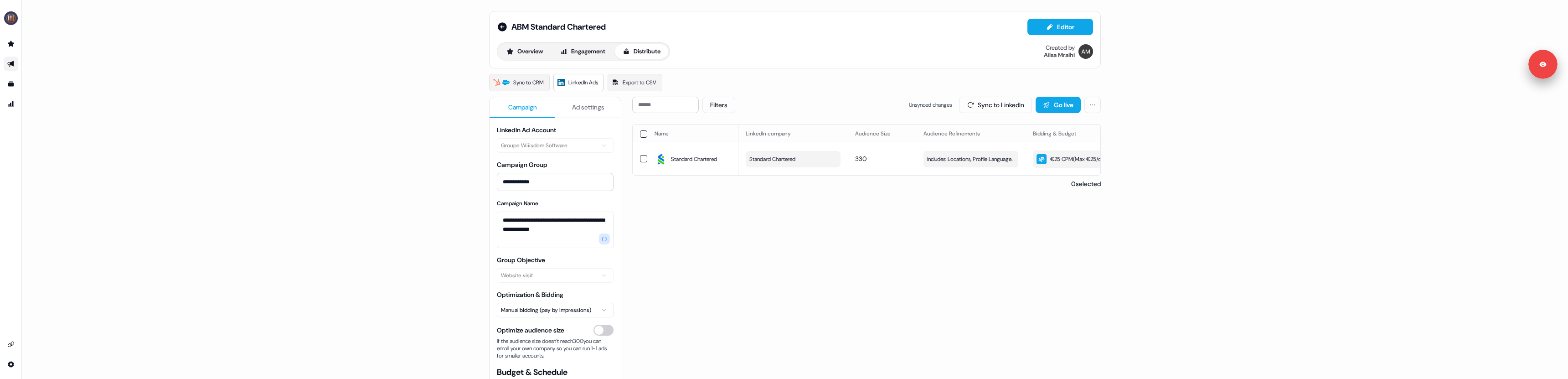
click at [589, 103] on span "Ad settings" at bounding box center [588, 107] width 32 height 9
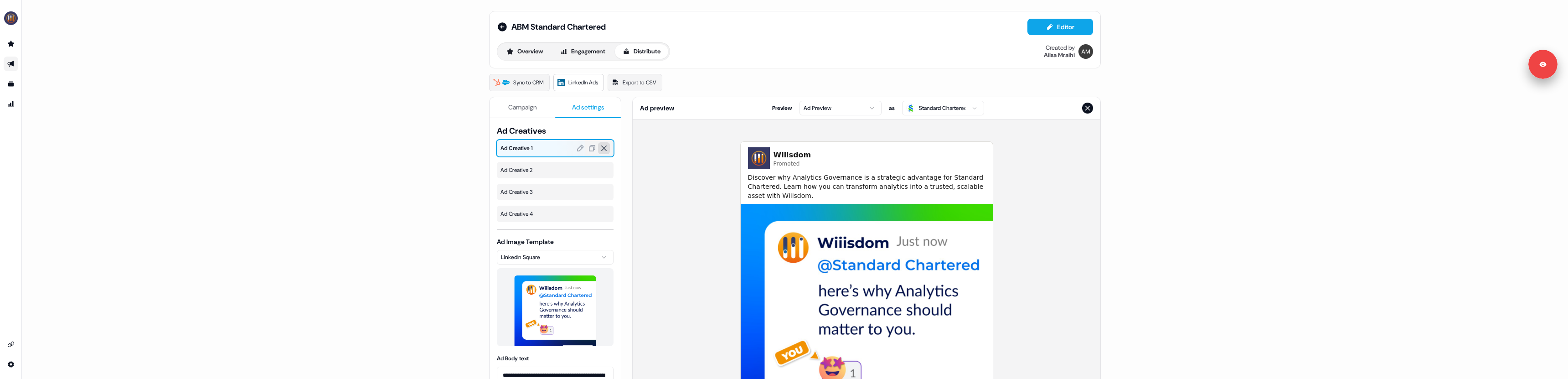
click at [602, 148] on icon at bounding box center [604, 148] width 8 height 8
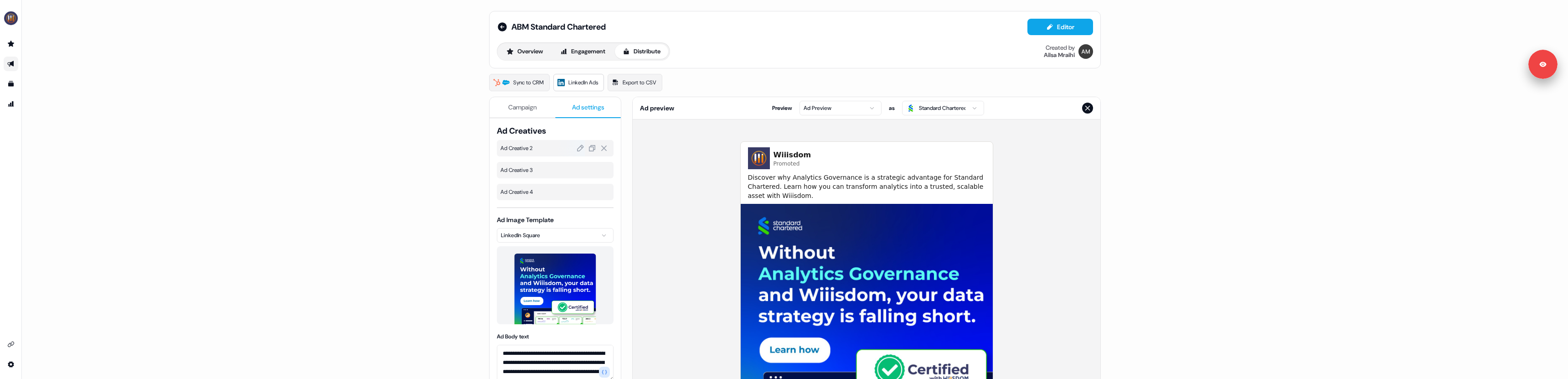
click at [544, 148] on span "Ad Creative 2" at bounding box center [556, 148] width 109 height 9
click at [537, 166] on span "Ad Creative 3" at bounding box center [556, 170] width 109 height 9
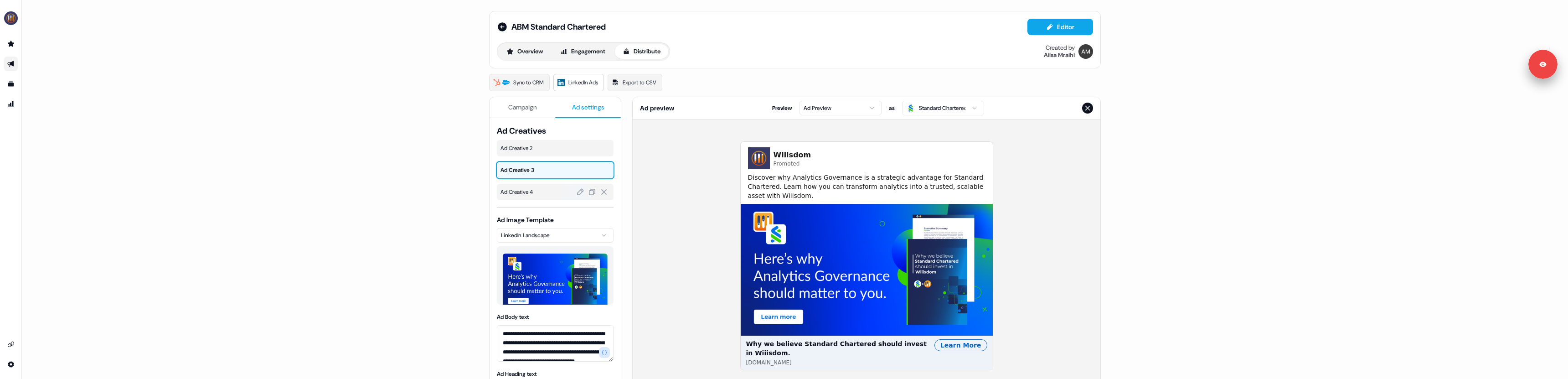
click at [539, 192] on span "Ad Creative 4" at bounding box center [556, 192] width 109 height 9
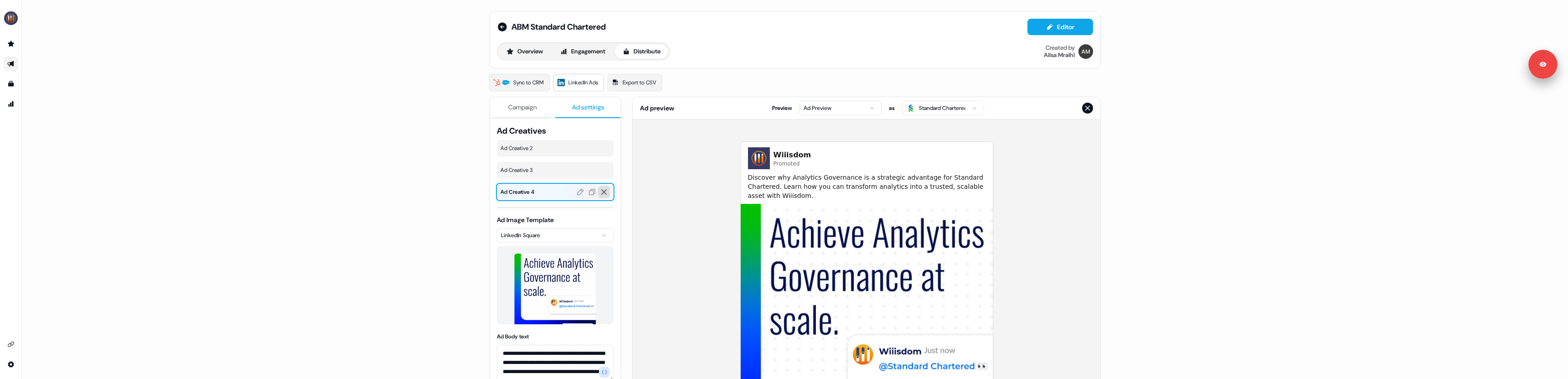
click at [601, 192] on icon at bounding box center [604, 192] width 8 height 8
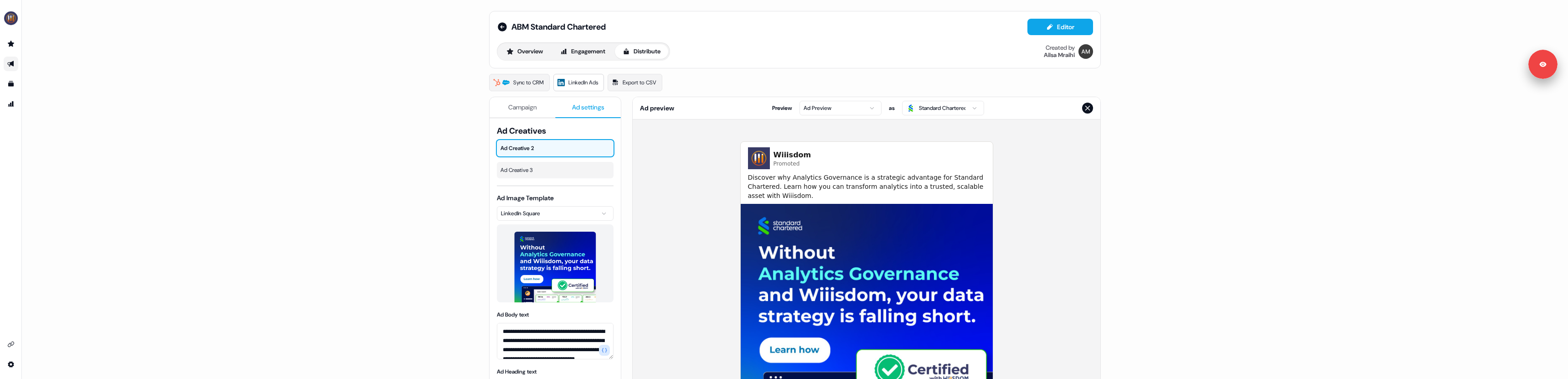
click at [534, 110] on span "Campaign" at bounding box center [522, 107] width 29 height 9
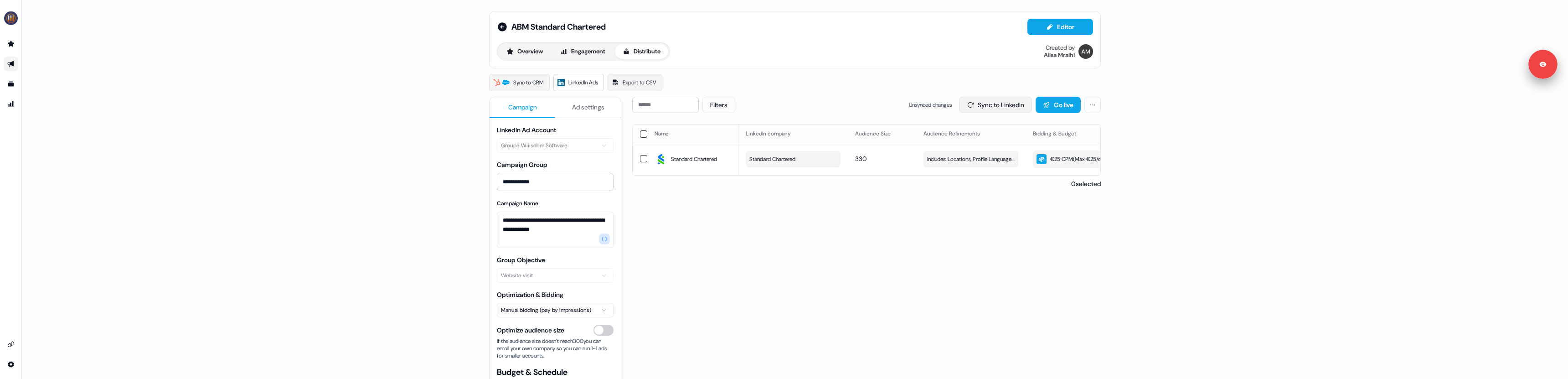
click at [971, 109] on button "Sync to LinkedIn" at bounding box center [995, 104] width 73 height 17
click at [501, 27] on icon at bounding box center [502, 27] width 11 height 11
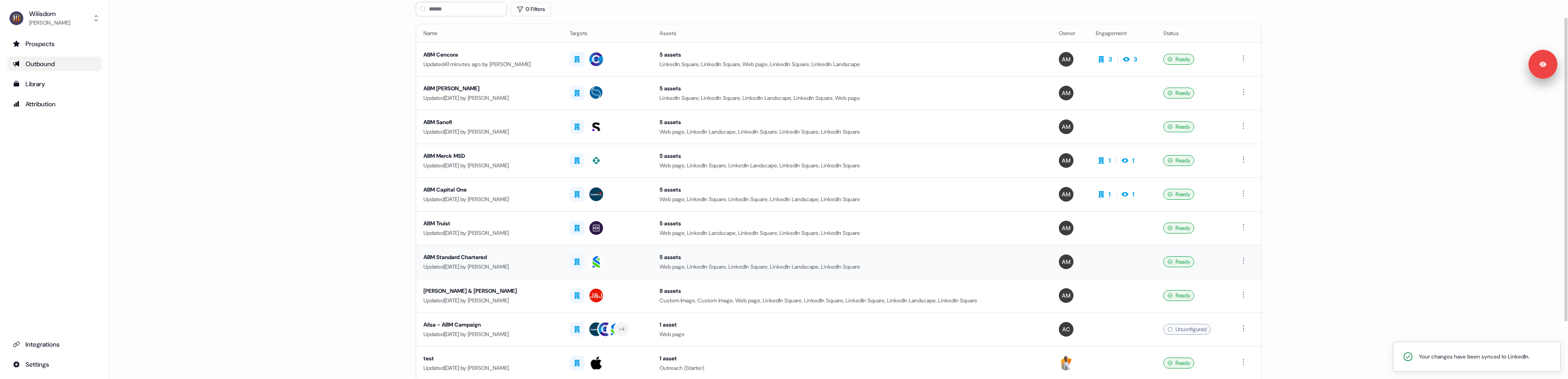
scroll to position [79, 0]
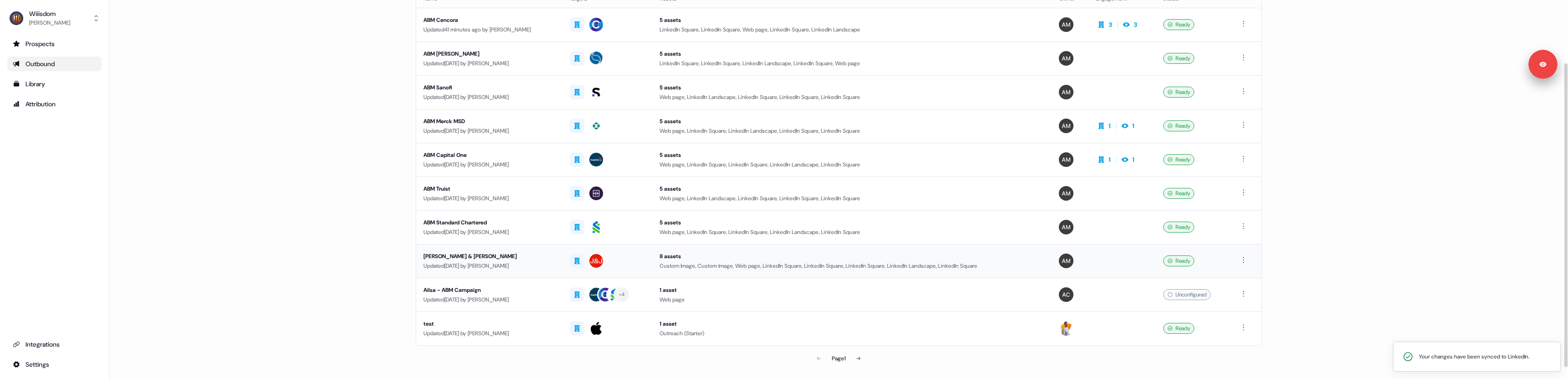
click at [499, 263] on div "Updated [DATE] by [PERSON_NAME]" at bounding box center [489, 266] width 132 height 9
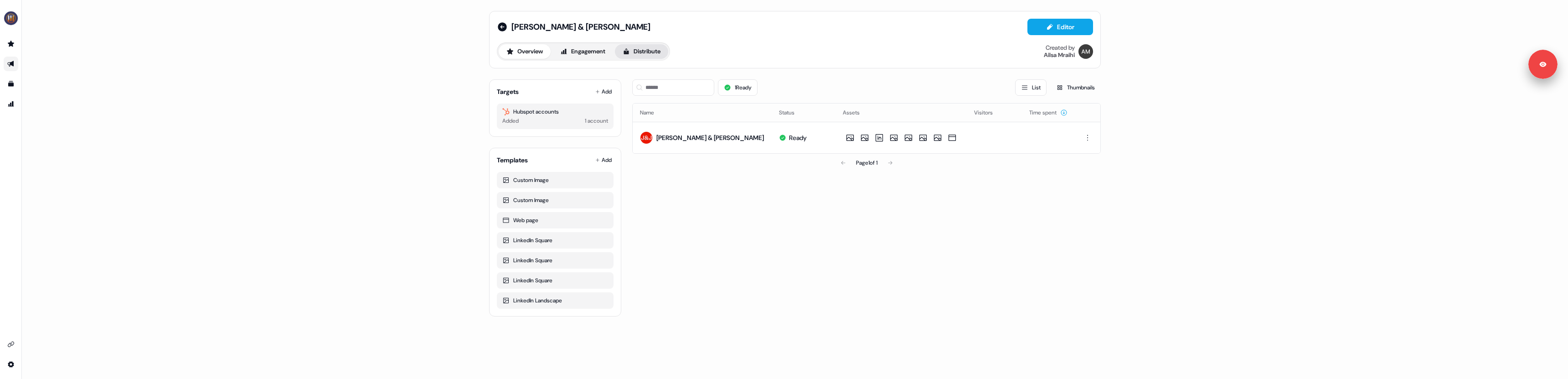
click at [643, 53] on button "Distribute" at bounding box center [642, 51] width 53 height 14
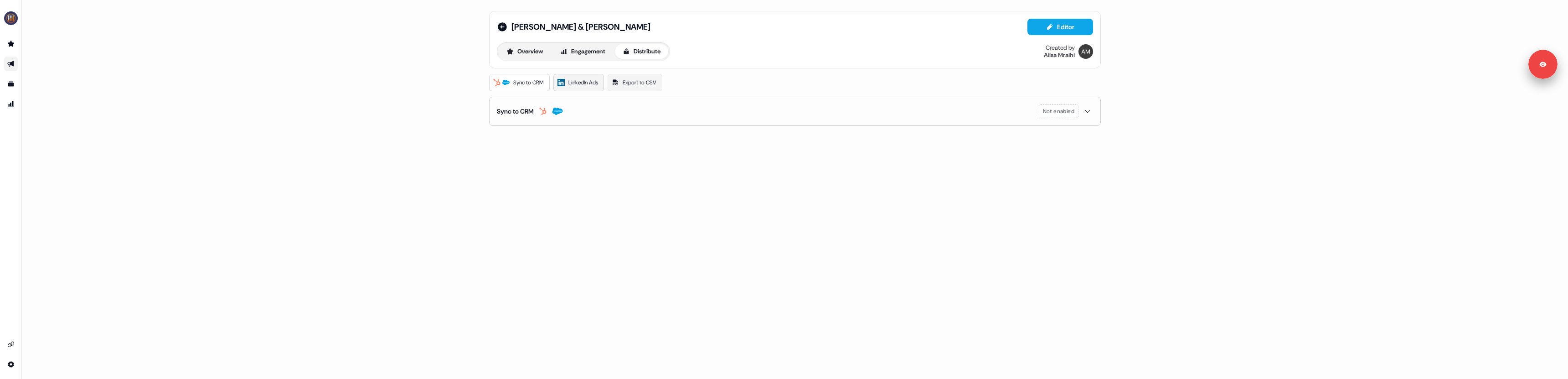
click at [574, 83] on span "LinkedIn Ads" at bounding box center [583, 82] width 30 height 9
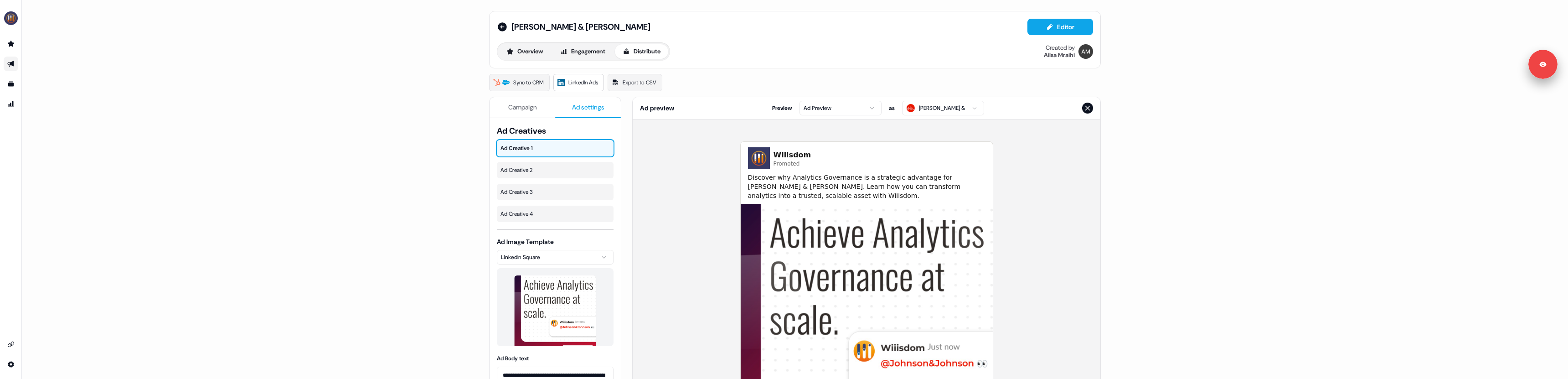
click at [578, 112] on span "Ad settings" at bounding box center [588, 107] width 32 height 9
click at [600, 149] on icon at bounding box center [604, 148] width 8 height 8
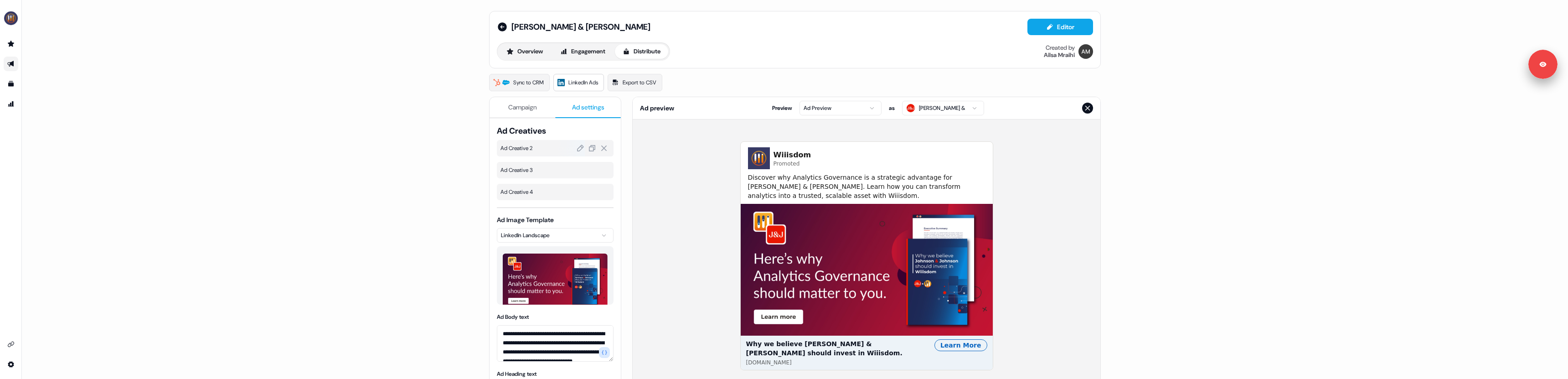
click at [531, 150] on span "Ad Creative 2" at bounding box center [556, 148] width 109 height 9
click at [522, 171] on span "Ad Creative 3" at bounding box center [556, 170] width 109 height 9
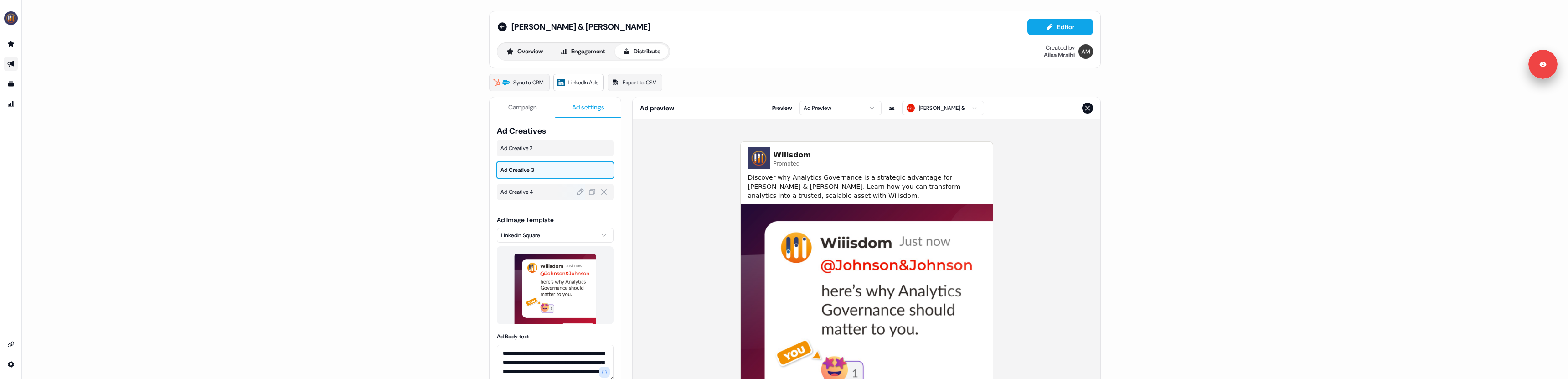
click at [527, 190] on span "Ad Creative 4" at bounding box center [556, 192] width 109 height 9
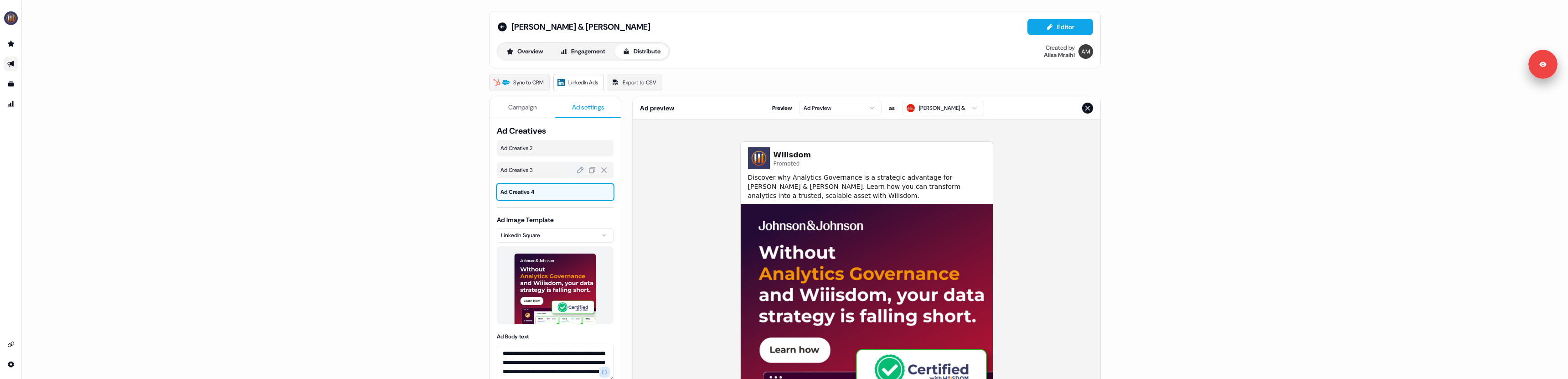
click at [532, 172] on span "Ad Creative 3" at bounding box center [556, 170] width 109 height 9
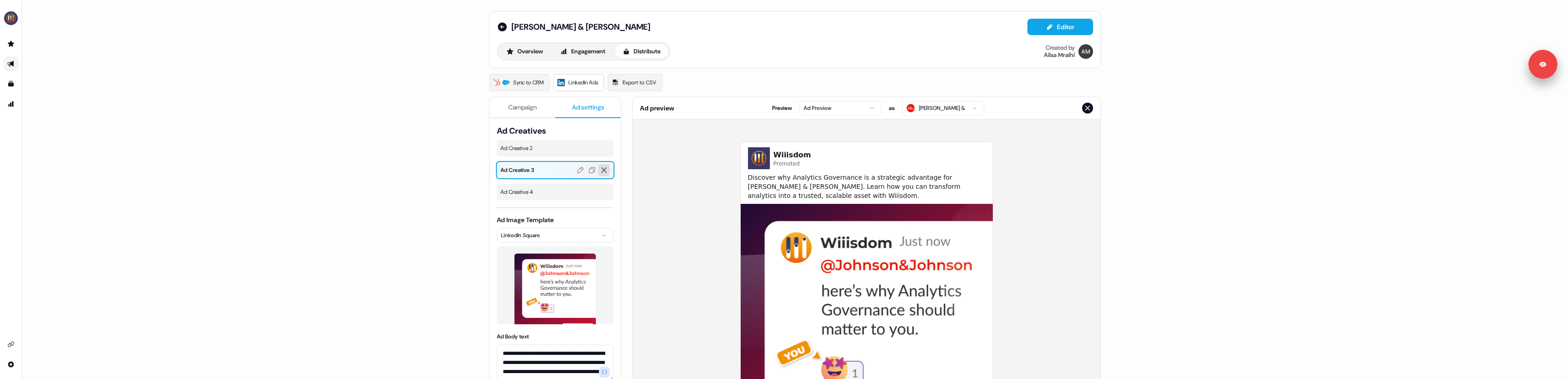
click at [604, 169] on icon at bounding box center [604, 170] width 8 height 8
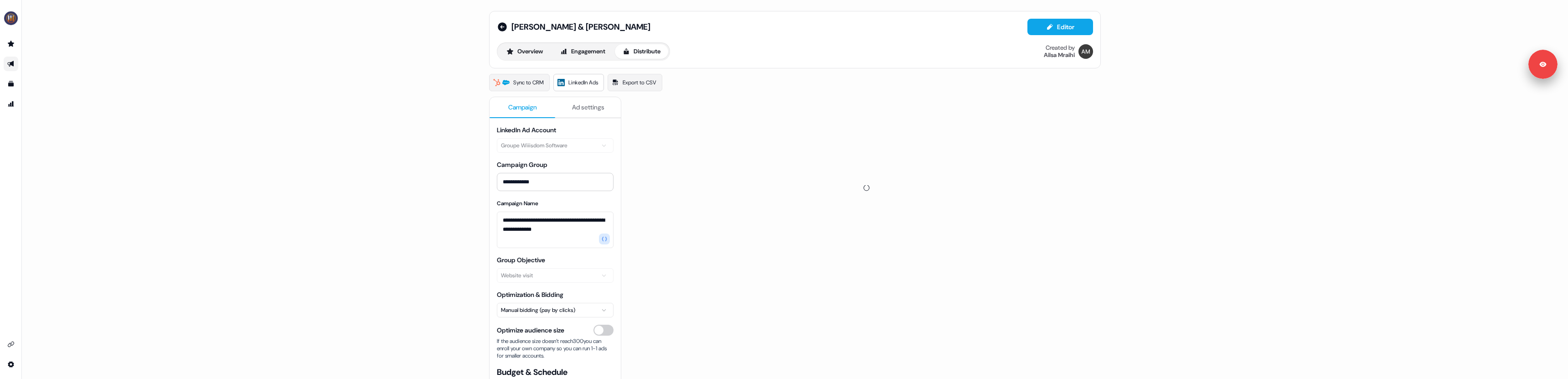
click at [527, 104] on span "Campaign" at bounding box center [522, 107] width 29 height 9
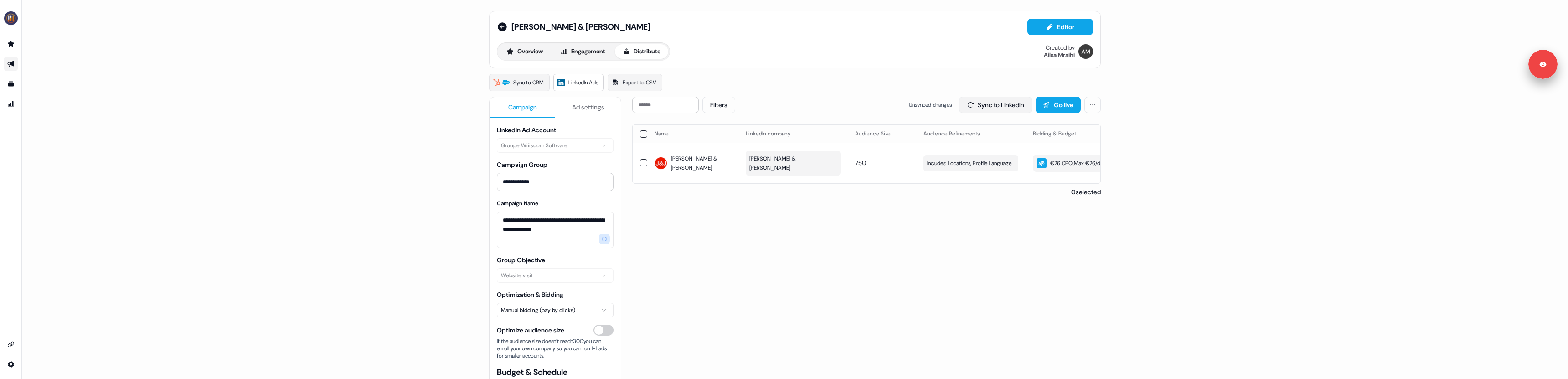
click at [967, 108] on icon at bounding box center [971, 105] width 7 height 7
click at [502, 29] on icon at bounding box center [502, 27] width 9 height 9
